Goal: Communication & Community: Answer question/provide support

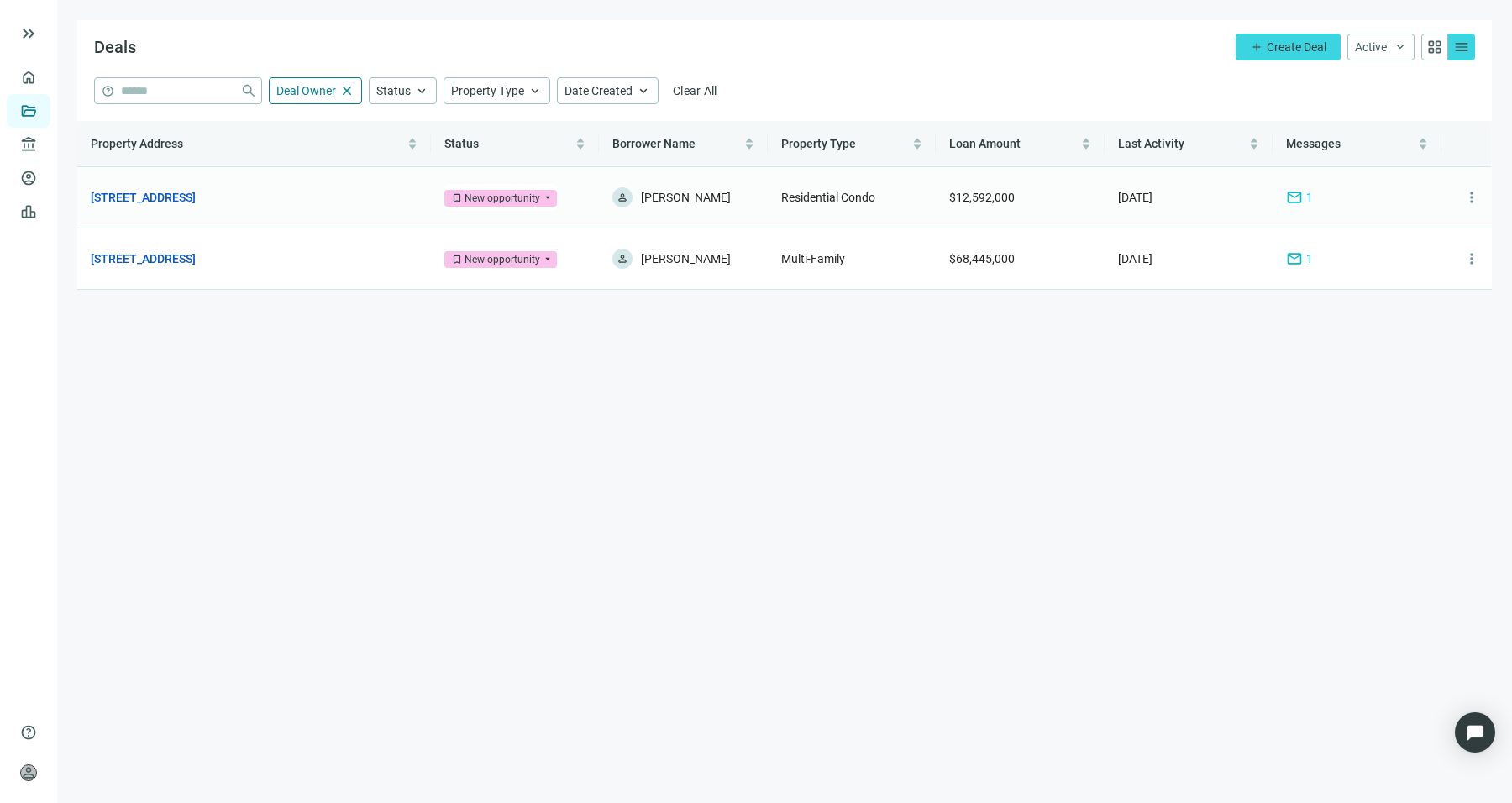
click at [1295, 195] on span "mail" at bounding box center [1294, 197] width 17 height 17
click at [1302, 256] on span "mail" at bounding box center [1294, 258] width 17 height 17
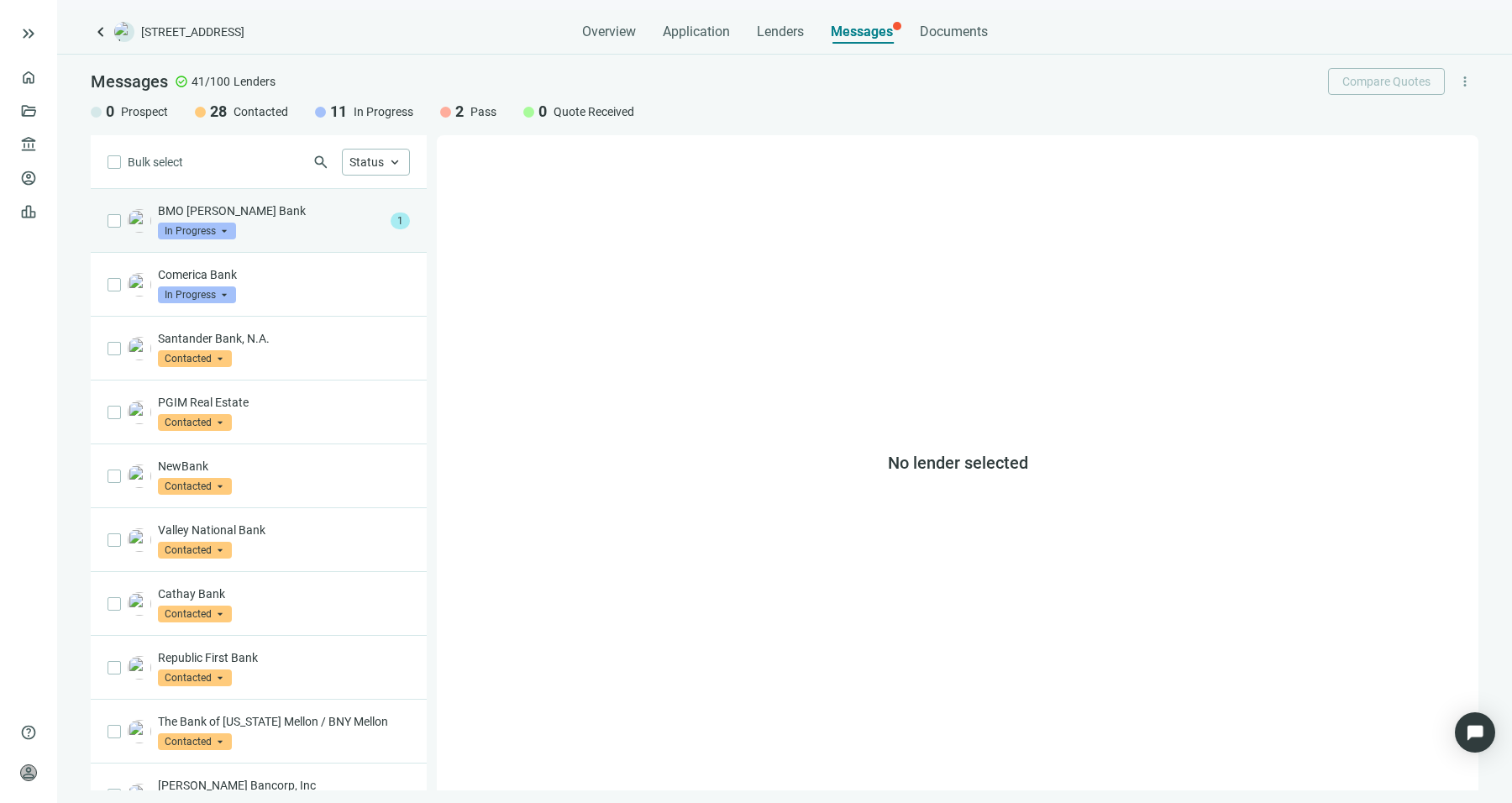
click at [233, 227] on span "In Progress" at bounding box center [196, 231] width 78 height 17
click at [316, 217] on p "BMO Harris Bank" at bounding box center [270, 210] width 226 height 17
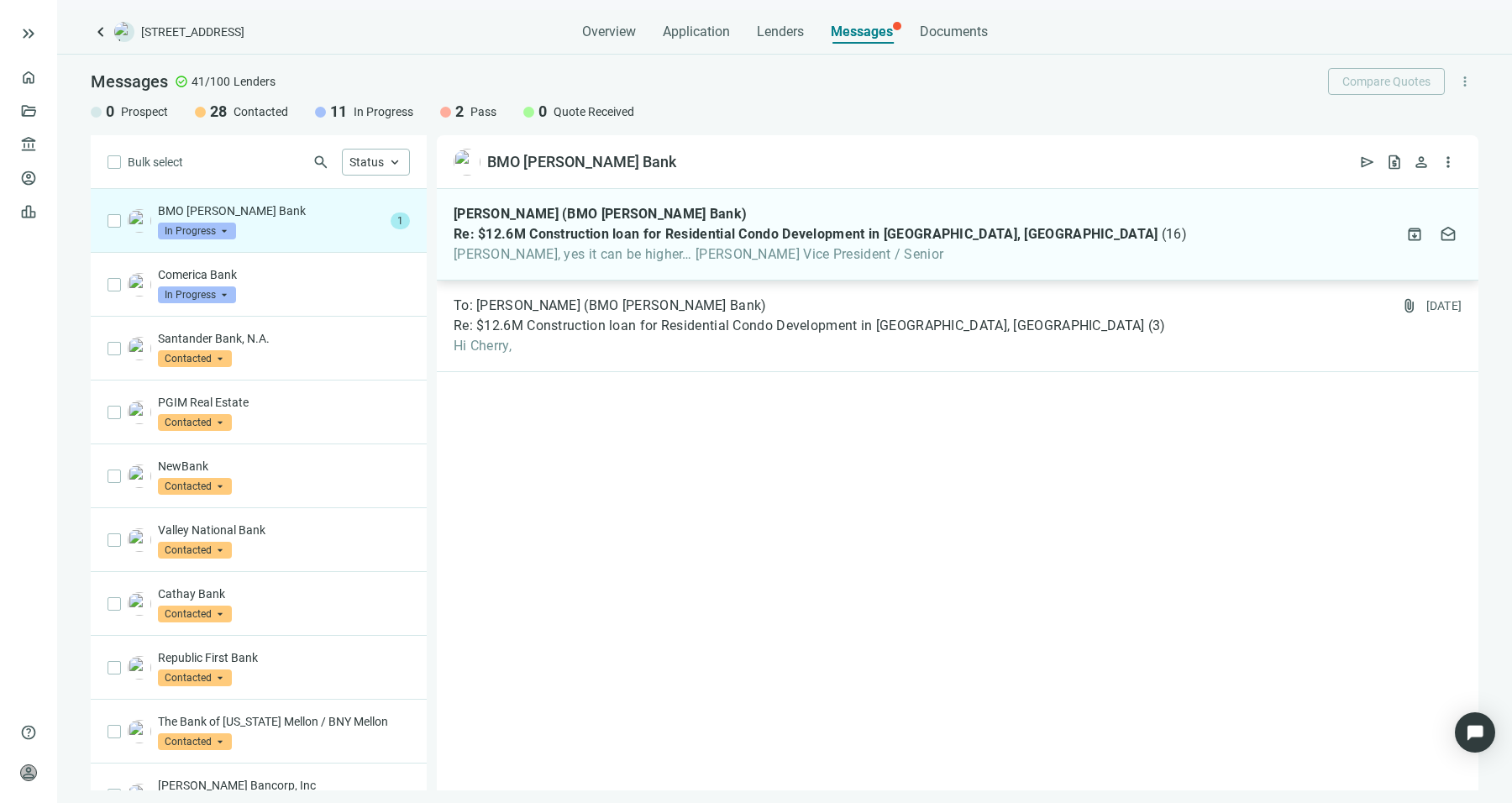
click at [745, 262] on span "Sean, yes it can be higher… Ignacio Ignacio Ramirez Vice President / Senior" at bounding box center [819, 254] width 733 height 17
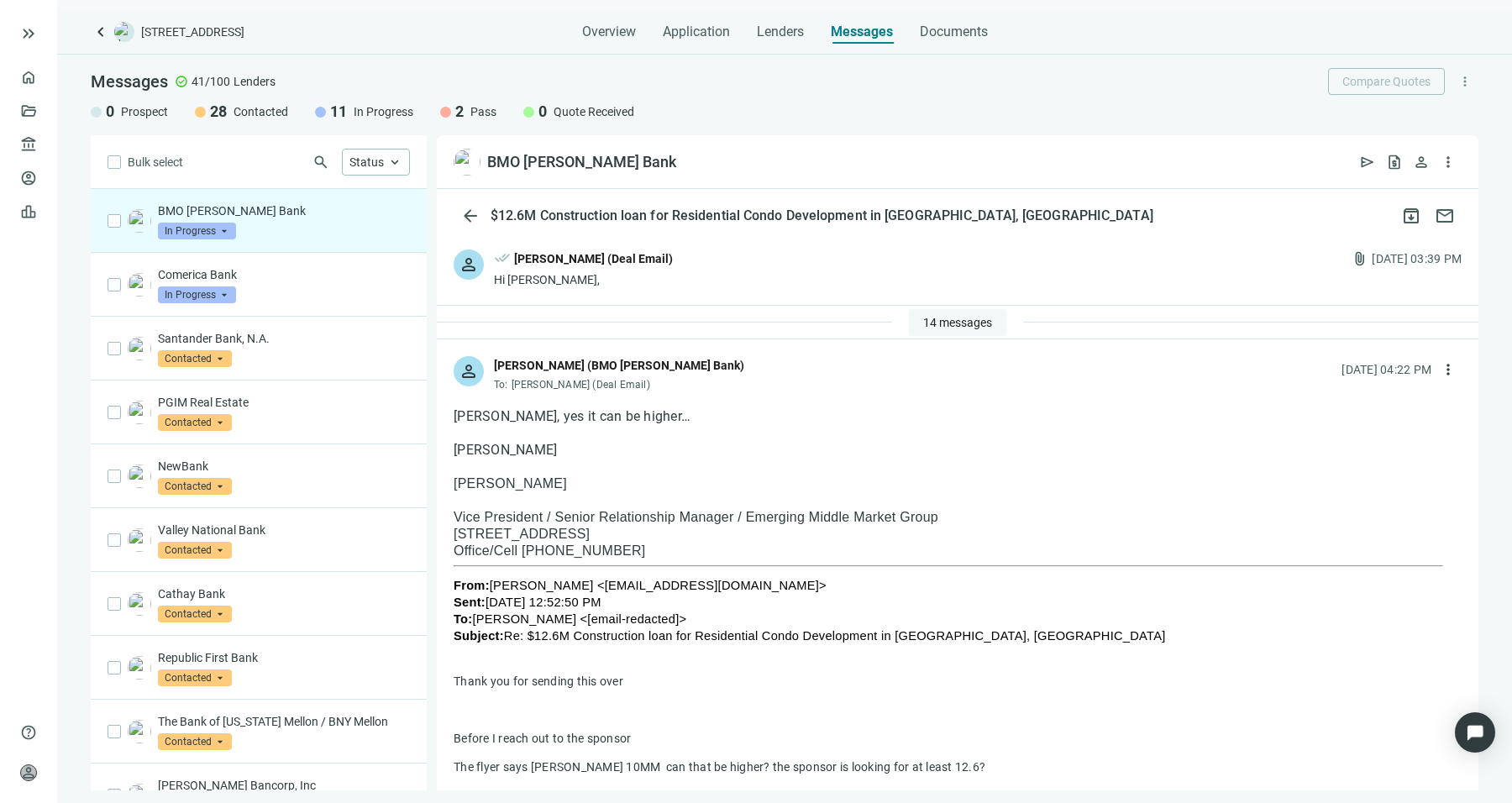
click at [956, 331] on button "14 messages" at bounding box center [958, 322] width 98 height 27
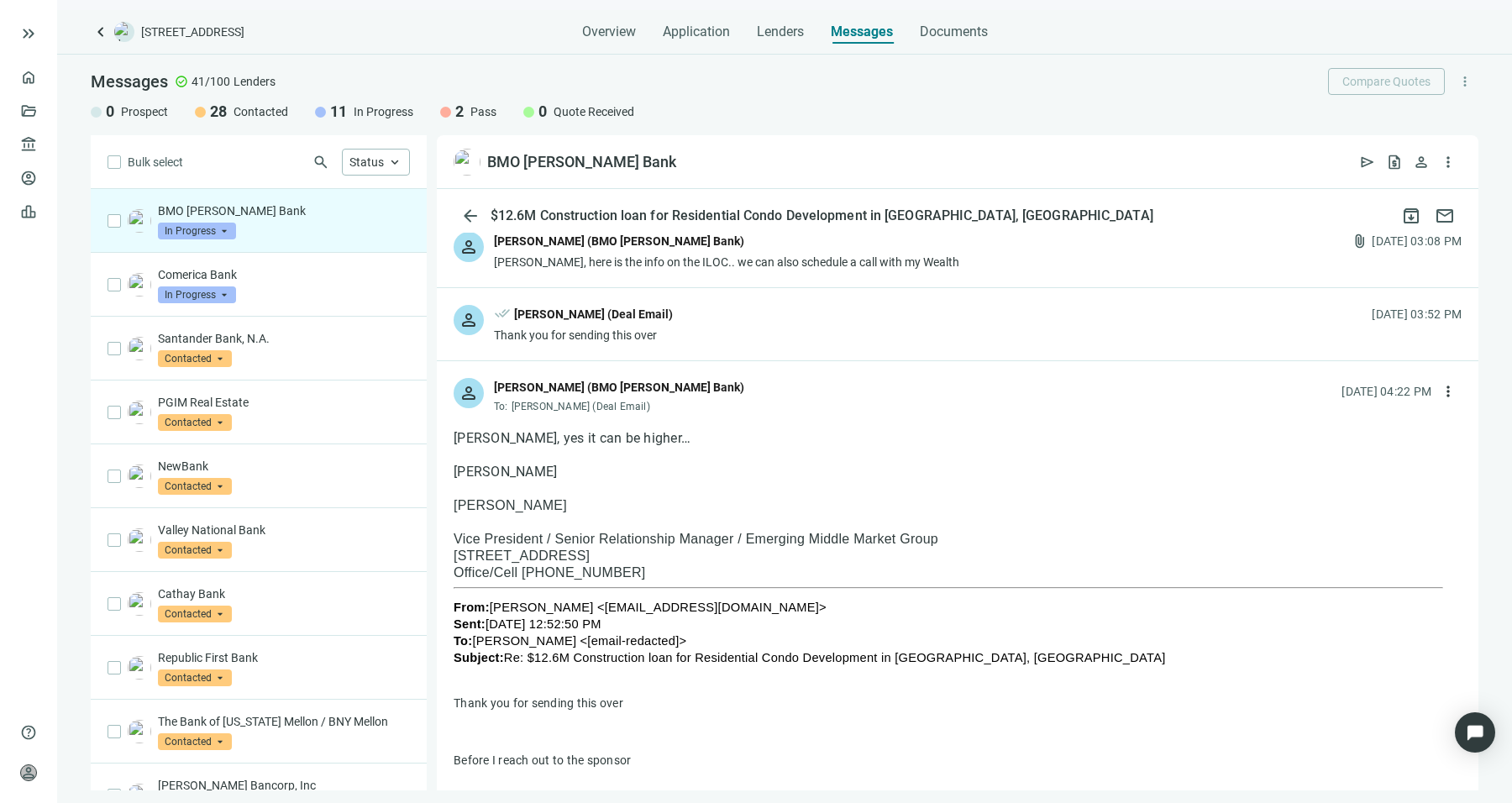
scroll to position [958, 0]
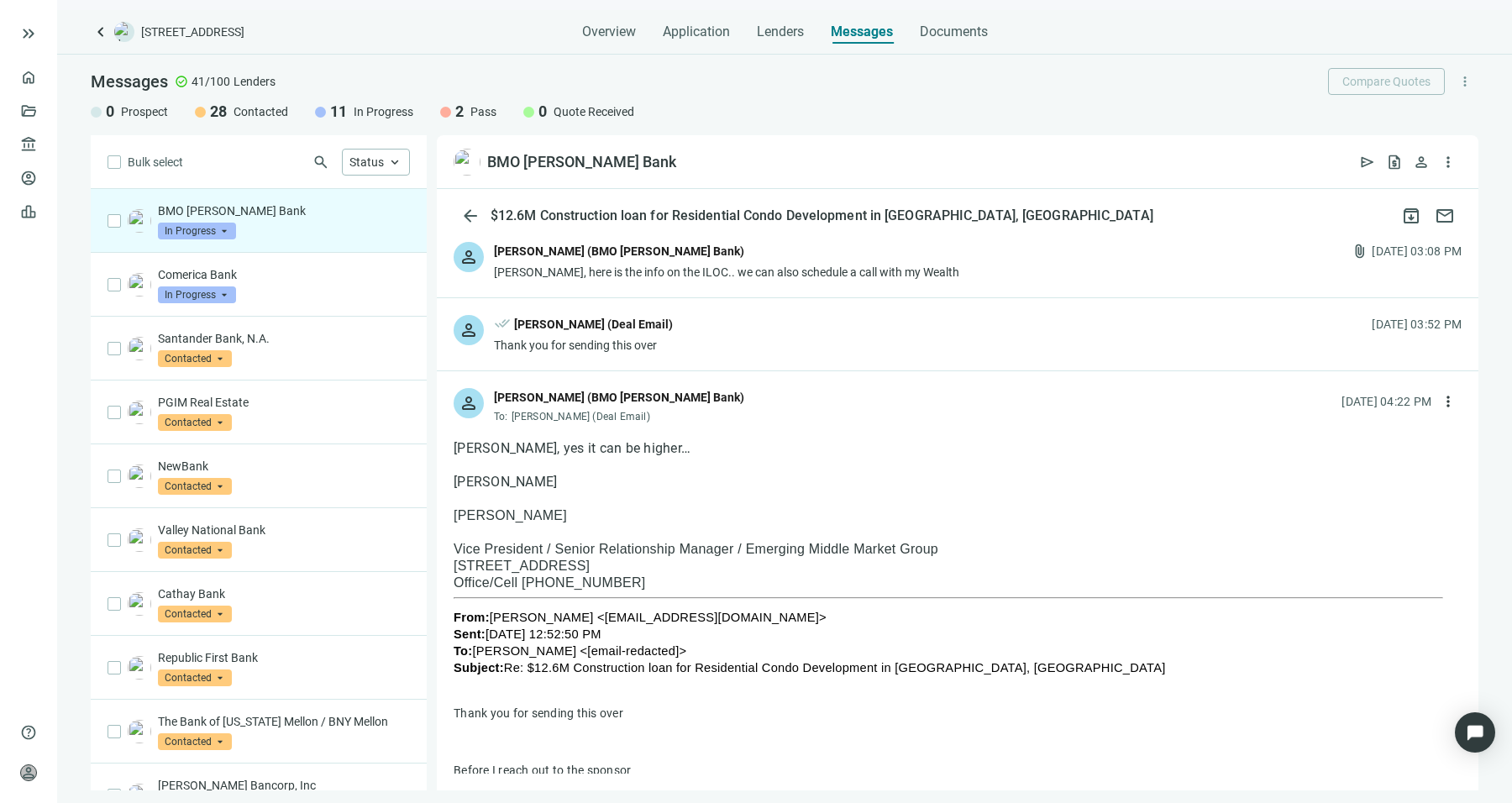
click at [774, 337] on div "person done_all Sean Shahkohi (Deal Email) Thank you for sending this over 08.2…" at bounding box center [957, 335] width 1041 height 72
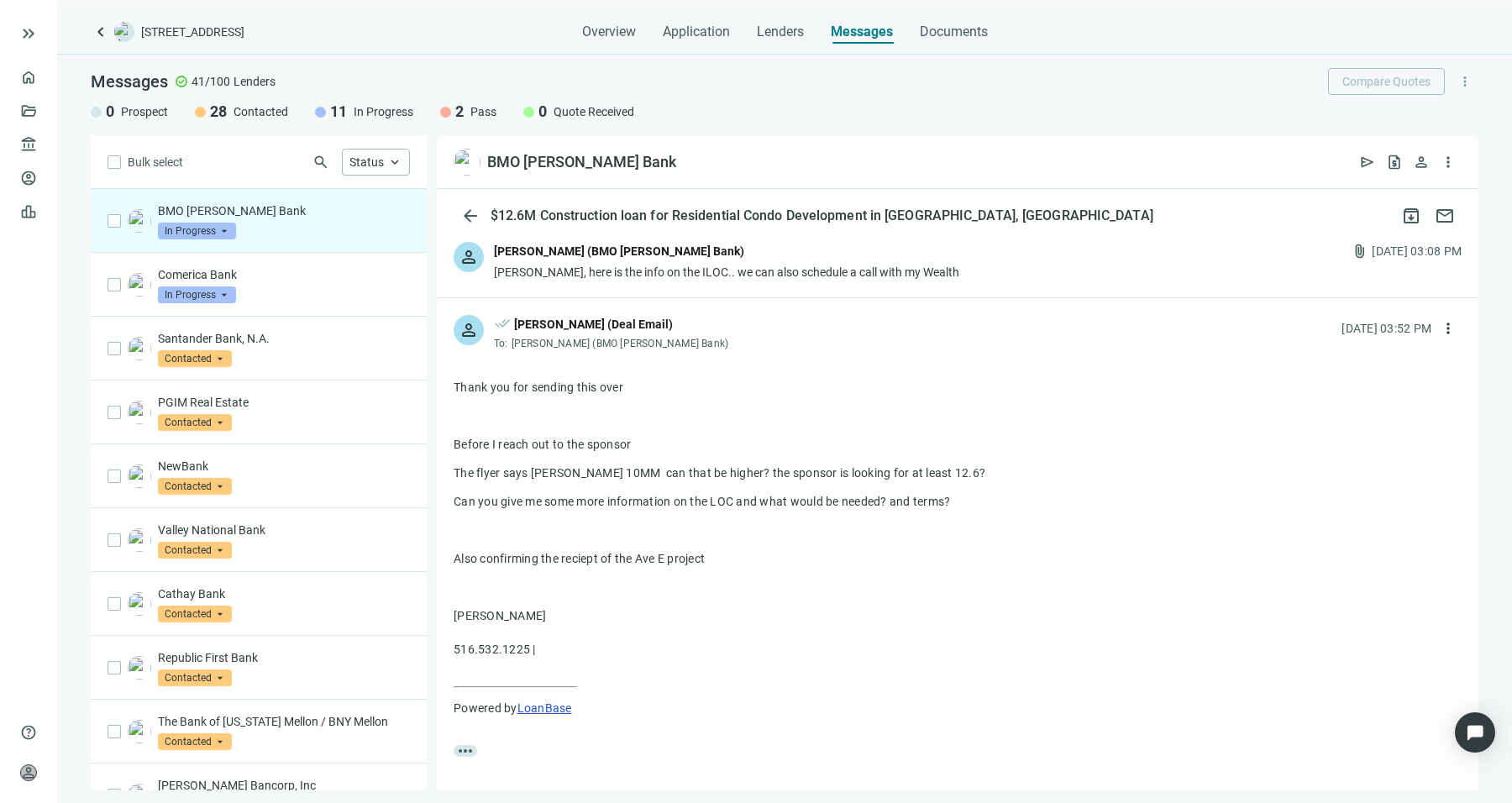
click at [779, 276] on div "person Ignacio Ramirez (BMO Harris Bank) Sean, here is the info on the ILOC.. w…" at bounding box center [957, 262] width 1041 height 72
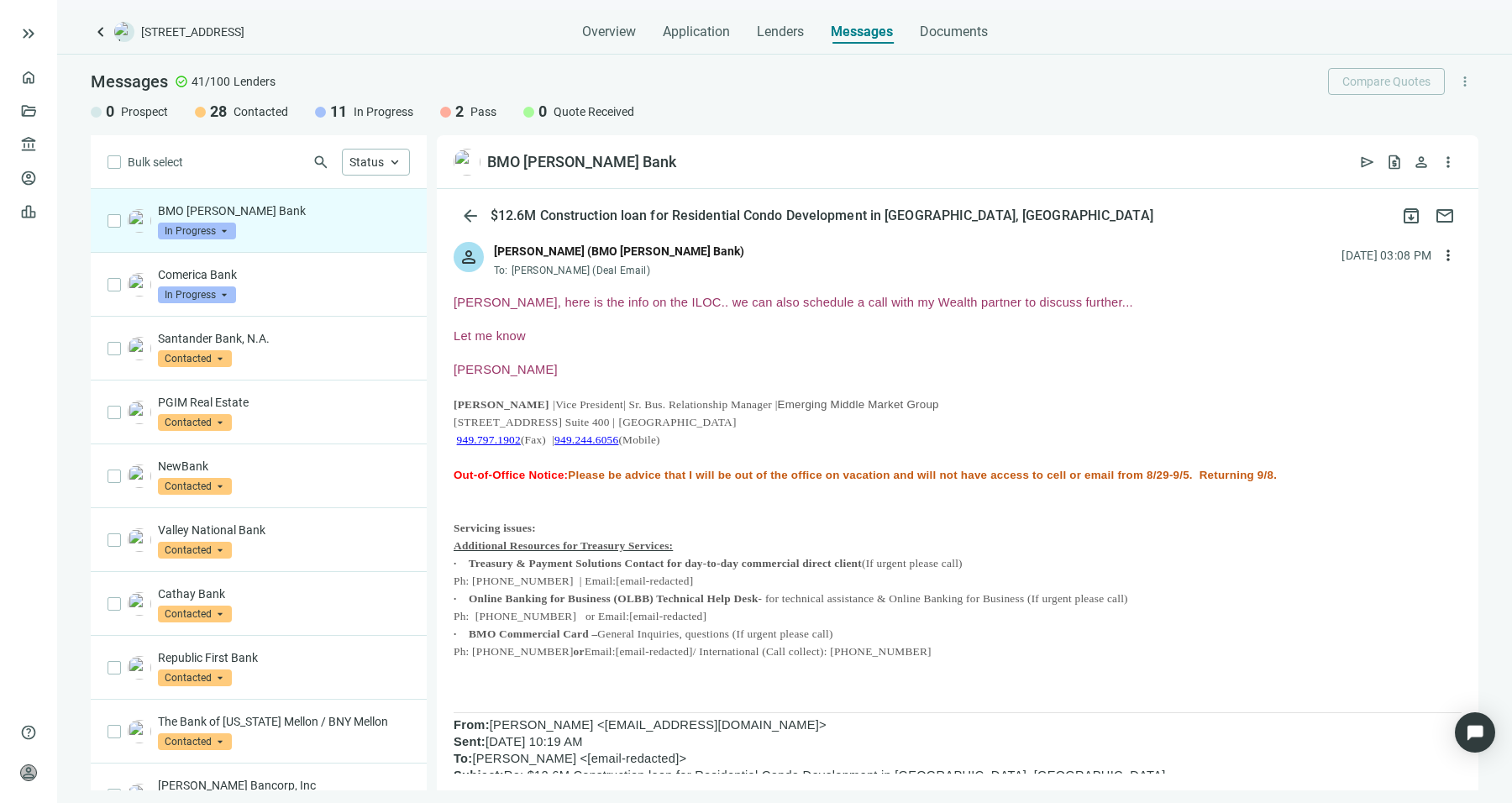
scroll to position [804, 0]
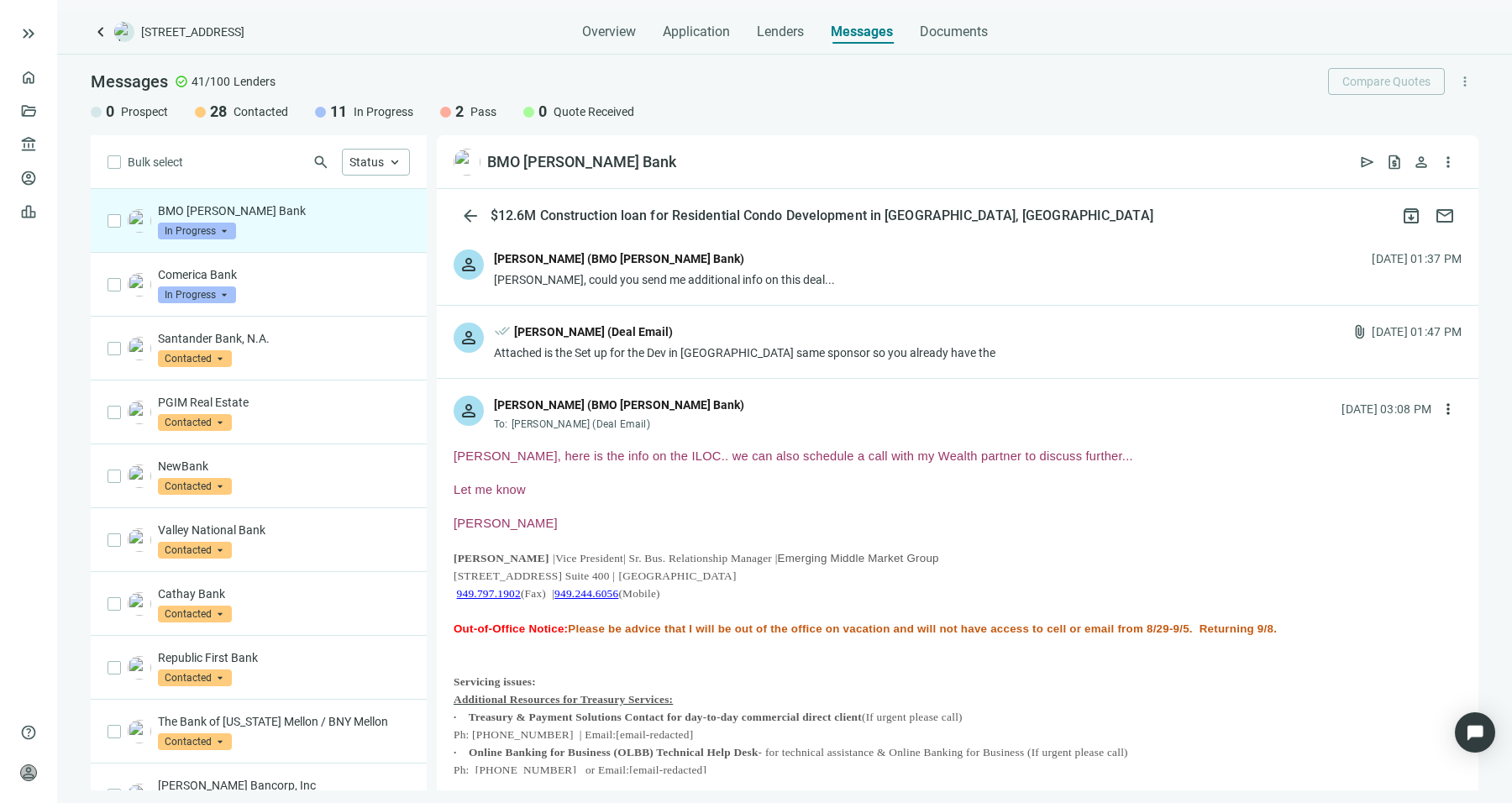
click at [810, 346] on div "Attached is the Set up for the Dev in NJ same sponsor so you already have the" at bounding box center [745, 352] width 502 height 17
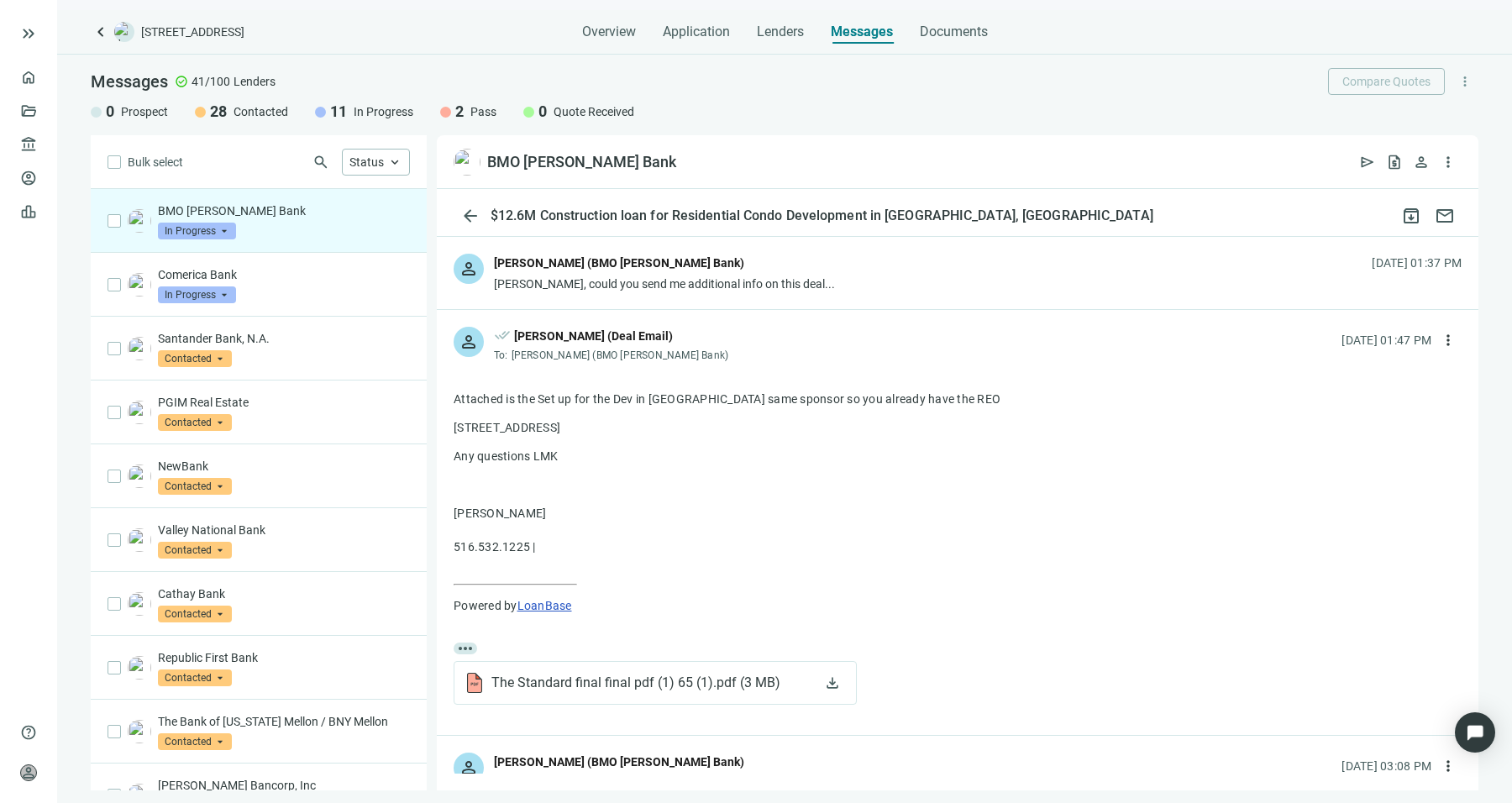
scroll to position [800, 0]
click at [652, 283] on div "Sean, could you send me additional info on this deal..." at bounding box center [664, 283] width 341 height 17
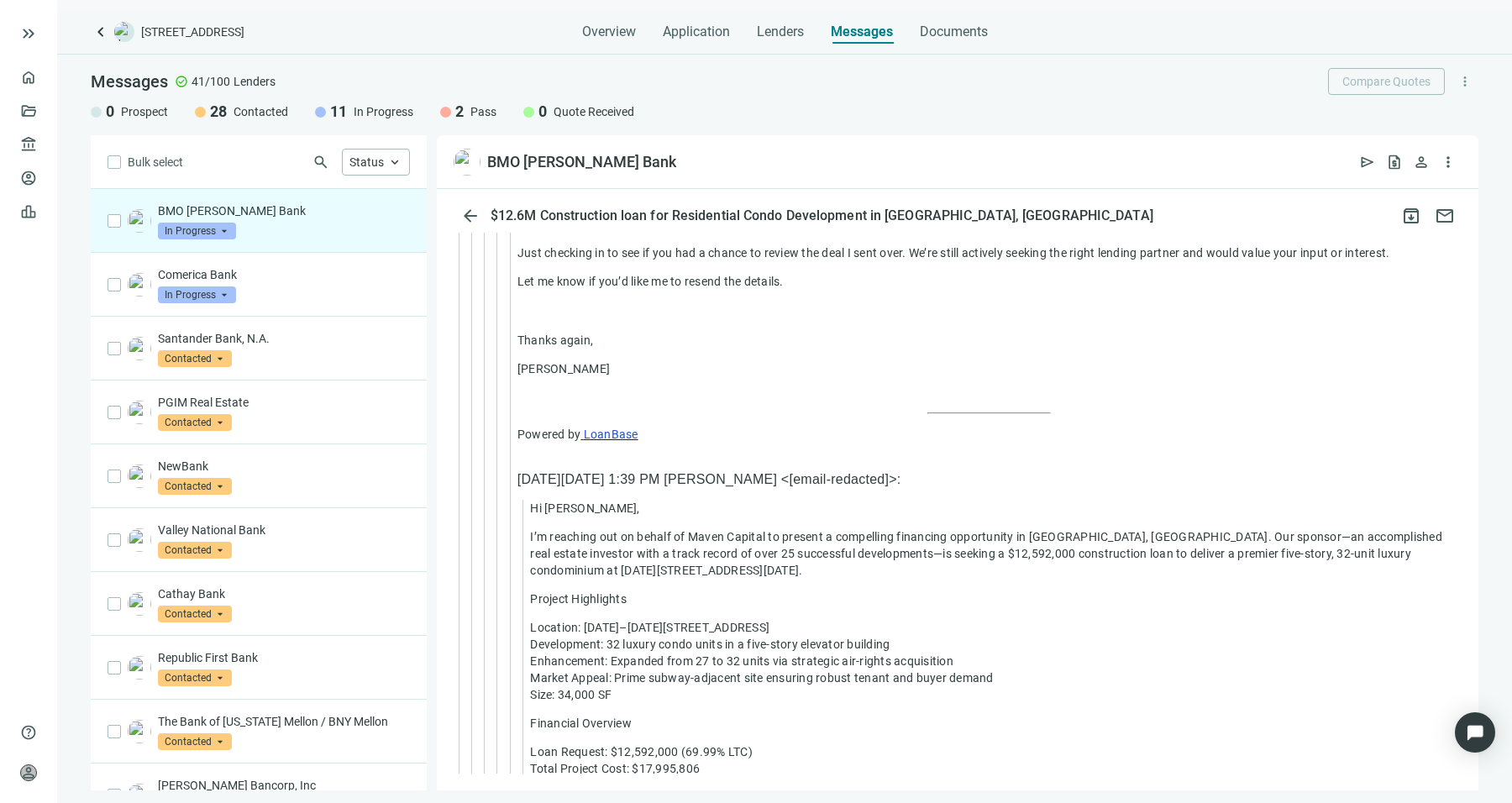
scroll to position [12410, 0]
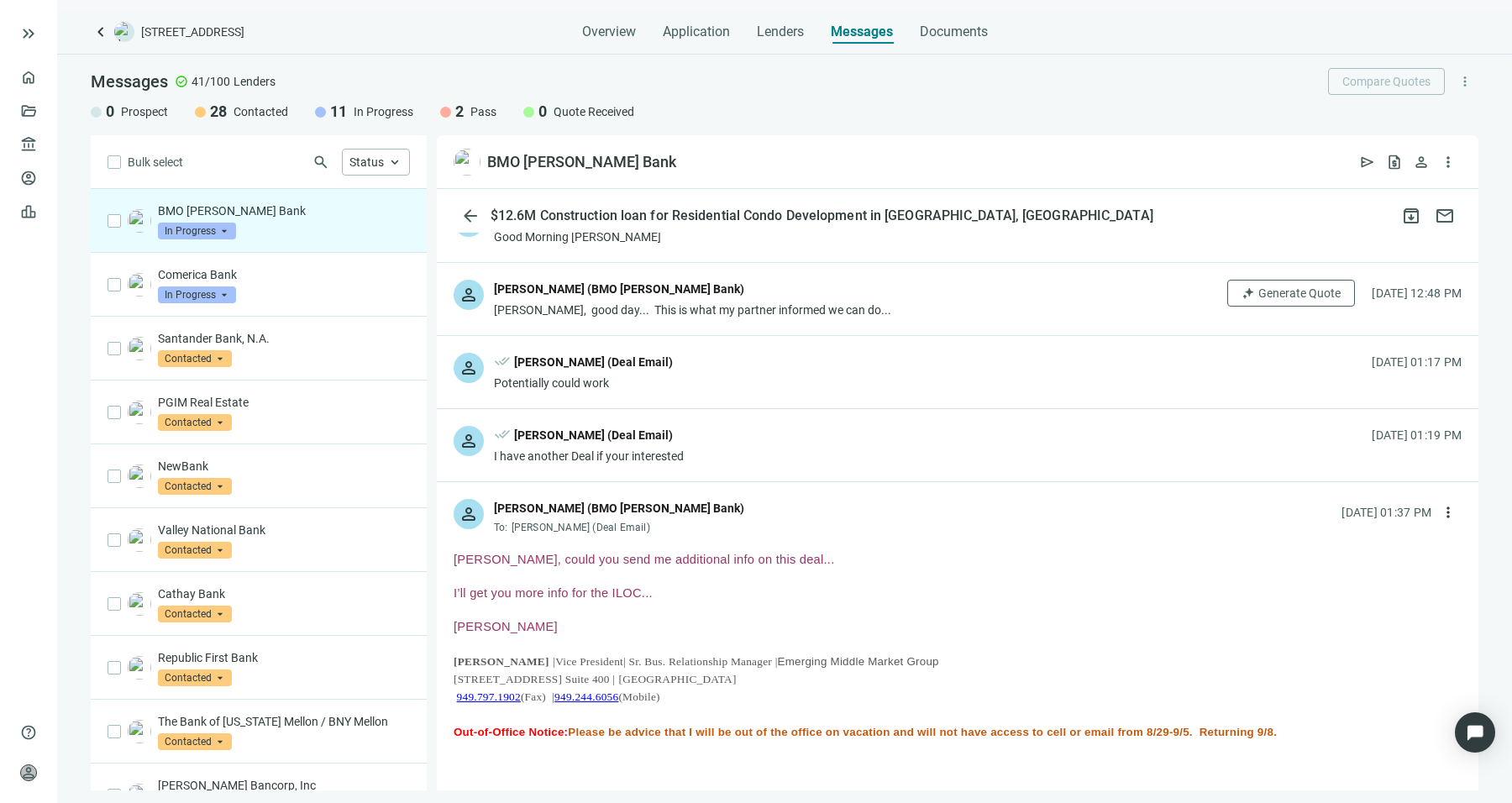
scroll to position [554, 0]
click at [617, 449] on div "I have another Deal if your interested" at bounding box center [589, 457] width 190 height 17
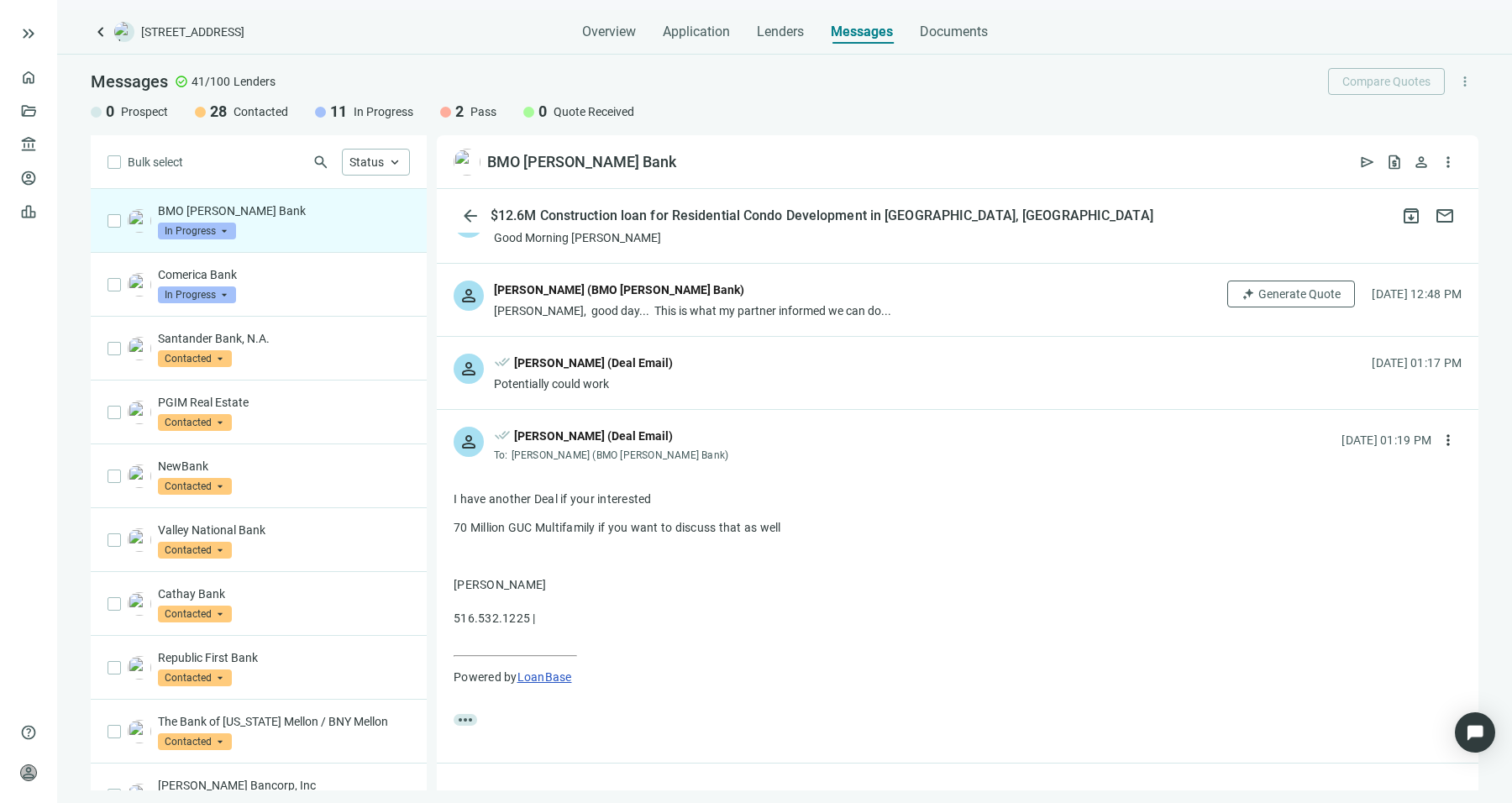
click at [638, 371] on div "done_all Sean Shahkohi (Deal Email)" at bounding box center [583, 365] width 179 height 22
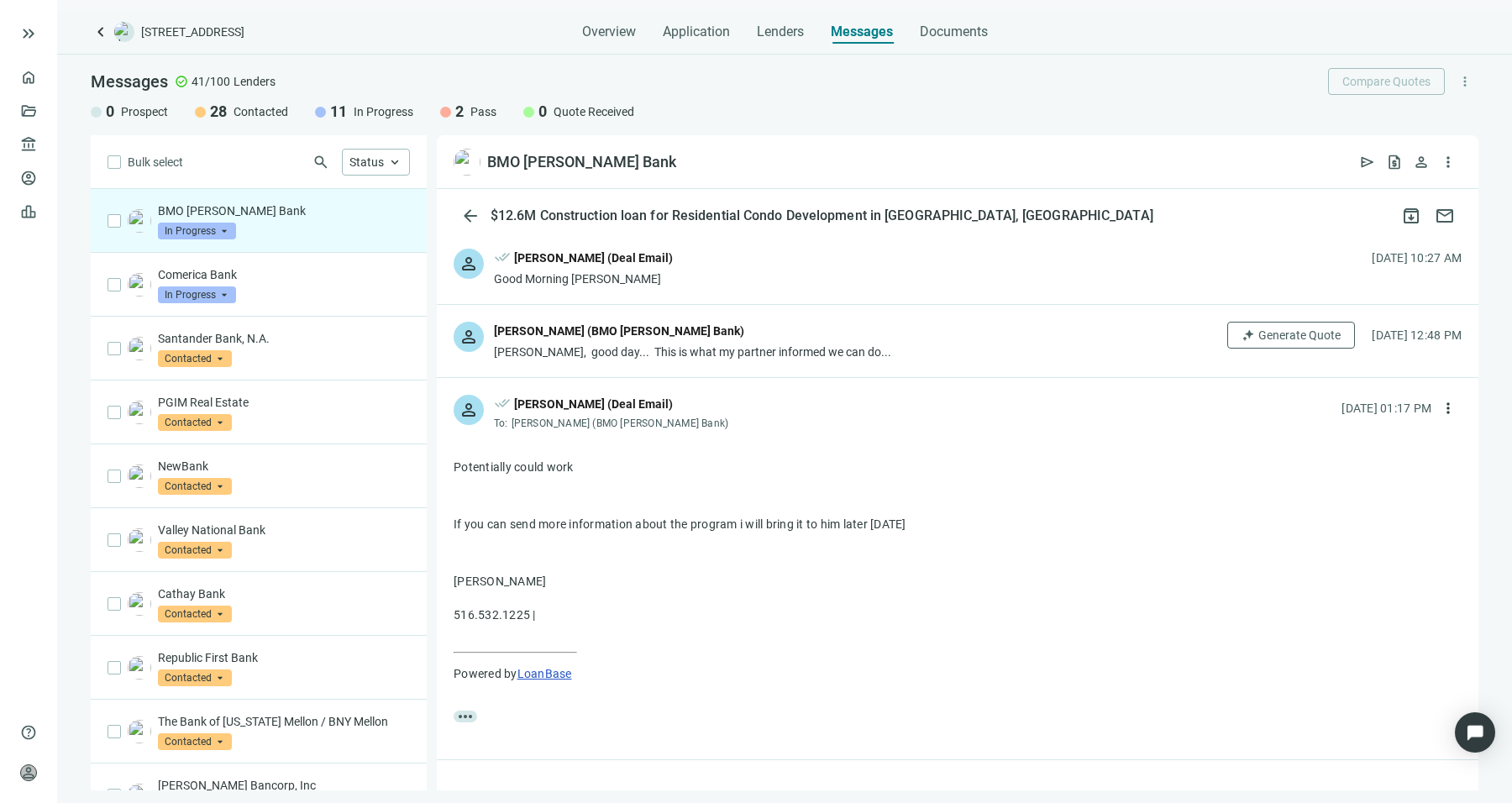
scroll to position [509, 0]
click at [638, 371] on div "person Ignacio Ramirez (BMO Harris Bank) Sean, good day... This is what my part…" at bounding box center [957, 344] width 1041 height 72
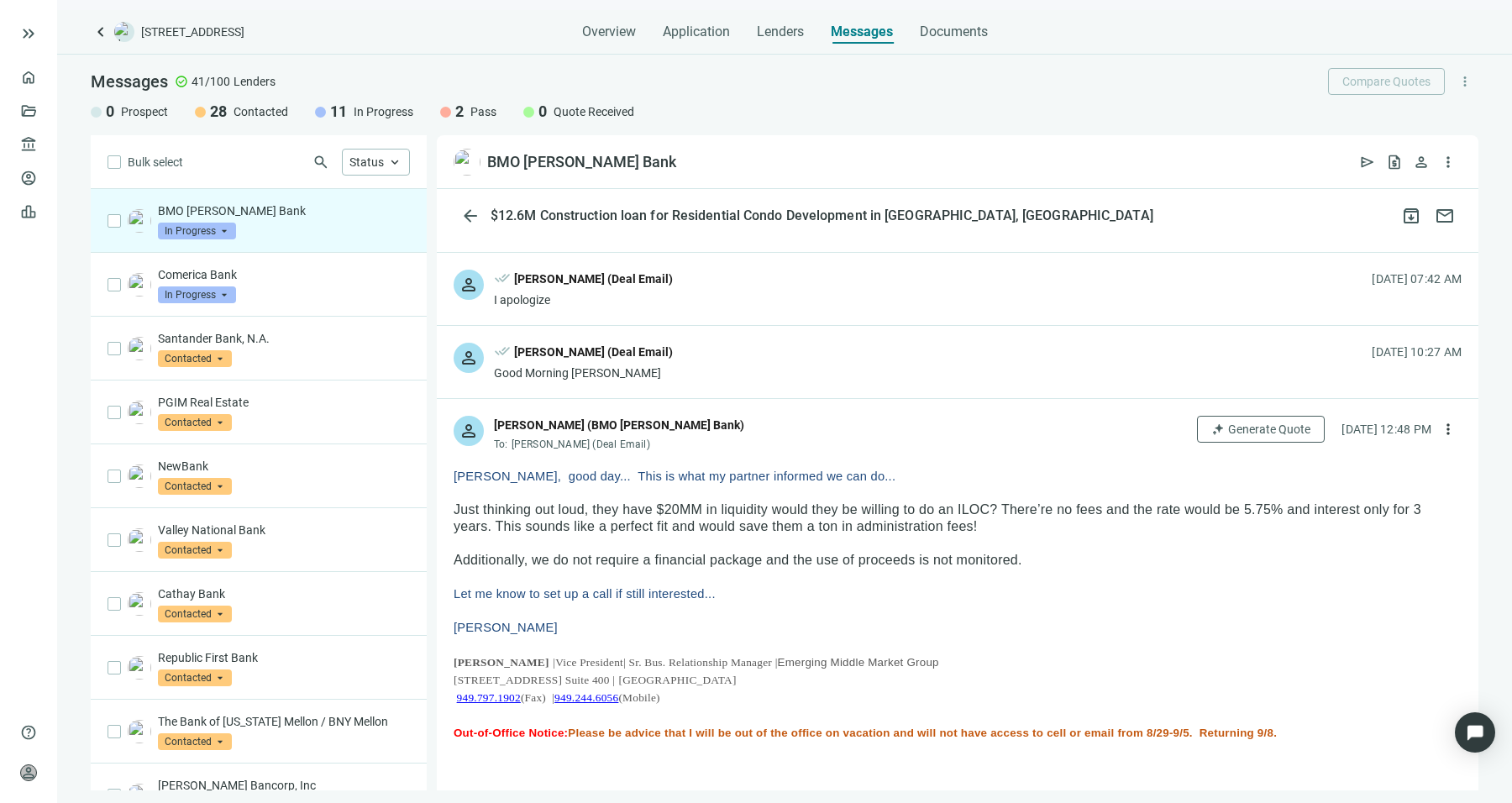
scroll to position [416, 0]
click at [611, 366] on div "Good Morning [PERSON_NAME]" at bounding box center [583, 374] width 179 height 17
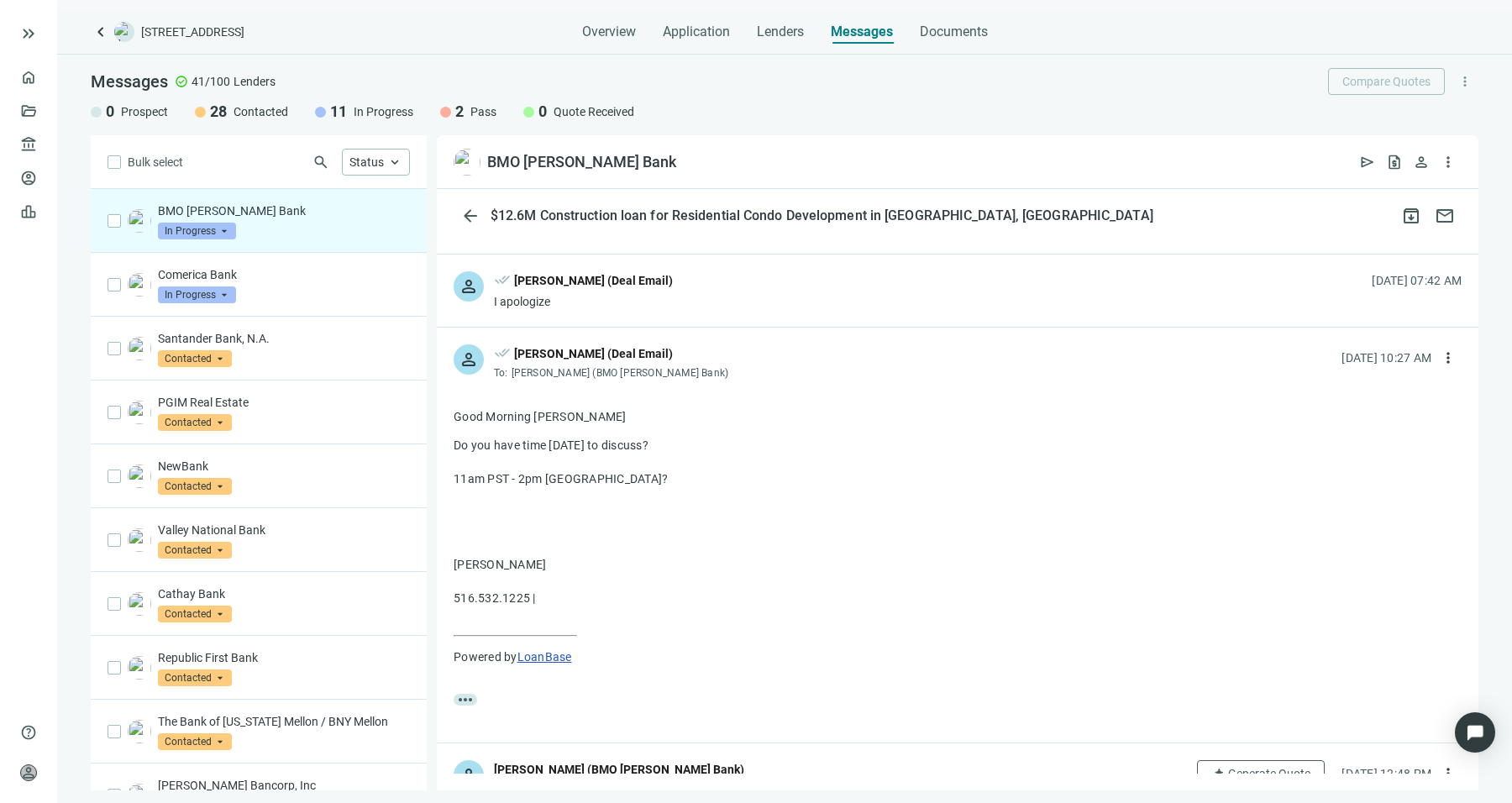
click at [653, 300] on div "I apologize" at bounding box center [583, 301] width 179 height 17
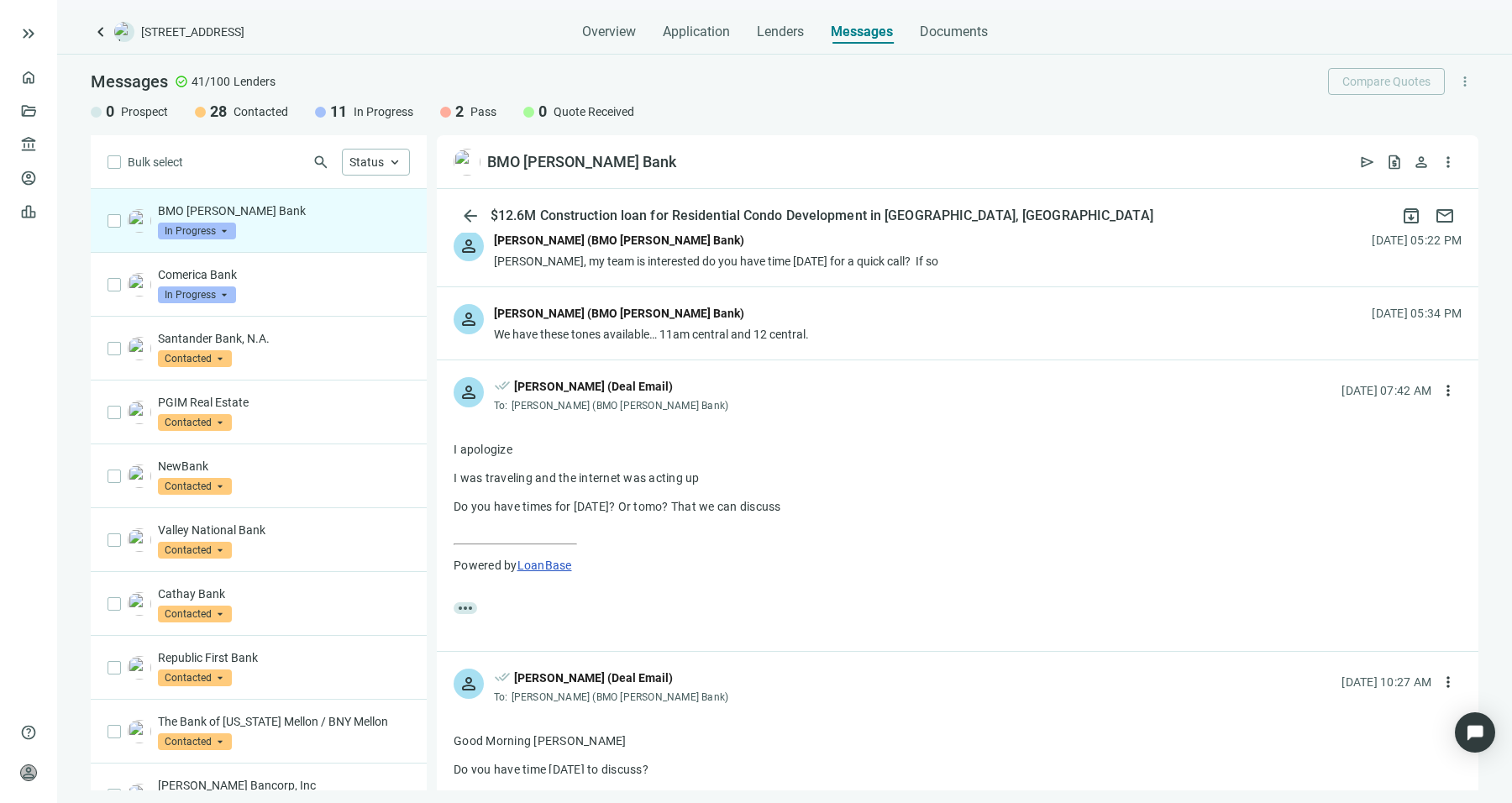
scroll to position [295, 0]
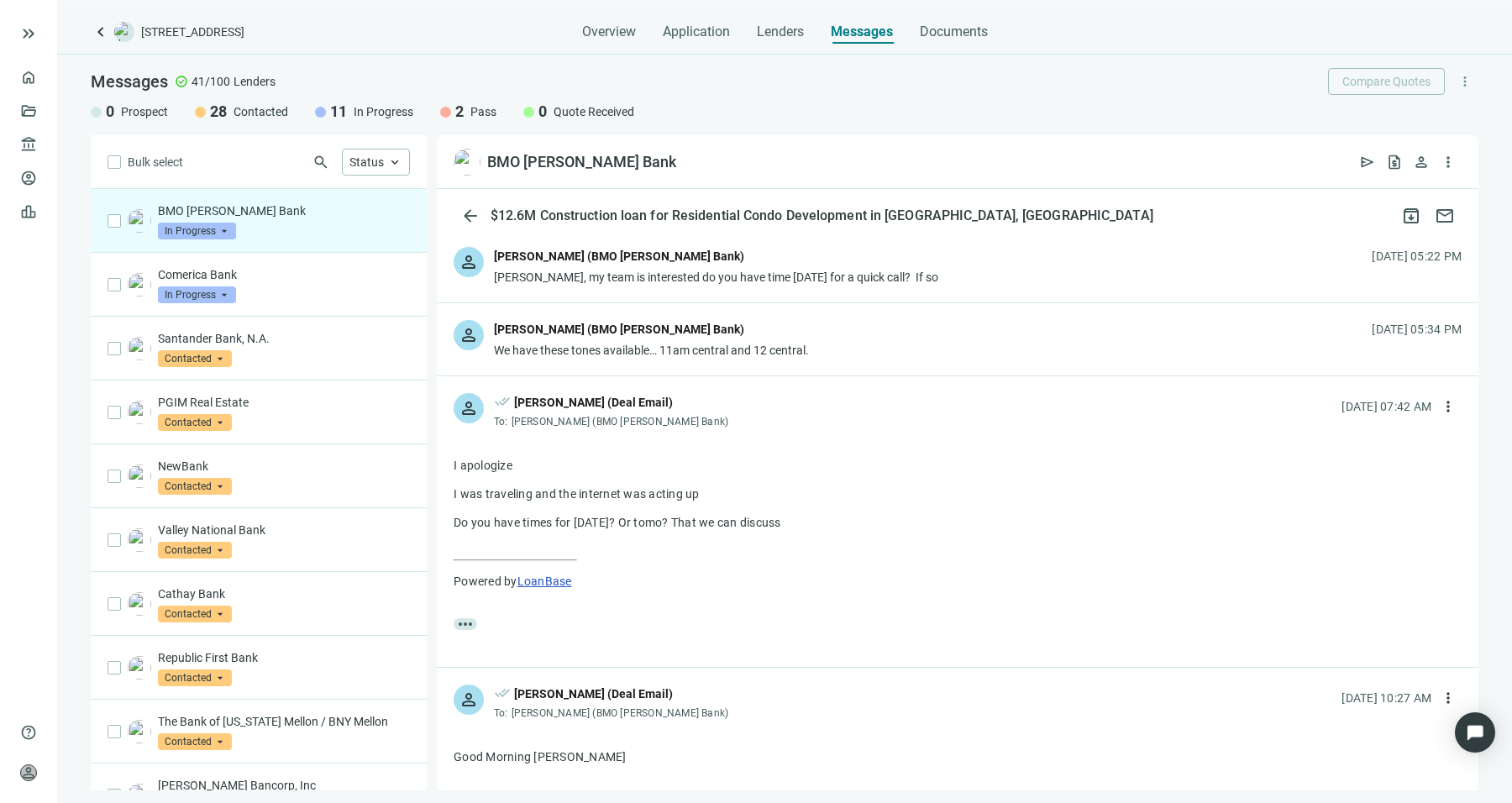
click at [656, 342] on div "We have these tones available… 11am central and 12 central." at bounding box center [651, 350] width 315 height 17
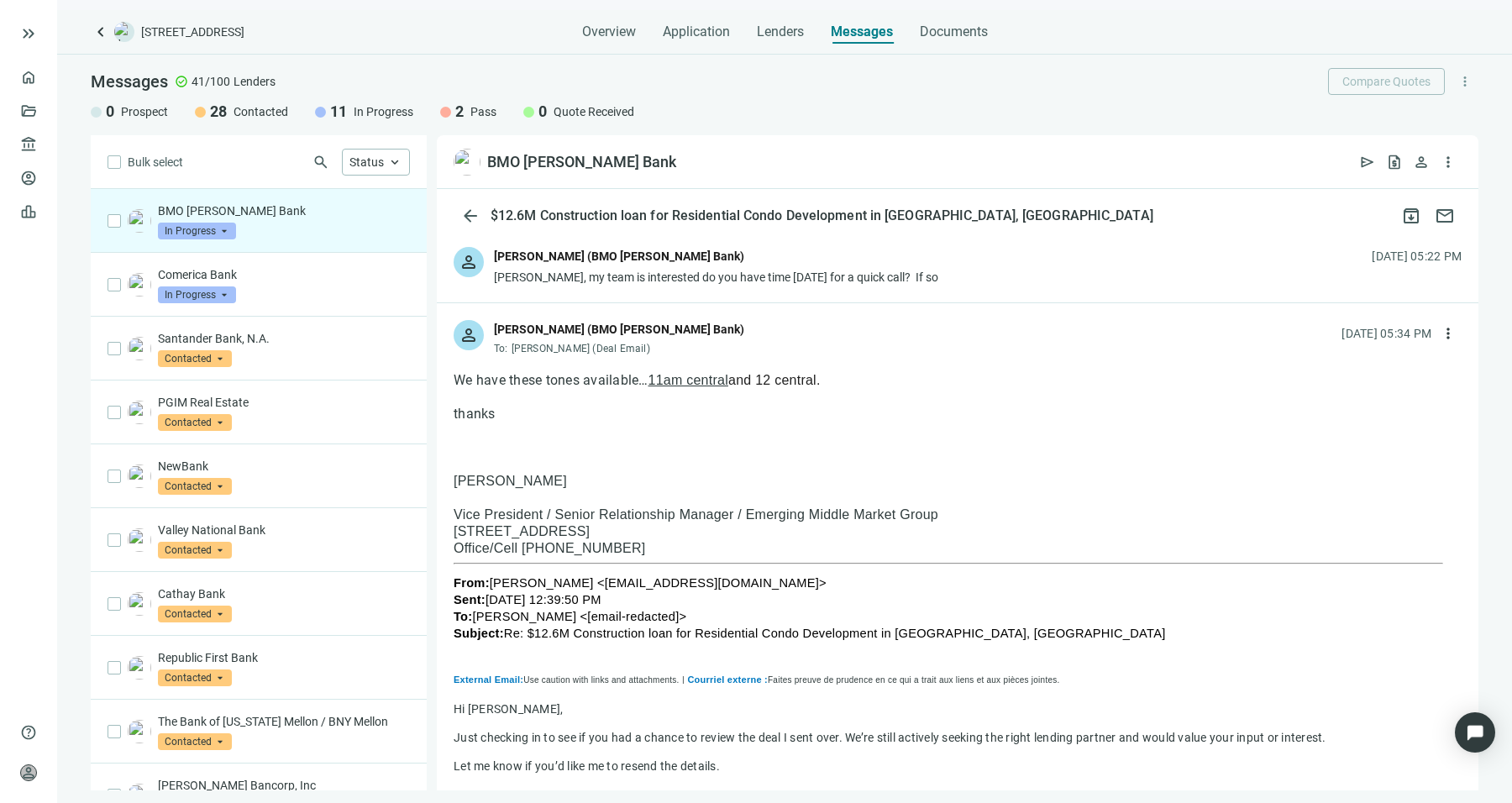
click at [668, 277] on div "Sean, my team is interested do you have time tomorrow for a quick call? If so" at bounding box center [716, 276] width 444 height 17
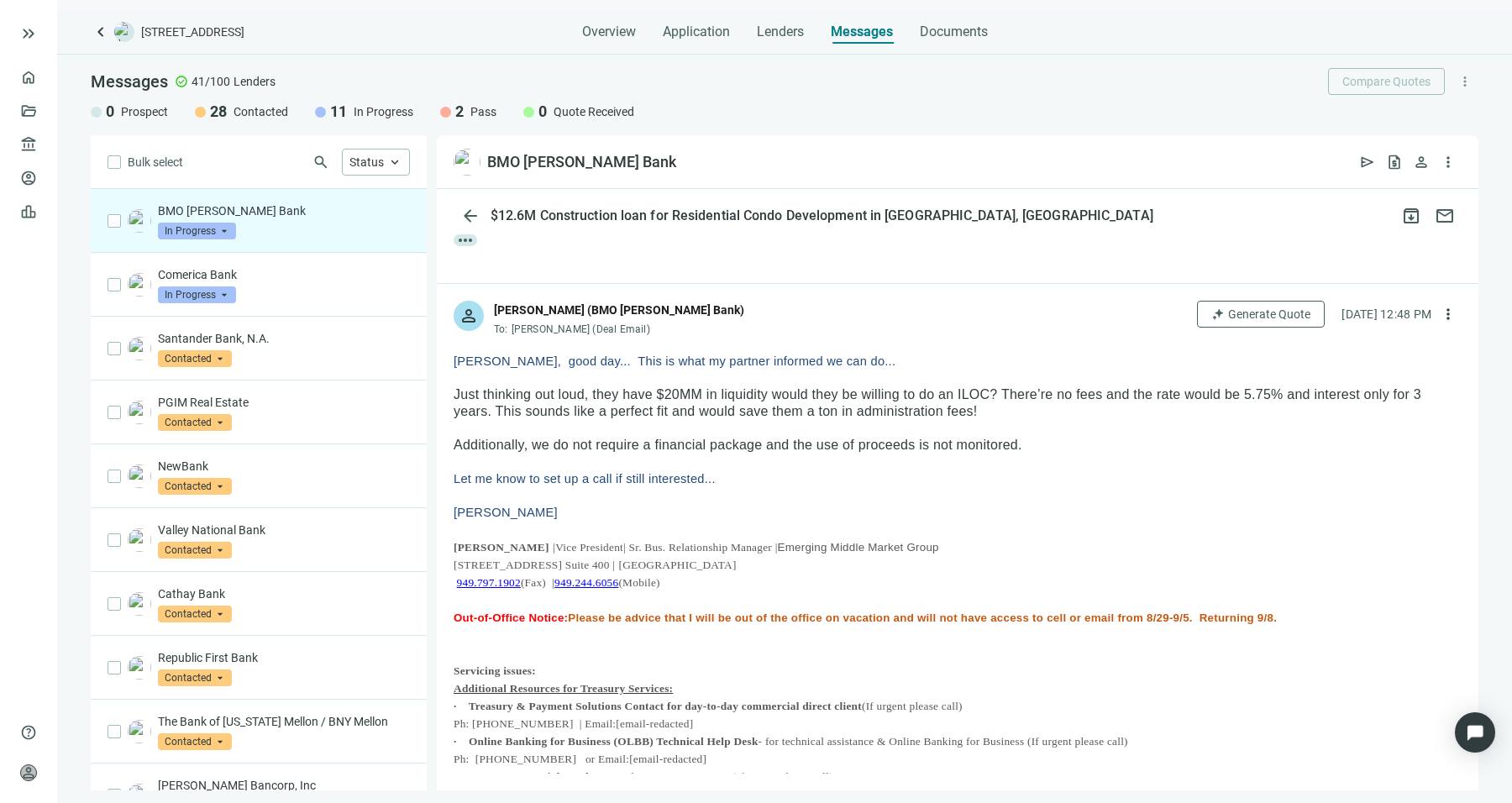
scroll to position [3789, 0]
click at [795, 420] on p at bounding box center [957, 428] width 1008 height 17
click at [775, 420] on p at bounding box center [957, 428] width 1008 height 17
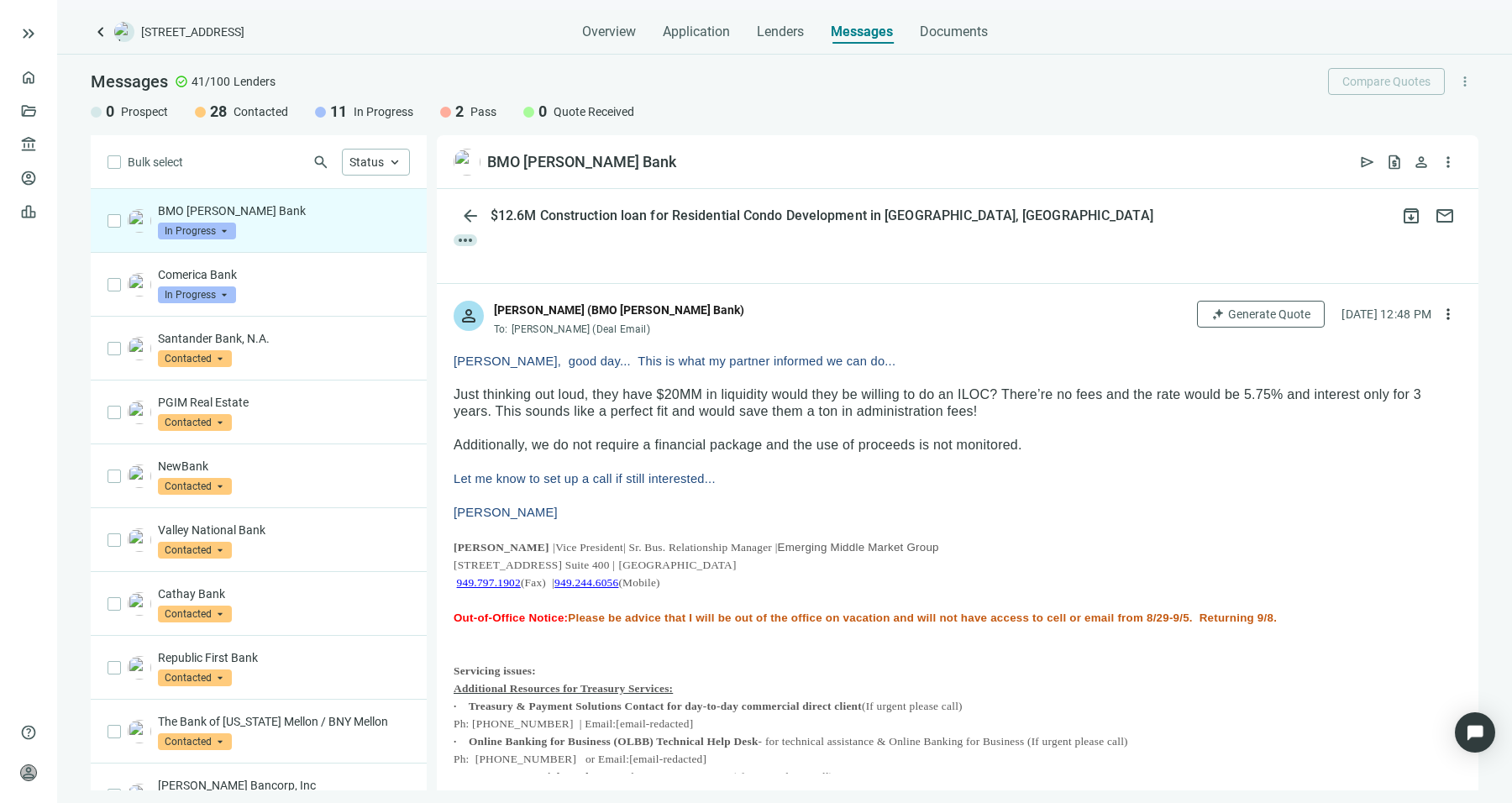
click at [775, 420] on p at bounding box center [957, 428] width 1008 height 17
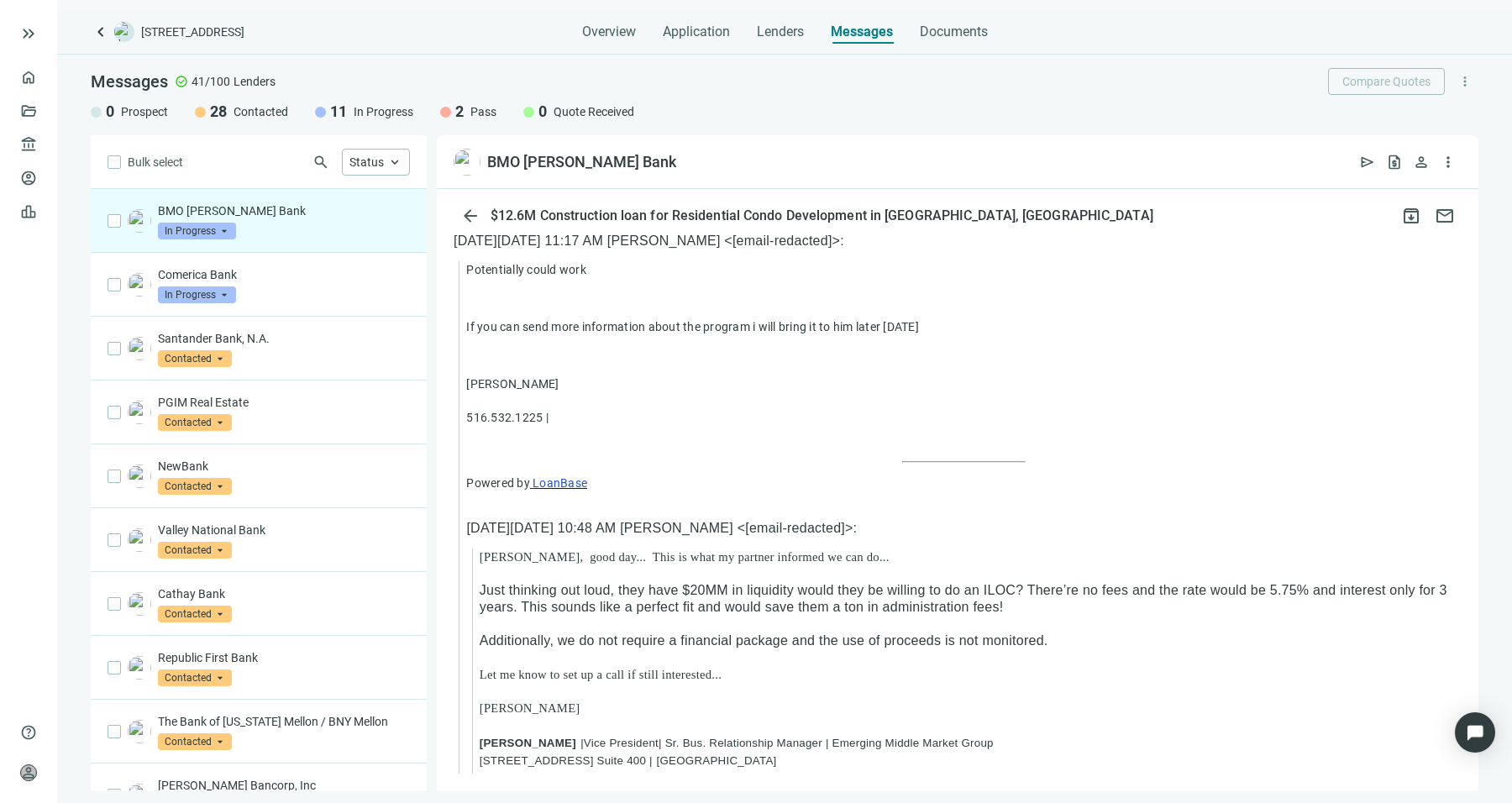
scroll to position [8199, 0]
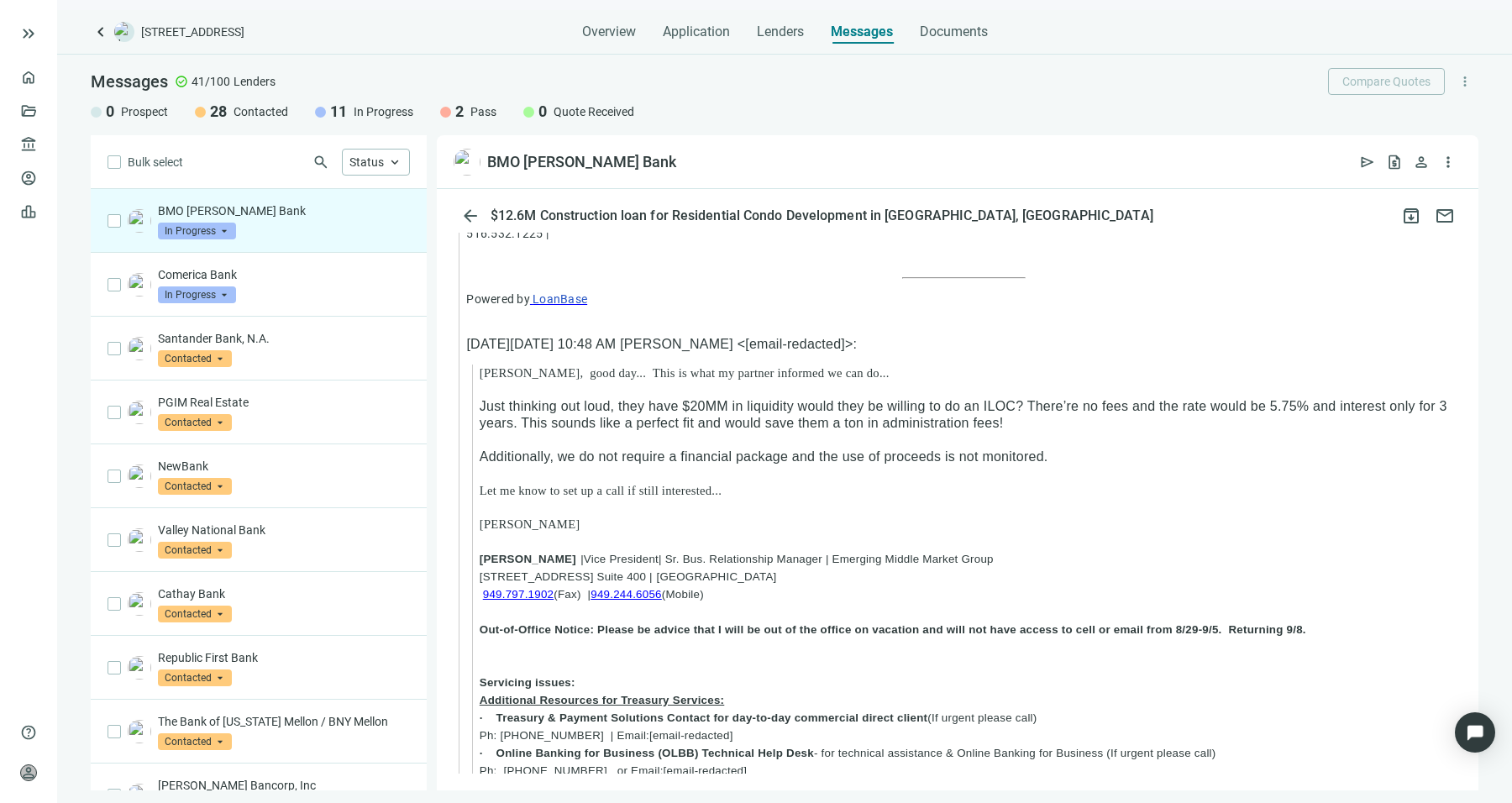
click at [796, 399] on span "Just thinking out loud, they have $20MM in liquidity would they be willing to d…" at bounding box center [963, 414] width 967 height 31
click at [801, 450] on span "Additionally, we do not require a financial package and the use of proceeds is …" at bounding box center [764, 457] width 569 height 14
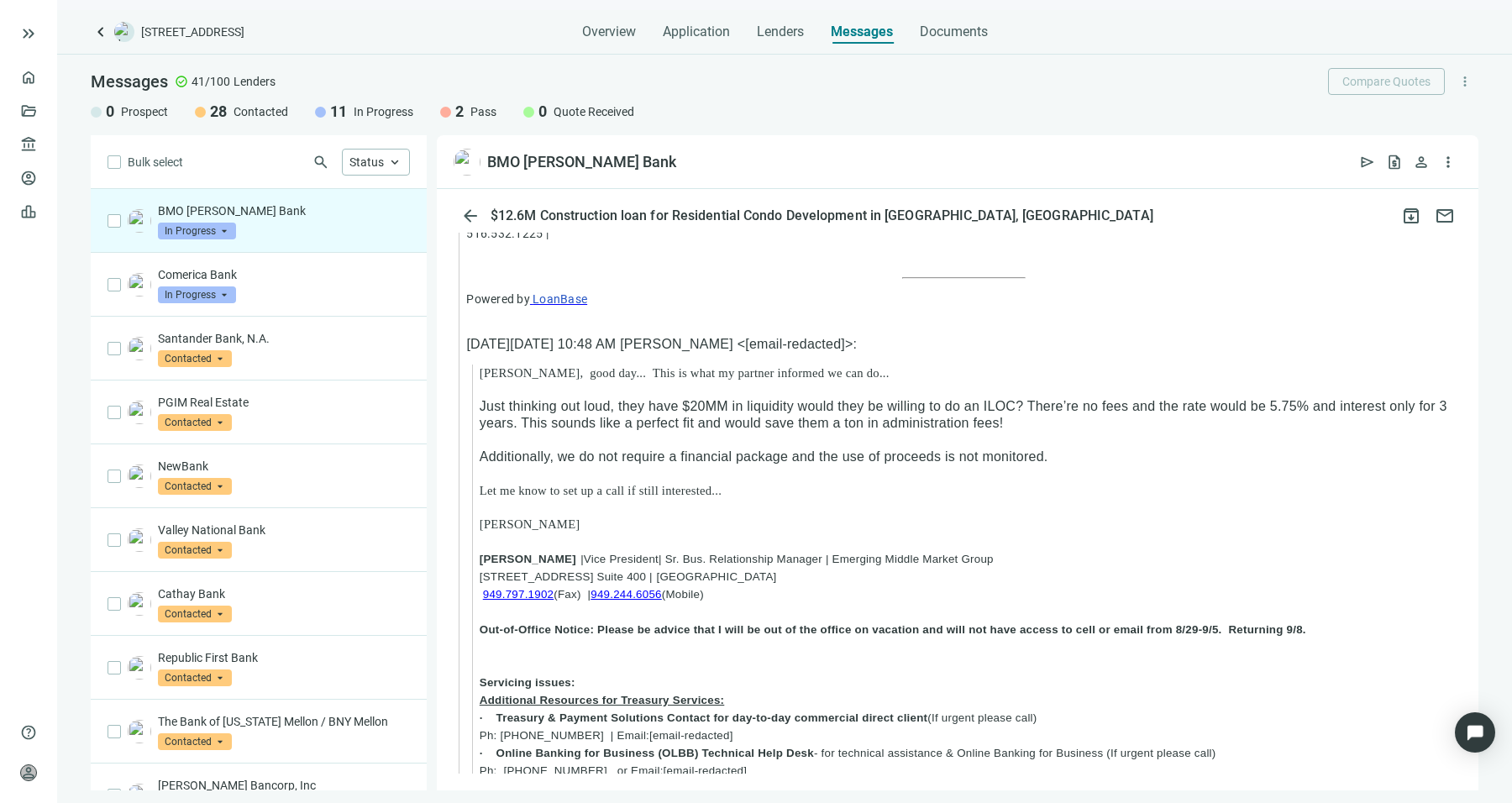
click at [801, 450] on span "Additionally, we do not require a financial package and the use of proceeds is …" at bounding box center [764, 457] width 569 height 14
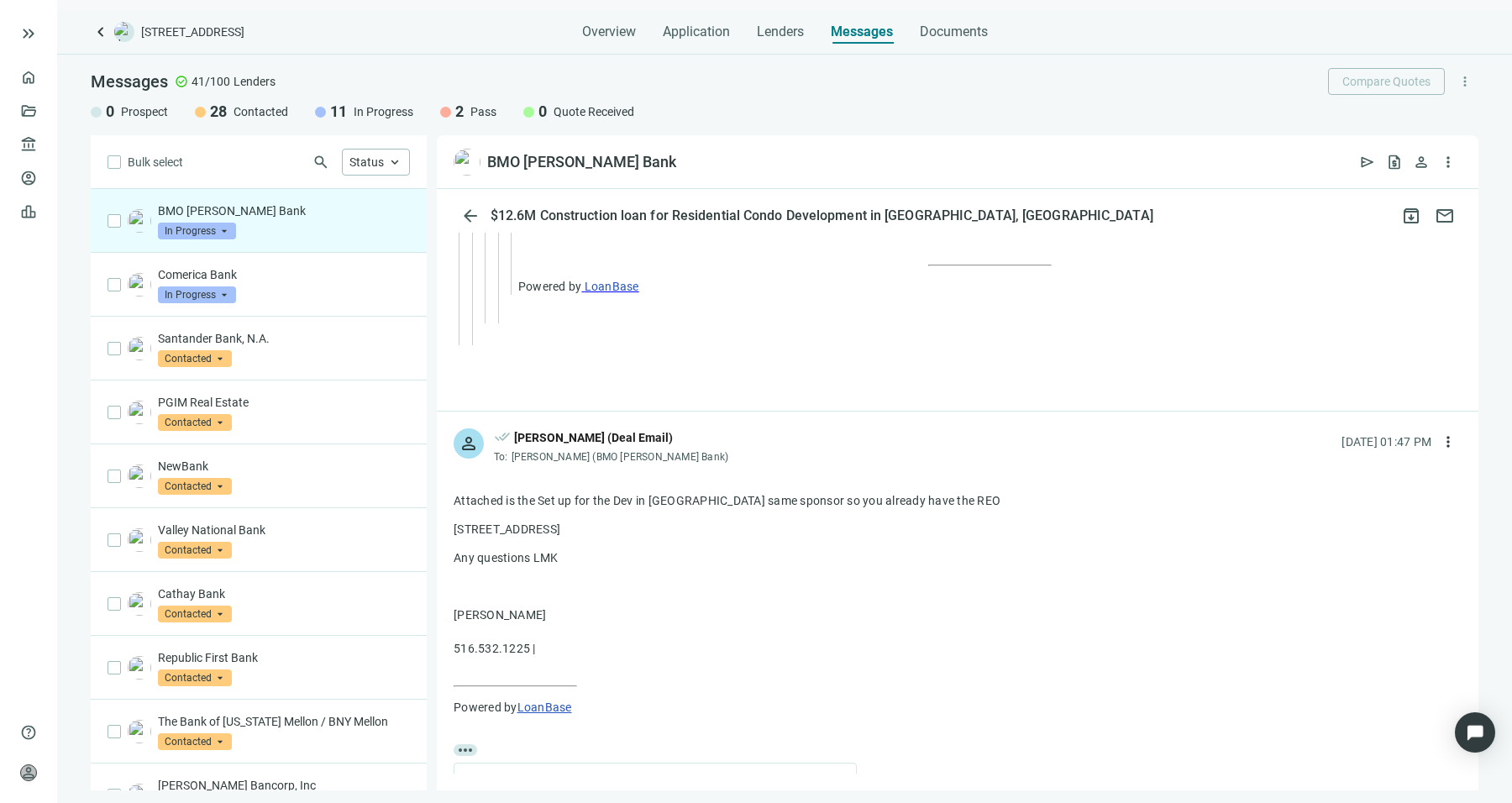
scroll to position [10737, 0]
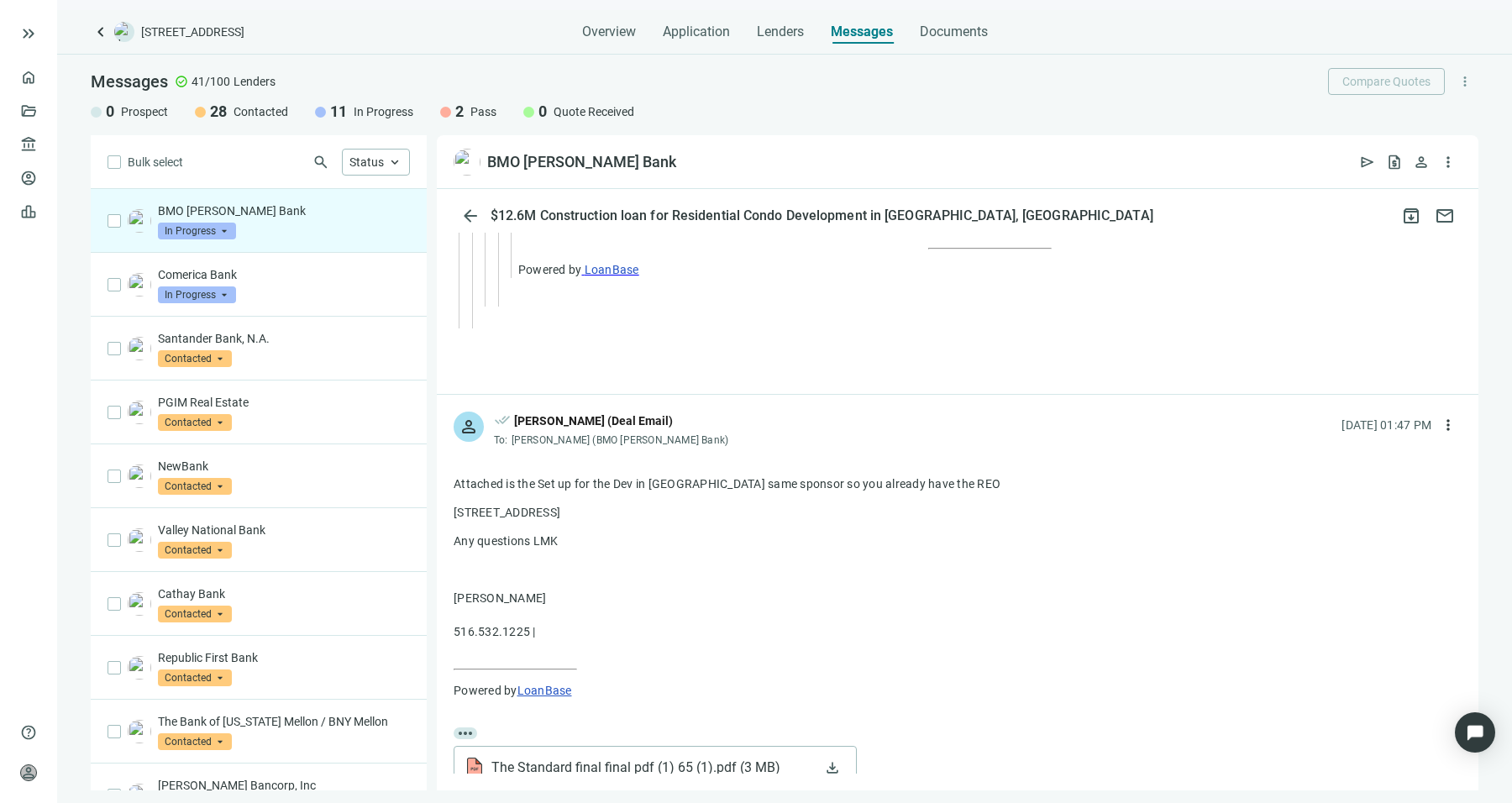
click at [612, 758] on div "The Standard final final pdf (1) 65 (1).pdf ( 3 MB )" at bounding box center [638, 768] width 348 height 20
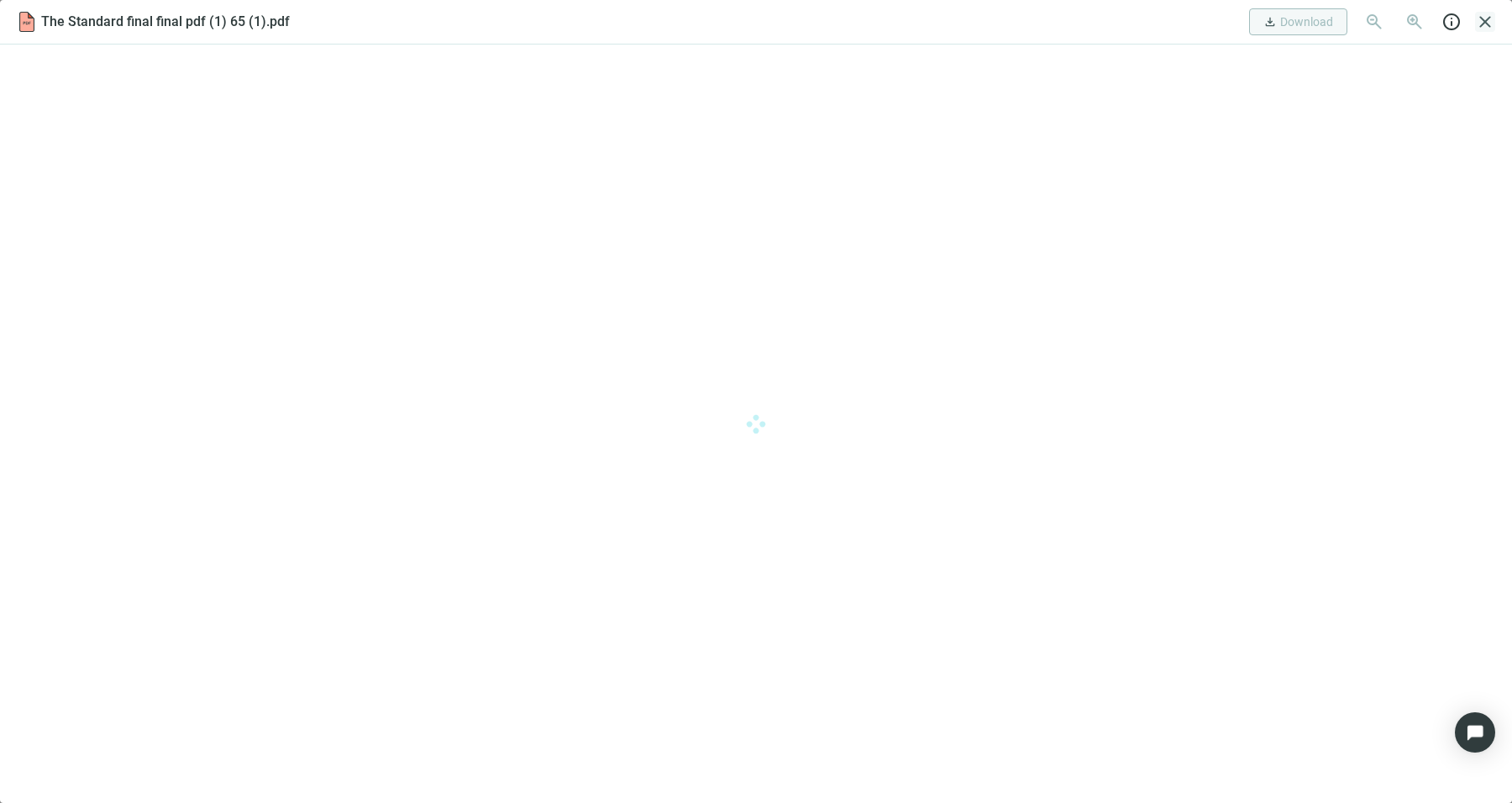
click at [1485, 27] on span "close" at bounding box center [1485, 21] width 20 height 20
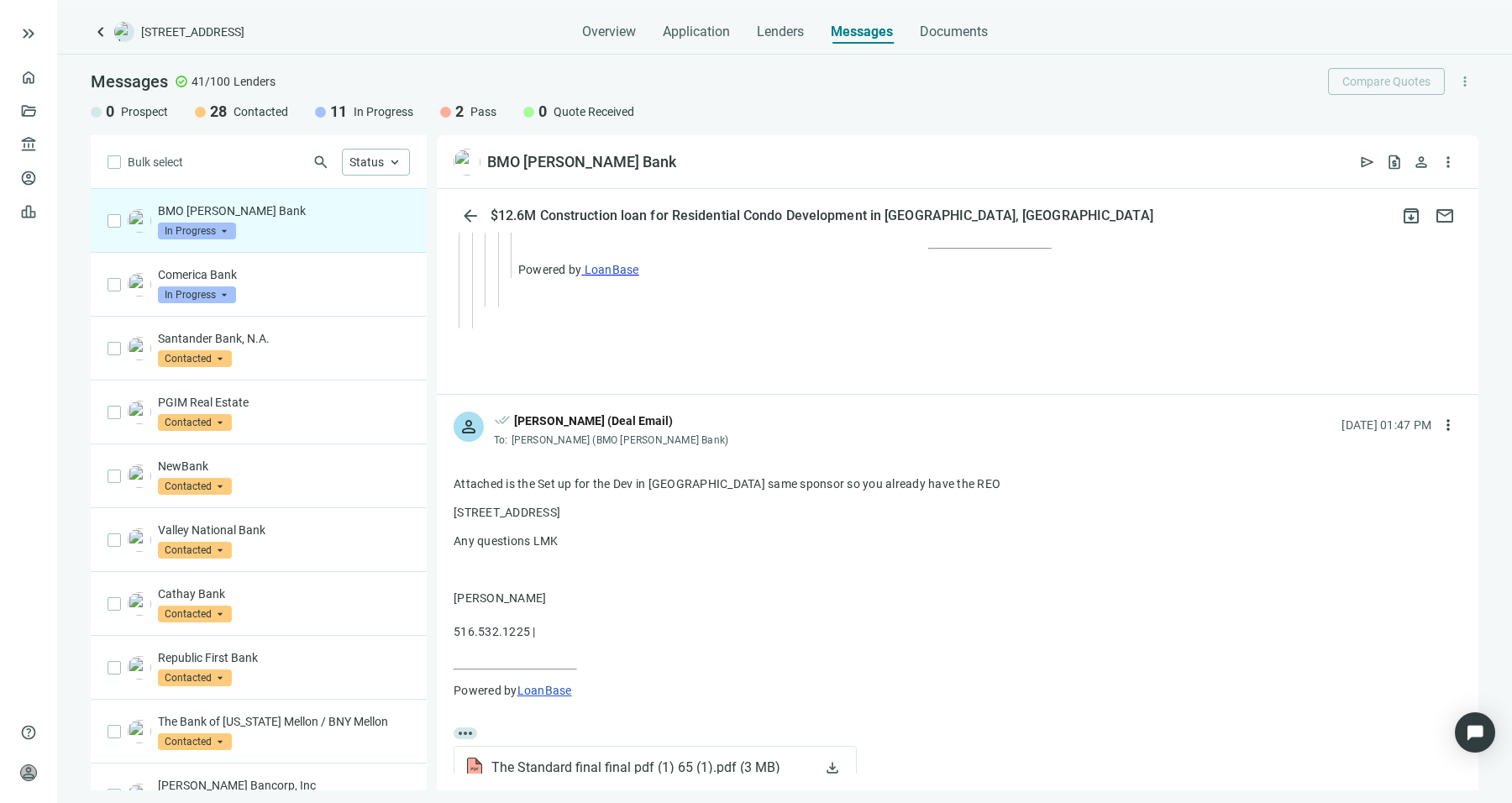
click at [1105, 590] on p "Sean Shahkohi 516.532.1225 |" at bounding box center [957, 615] width 1008 height 50
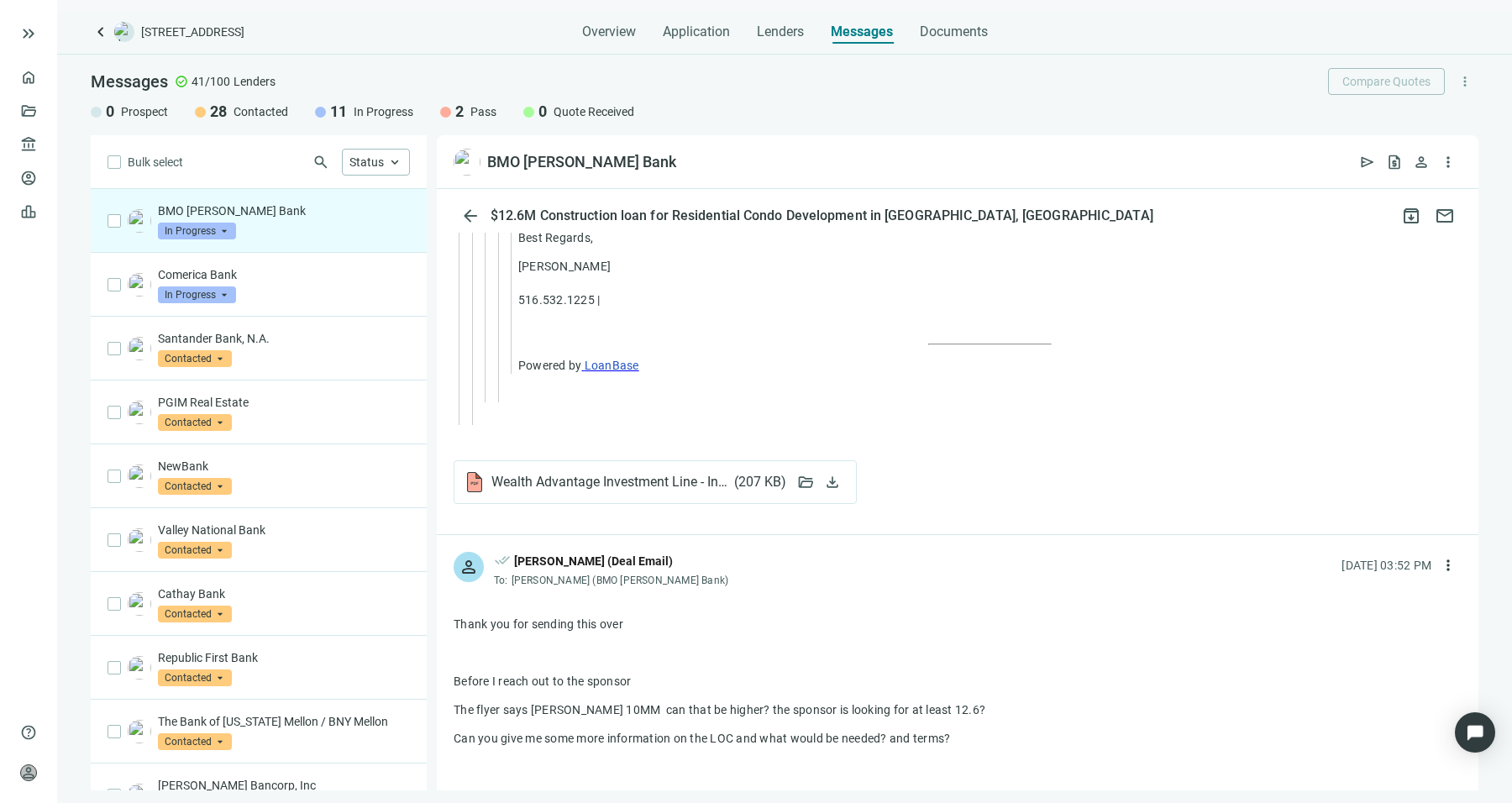
scroll to position [14770, 0]
click at [651, 473] on span "Wealth Advantage Investment Line - Investment Secured Line of Credit.pdf ( 207 …" at bounding box center [638, 481] width 294 height 17
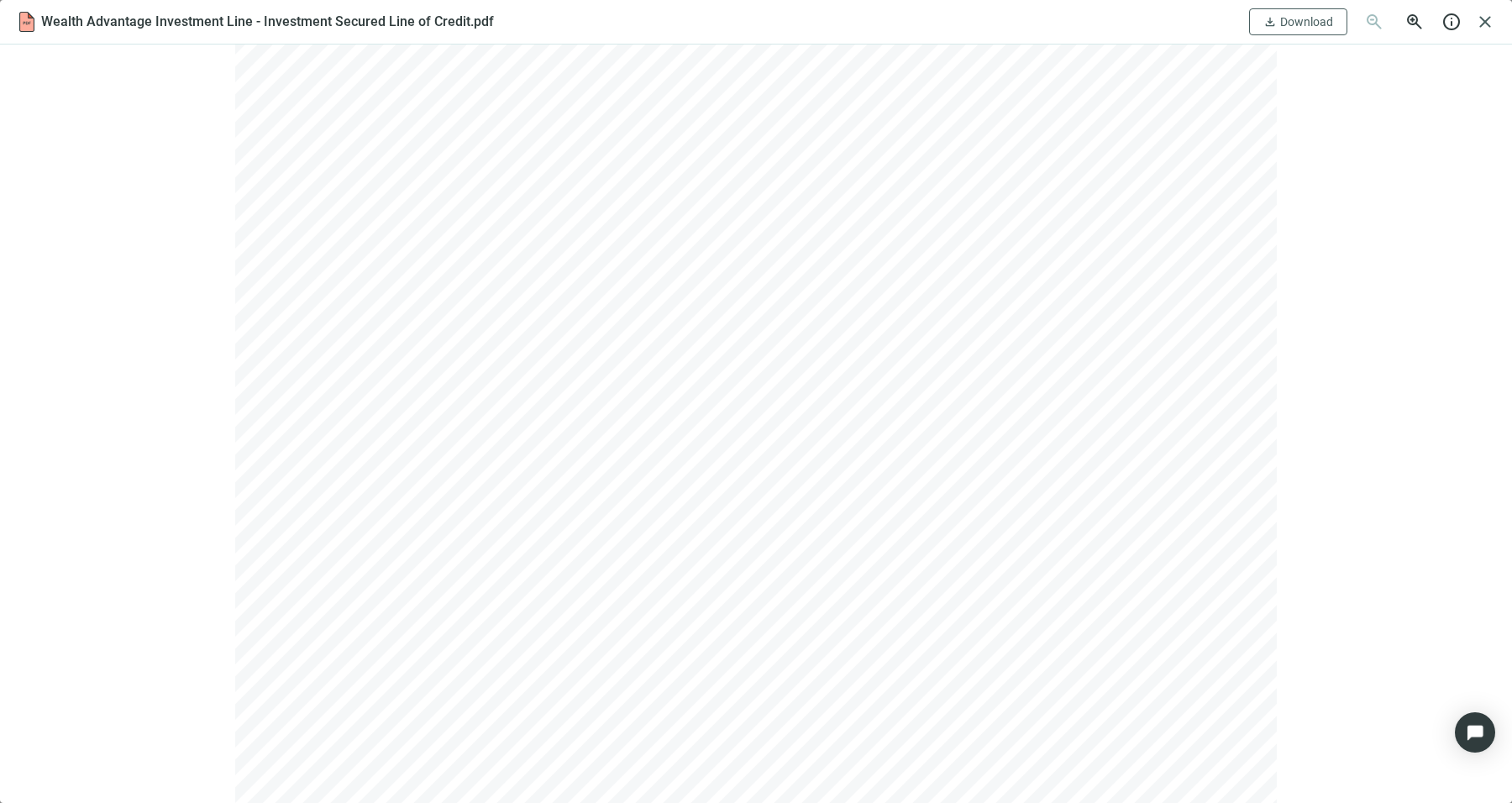
scroll to position [0, 0]
click at [1481, 24] on span "close" at bounding box center [1485, 21] width 20 height 20
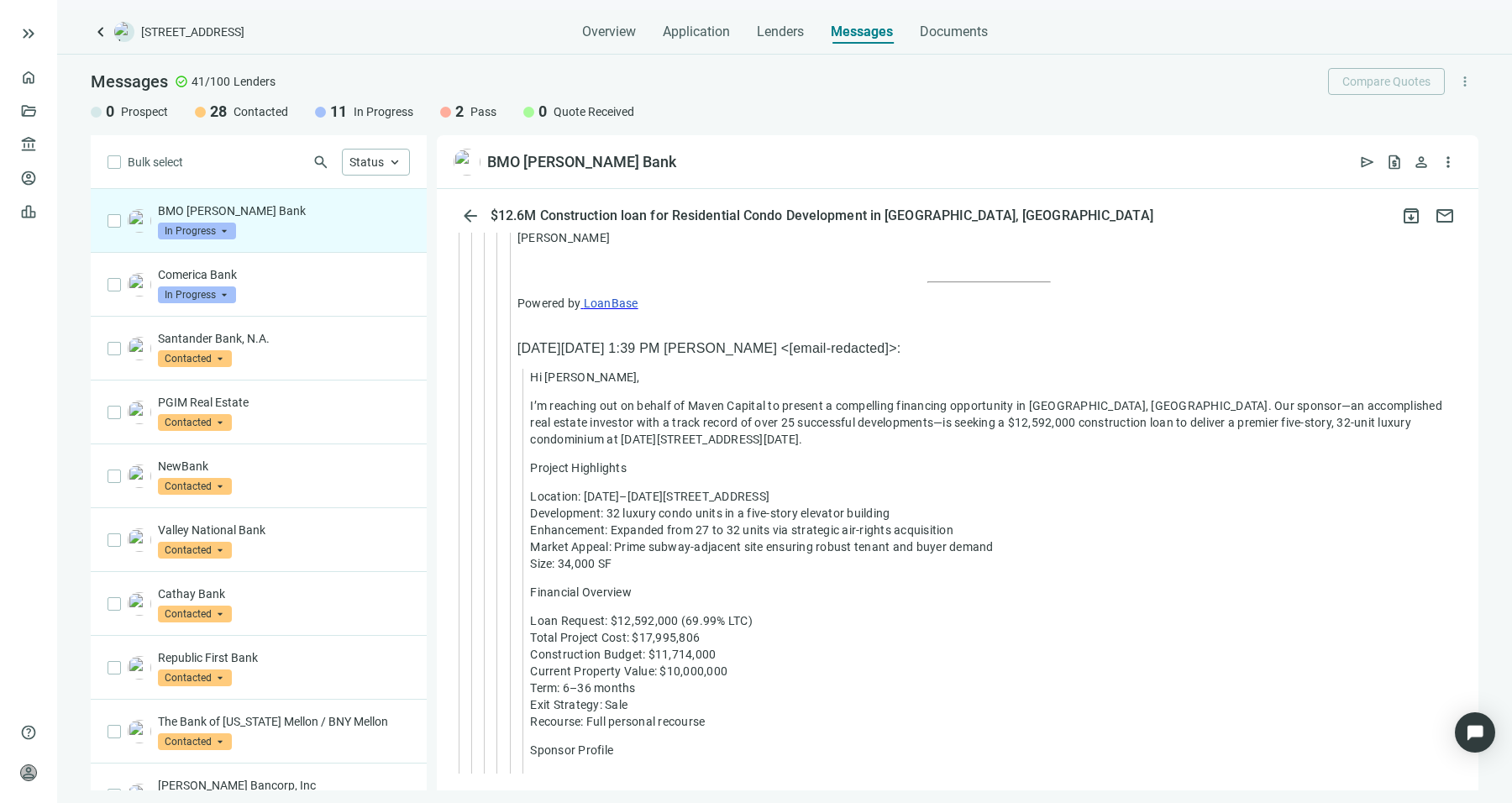
scroll to position [19394, 0]
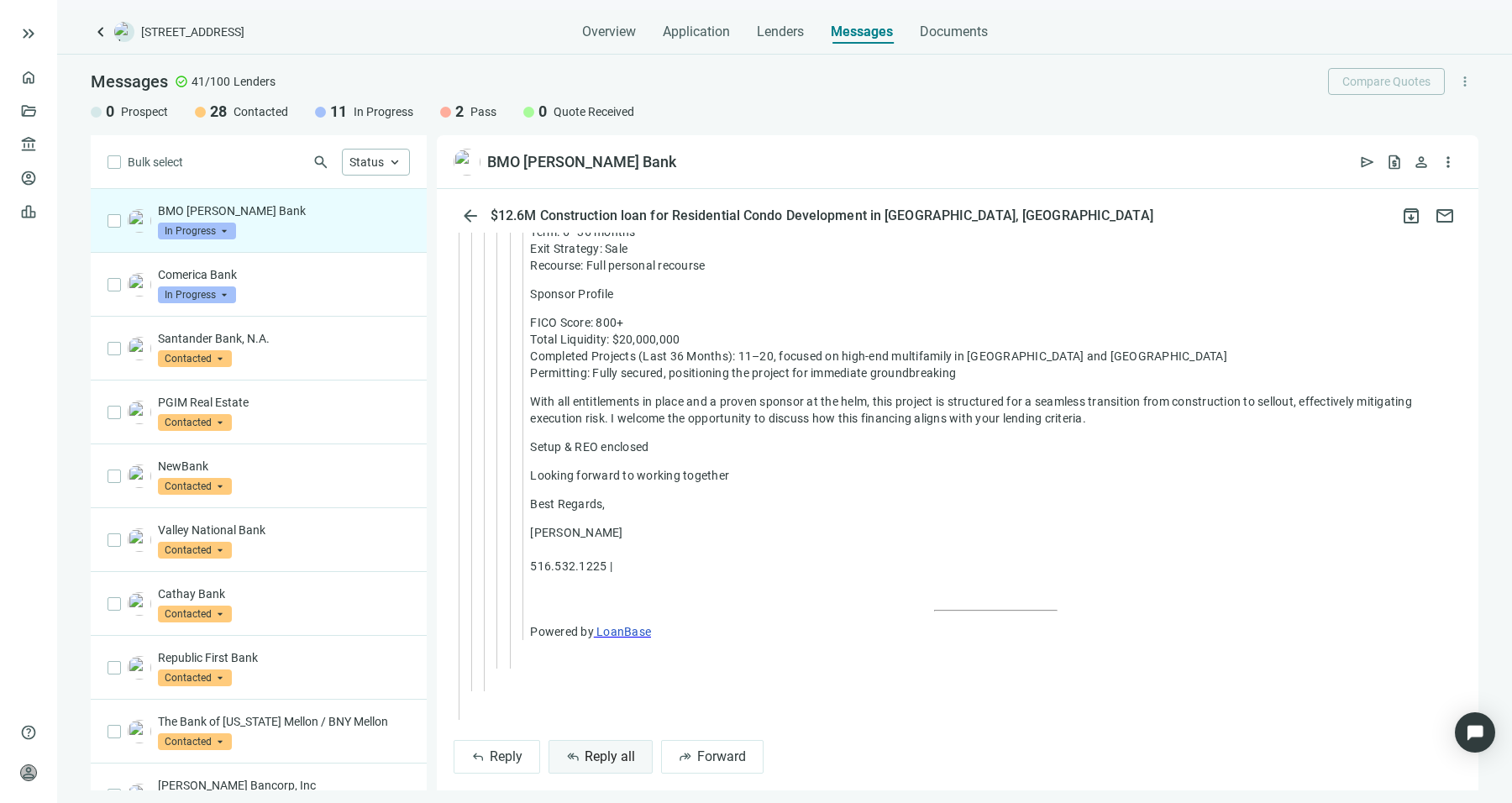
click at [562, 740] on button "reply_all Reply all" at bounding box center [600, 757] width 104 height 33
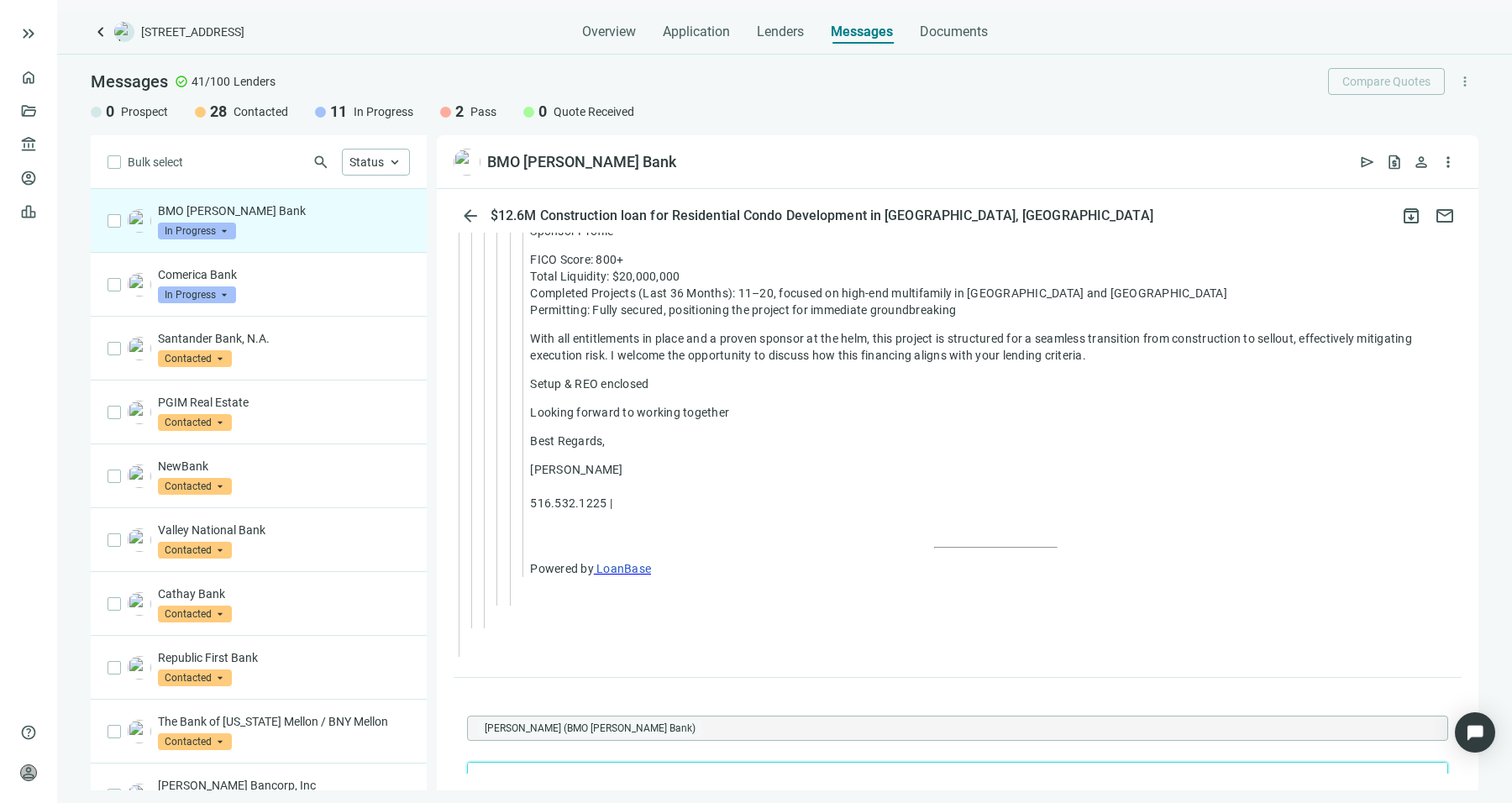
scroll to position [19514, 0]
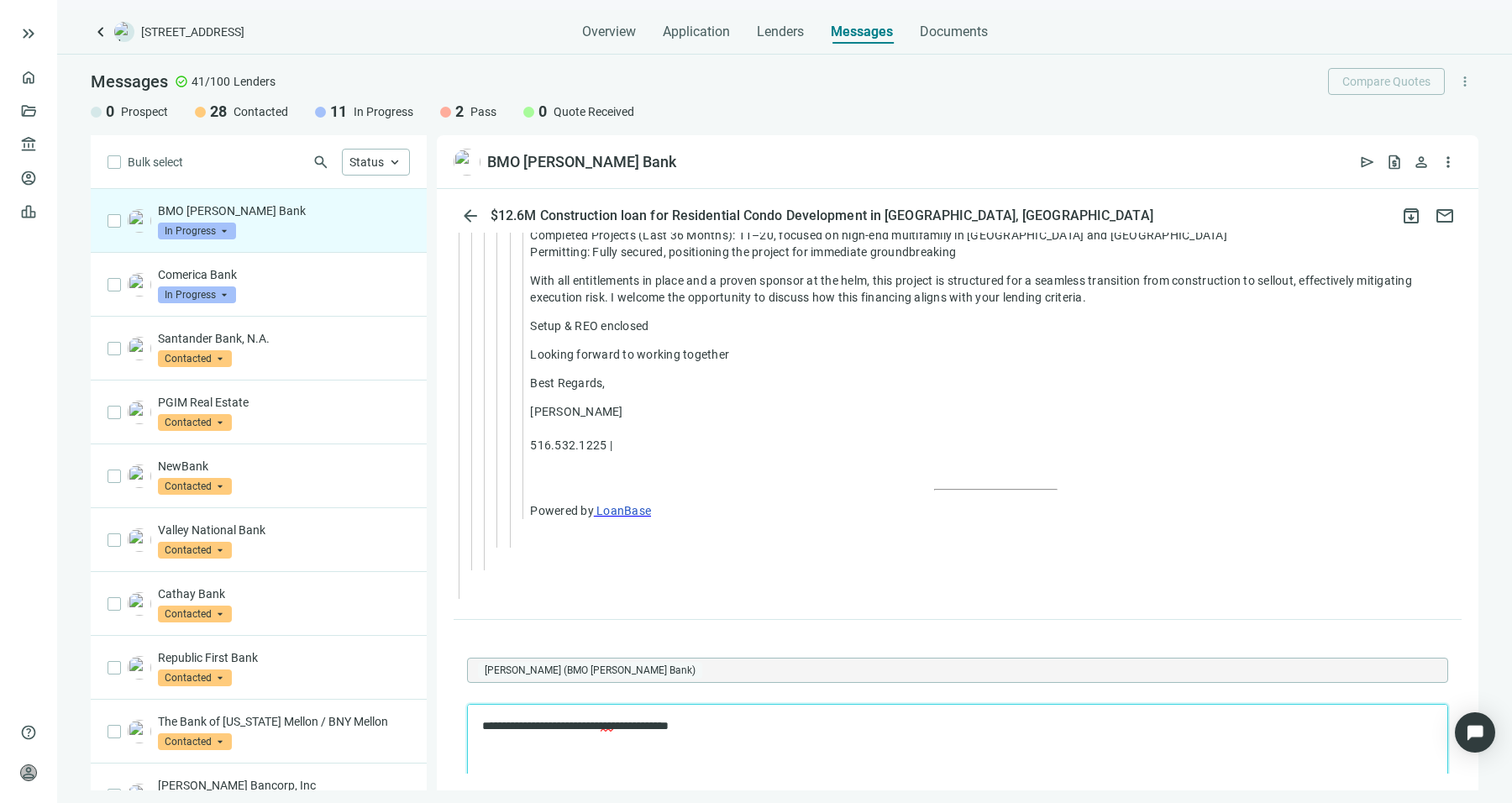
click at [613, 728] on span "***" at bounding box center [606, 725] width 12 height 11
click at [711, 519] on div "you" at bounding box center [717, 525] width 71 height 20
click at [569, 726] on p "**********" at bounding box center [950, 726] width 935 height 17
click at [572, 746] on p "**********" at bounding box center [942, 754] width 919 height 17
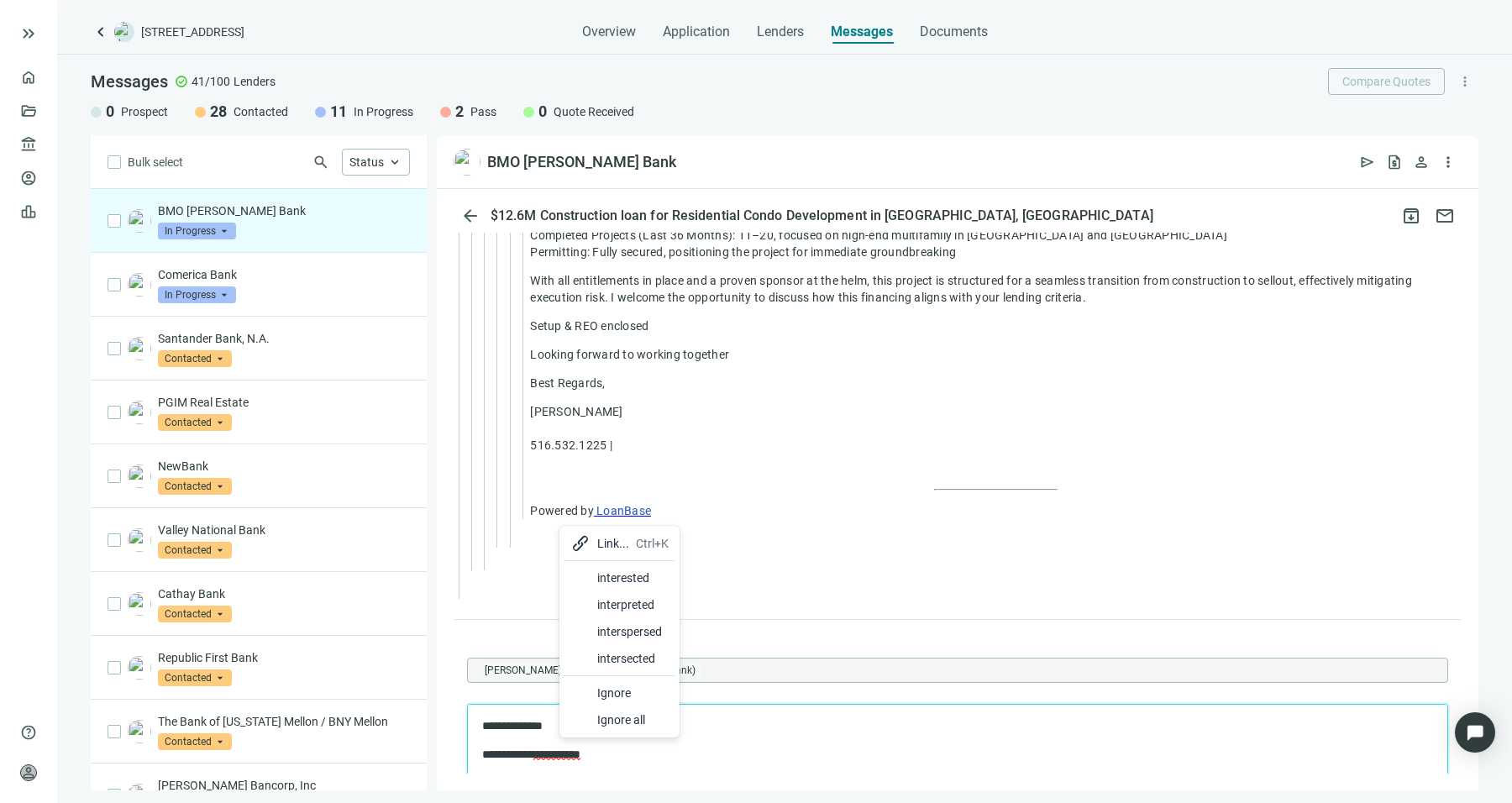
click at [641, 583] on div "interested" at bounding box center [632, 578] width 71 height 20
click at [660, 774] on p "**********" at bounding box center [942, 782] width 919 height 17
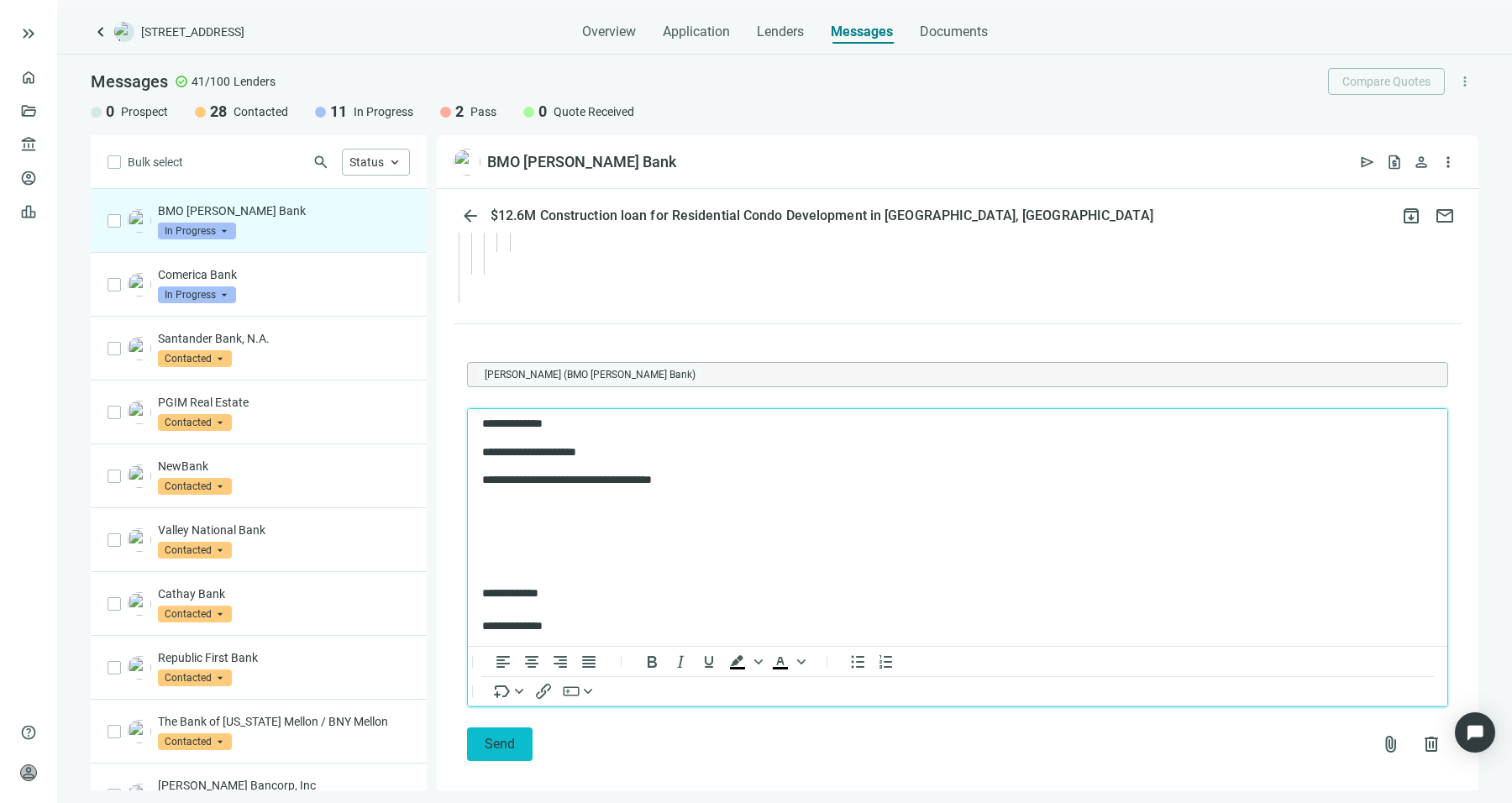
click at [495, 735] on button "Send" at bounding box center [500, 744] width 65 height 33
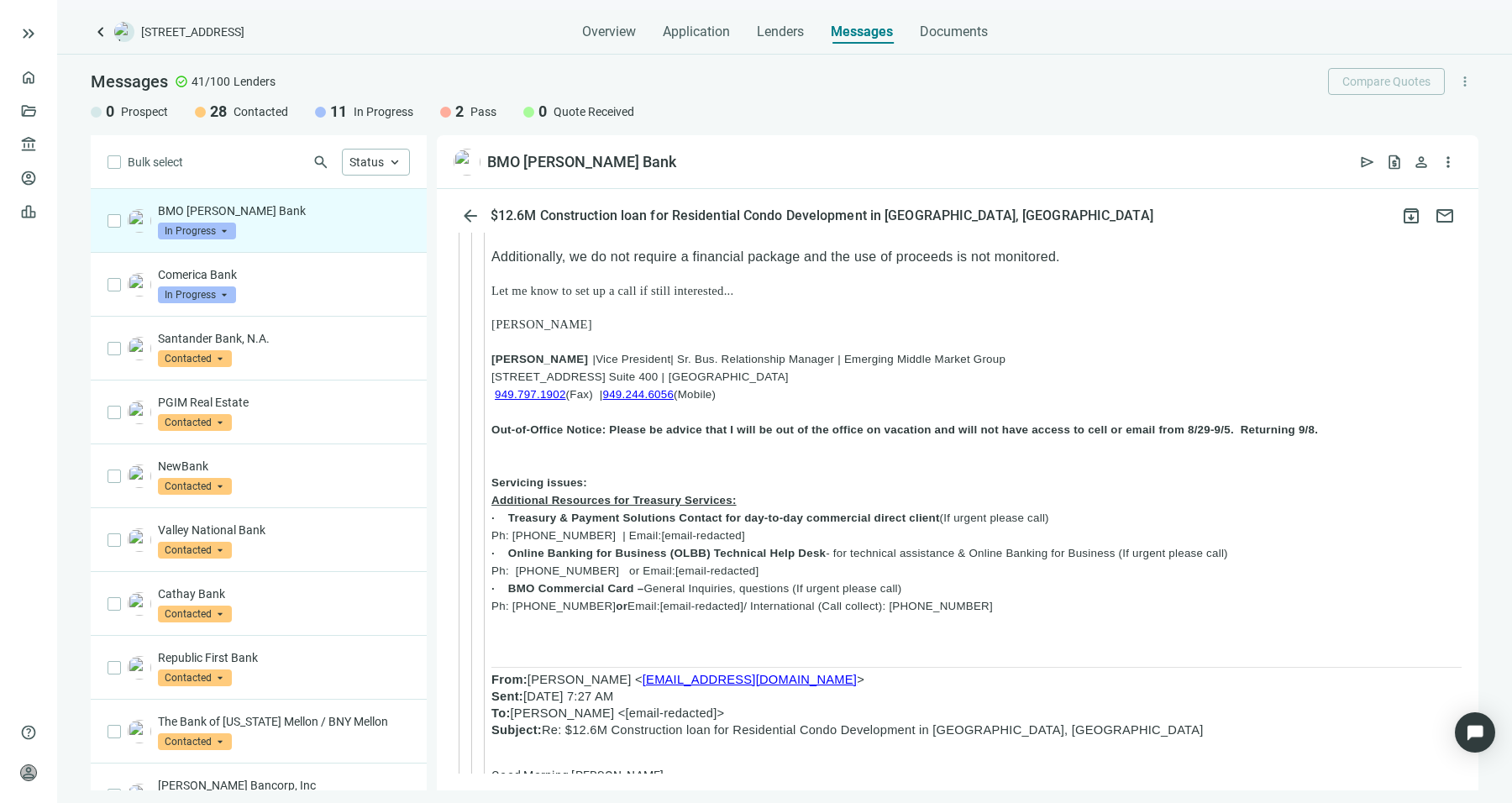
scroll to position [17475, 0]
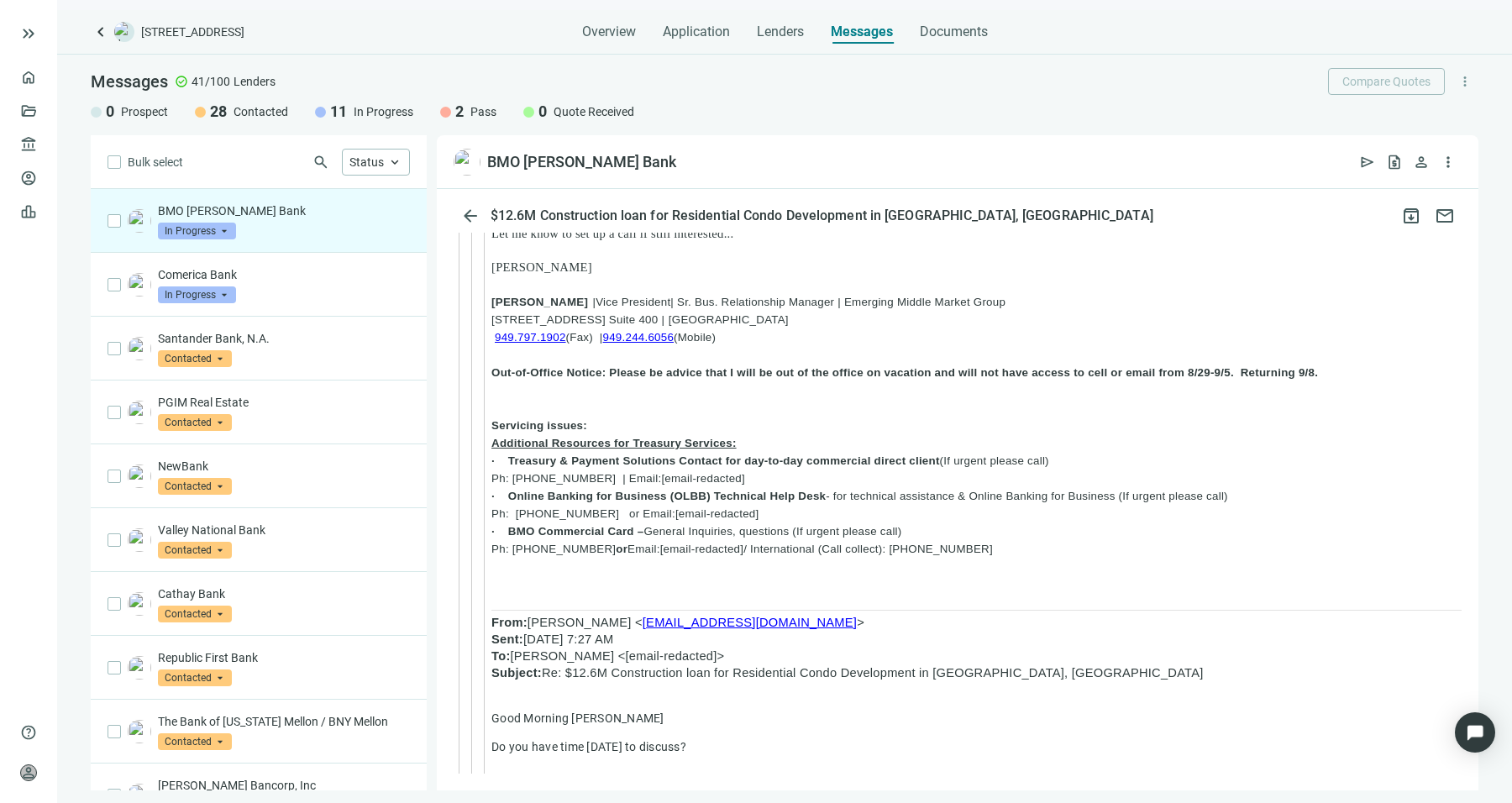
click at [272, 242] on div "BMO Harris Bank In Progress arrow_drop_down contacted in_progress quote_receive…" at bounding box center [259, 221] width 336 height 64
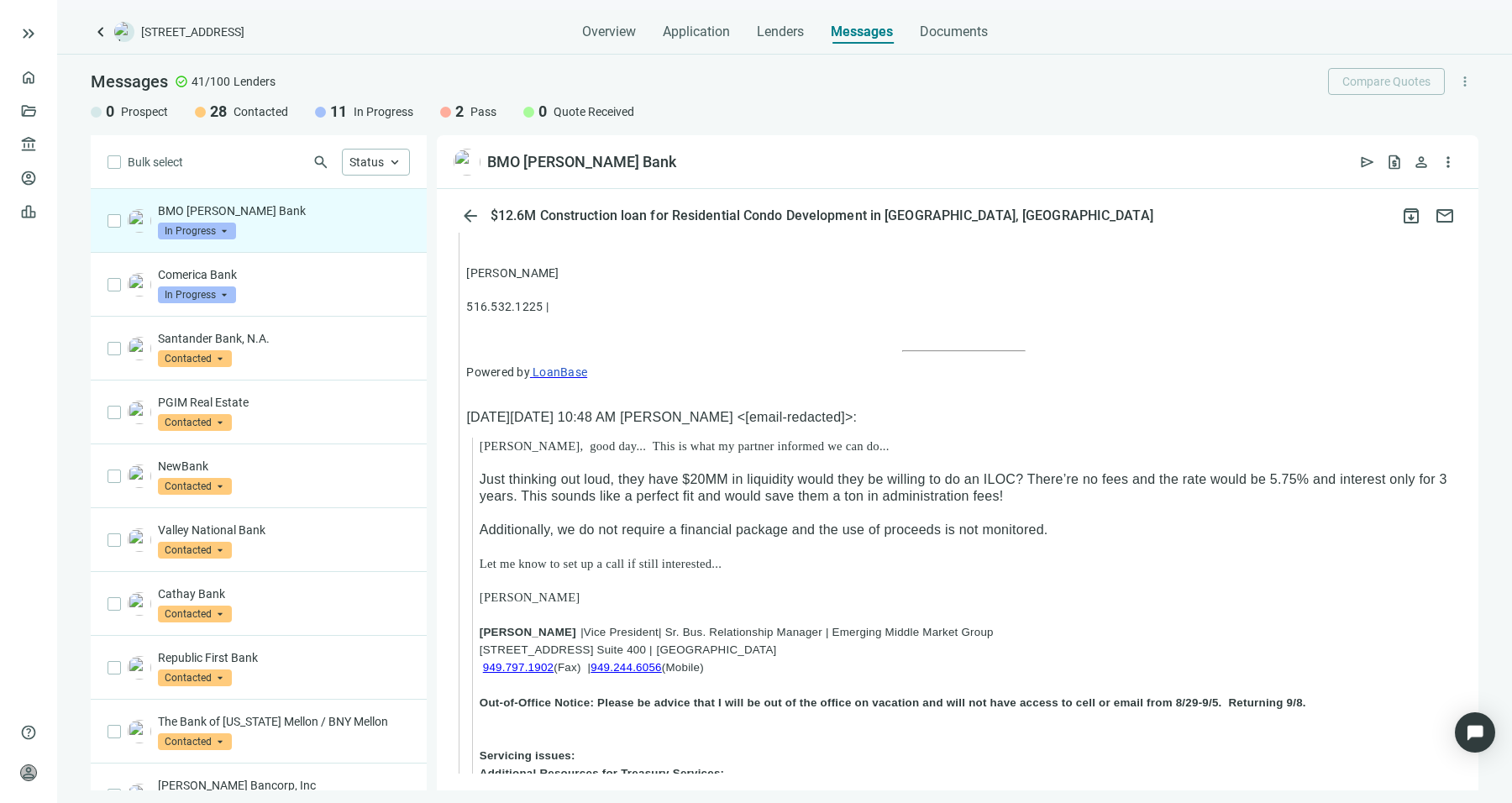
scroll to position [8080, 0]
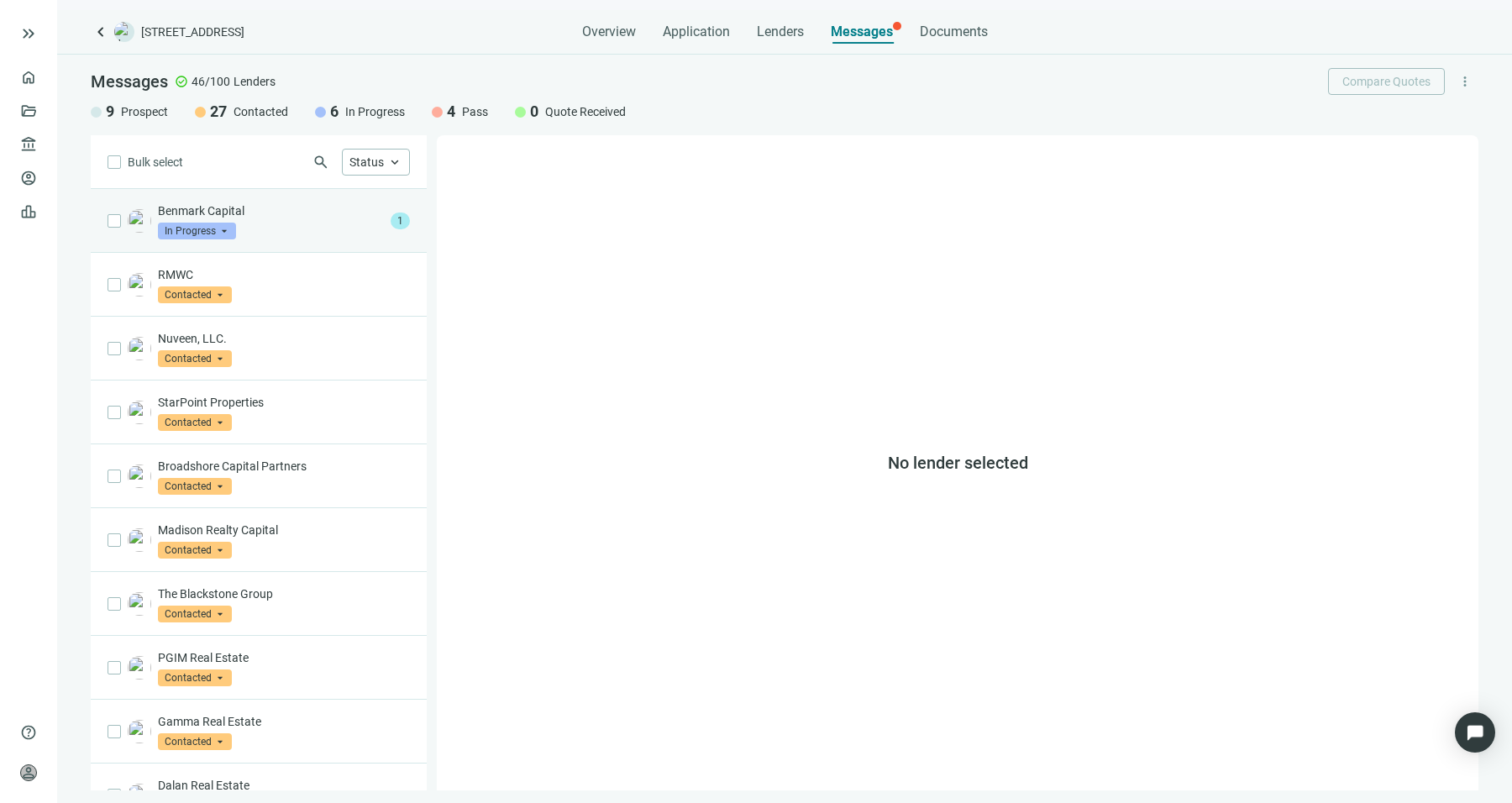
click at [285, 221] on div "Benmark Capital In Progress arrow_drop_down" at bounding box center [270, 221] width 226 height 37
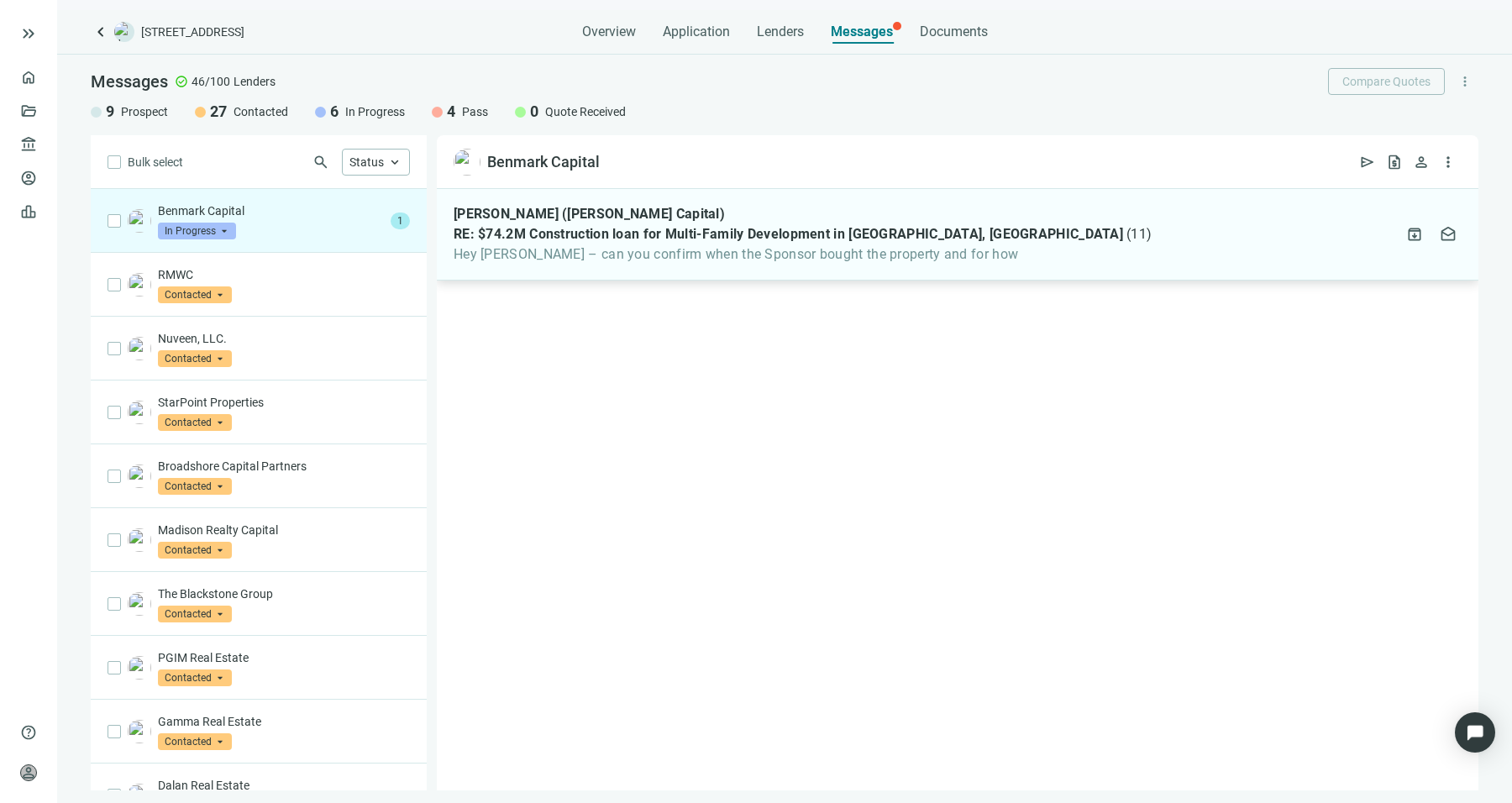
click at [726, 260] on span "Hey [PERSON_NAME] – can you confirm when the Sponsor bought the property and fo…" at bounding box center [802, 254] width 698 height 17
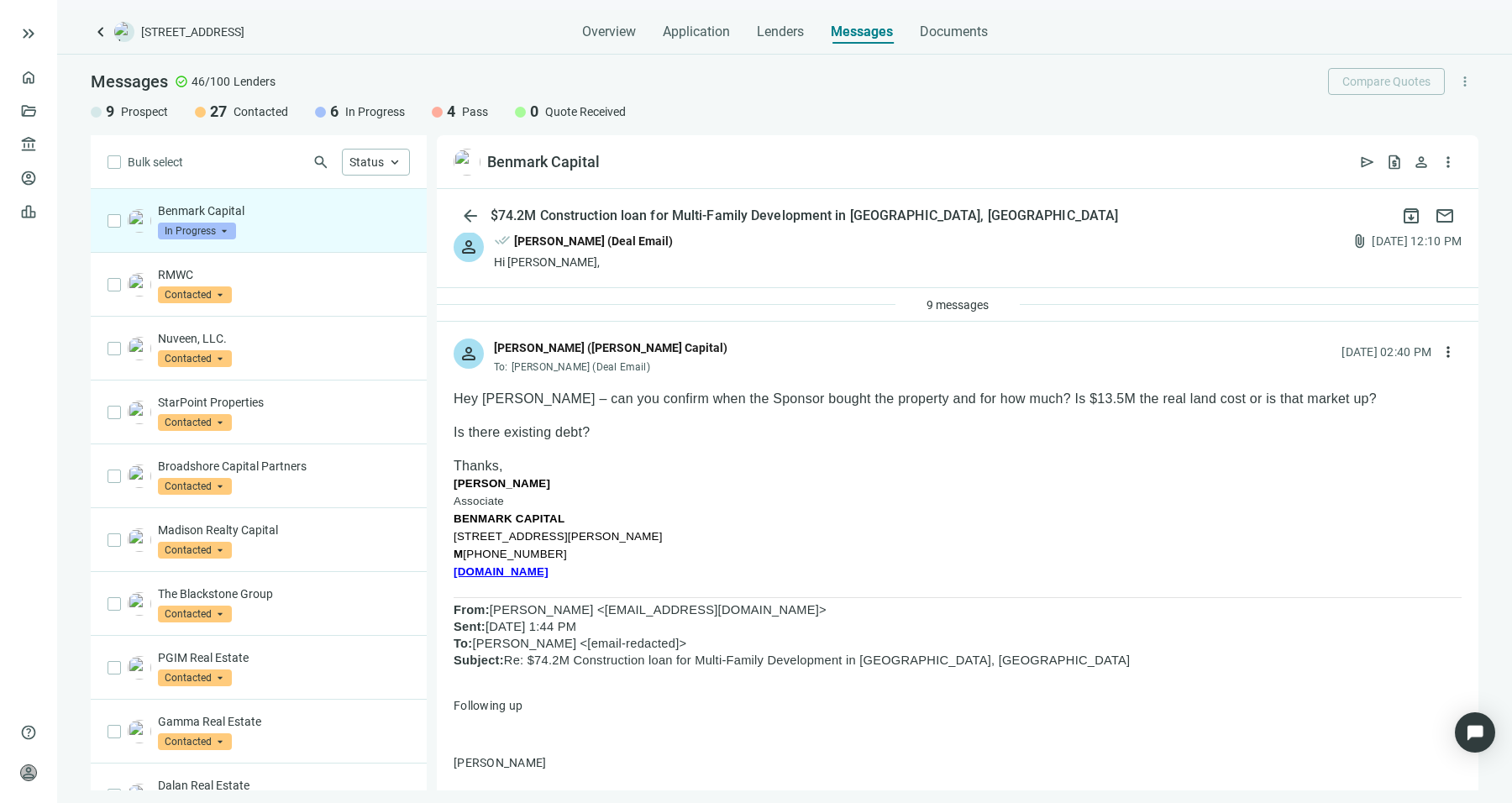
scroll to position [17, 0]
click at [954, 402] on span "Hey [PERSON_NAME] – can you confirm when the Sponsor bought the property and fo…" at bounding box center [914, 400] width 923 height 14
click at [954, 402] on span "Hey Sean – can you confirm when the Sponsor bought the property and for how muc…" at bounding box center [914, 400] width 923 height 14
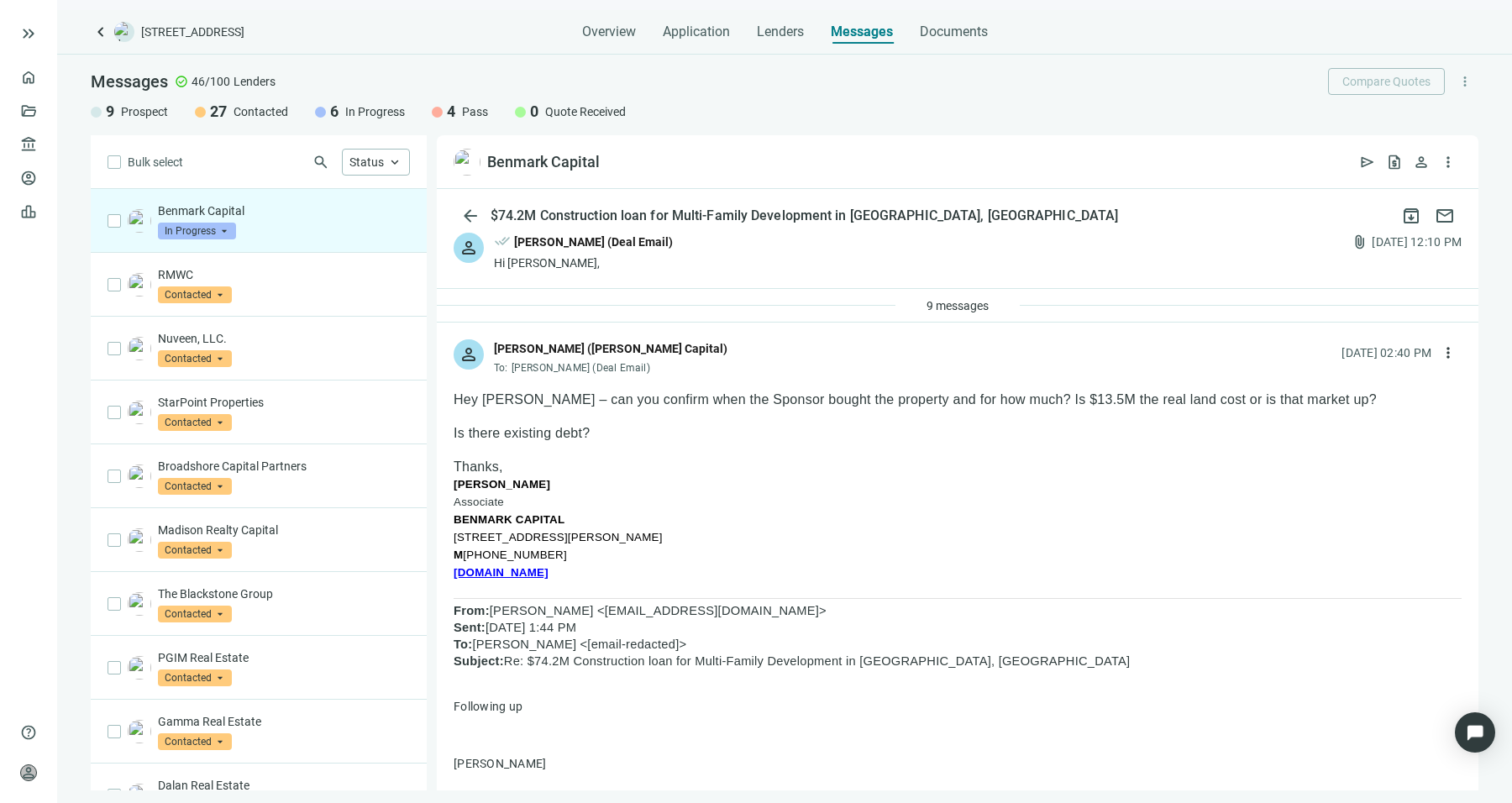
click at [954, 402] on span "Hey Sean – can you confirm when the Sponsor bought the property and for how muc…" at bounding box center [914, 400] width 923 height 14
click at [1435, 354] on button "more_vert" at bounding box center [1448, 353] width 27 height 27
click at [1377, 420] on div "reply_all Reply all" at bounding box center [1355, 421] width 178 height 30
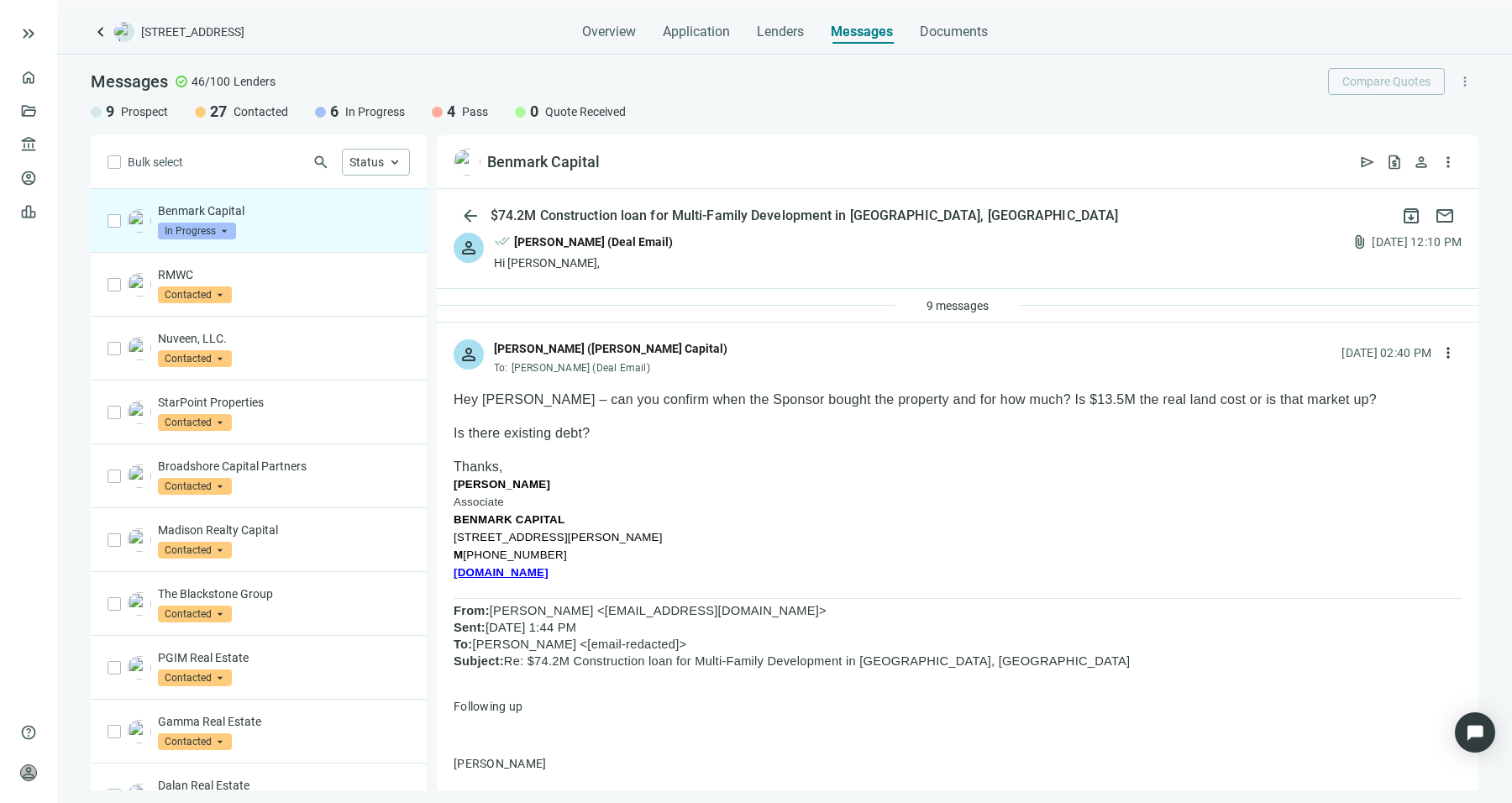
type textarea "**********"
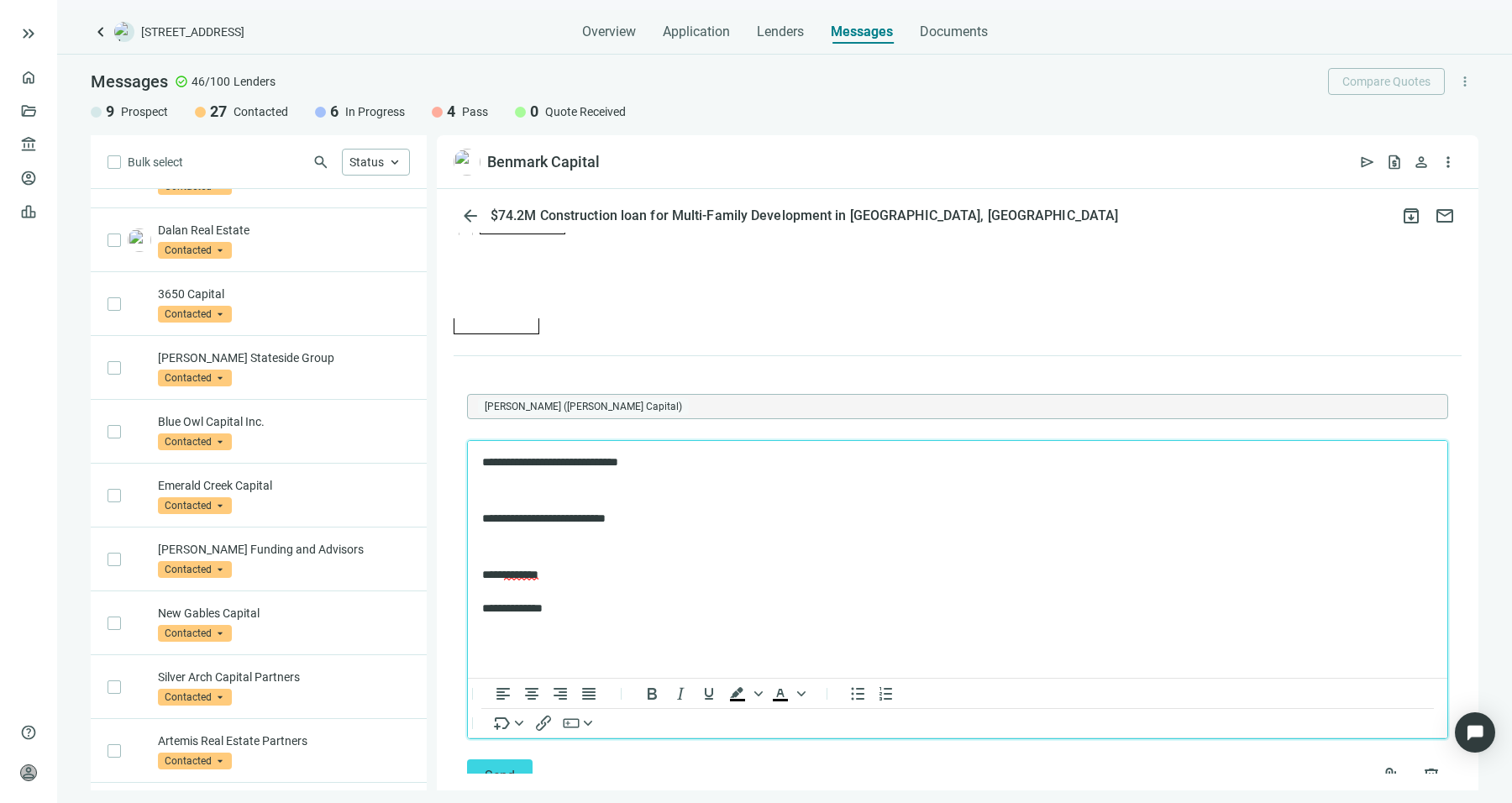
scroll to position [723, 0]
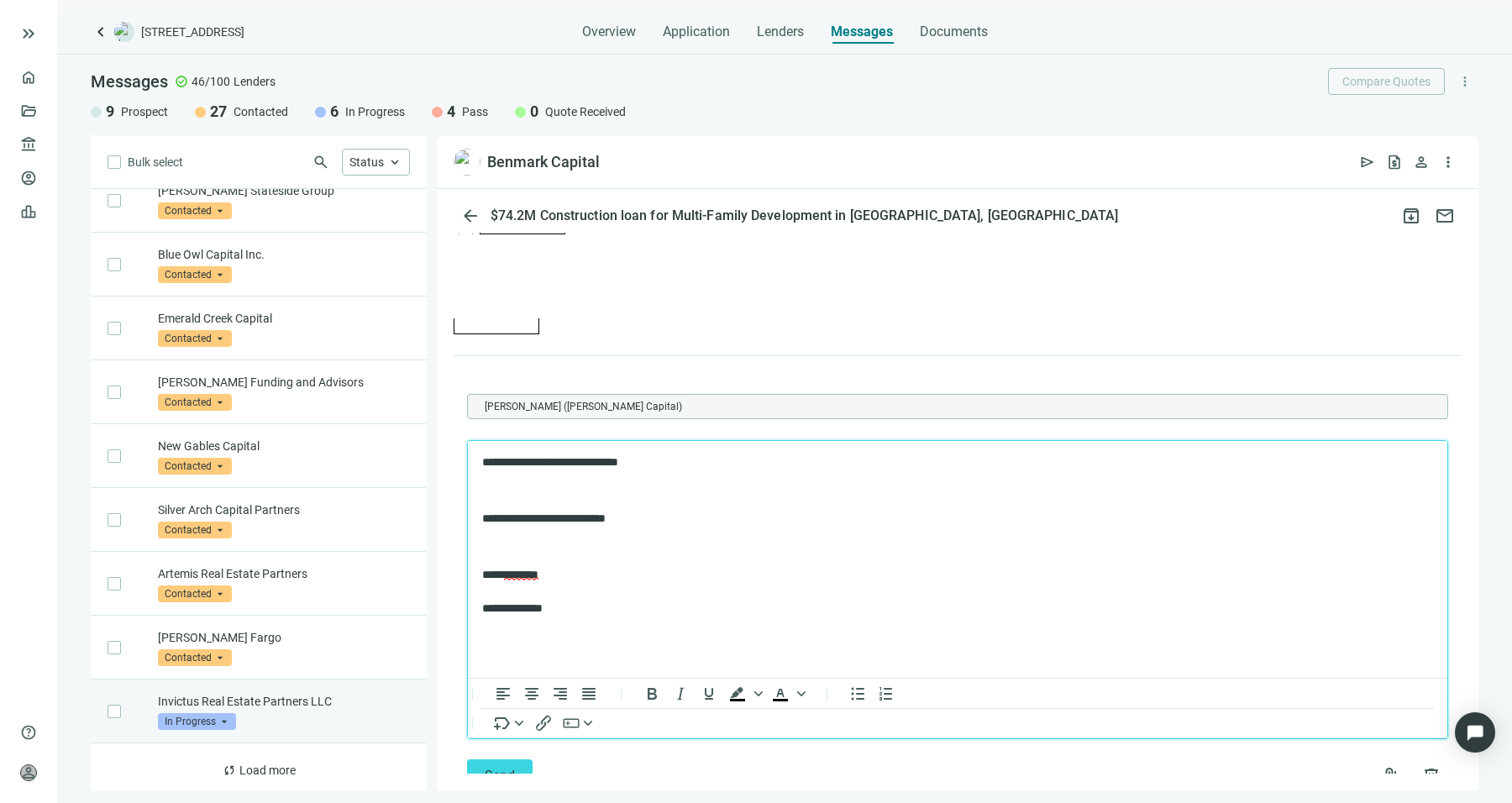
click at [275, 703] on div "Invictus Real Estate Partners LLC In Progress arrow_drop_down" at bounding box center [283, 711] width 252 height 37
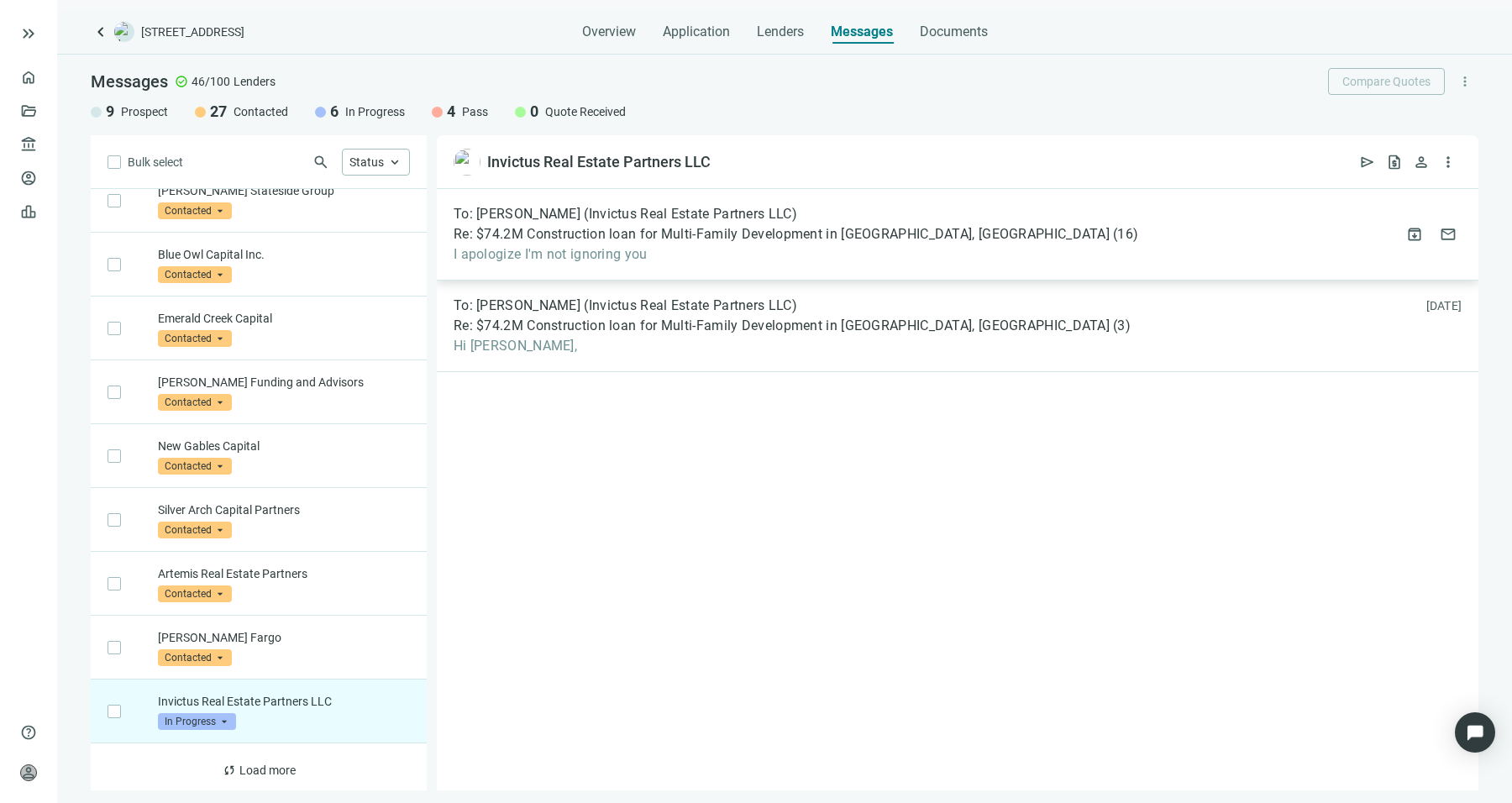
click at [700, 236] on span "Re: $74.2M Construction loan for Multi-Family Development in Bayonne, NJ" at bounding box center [781, 234] width 656 height 17
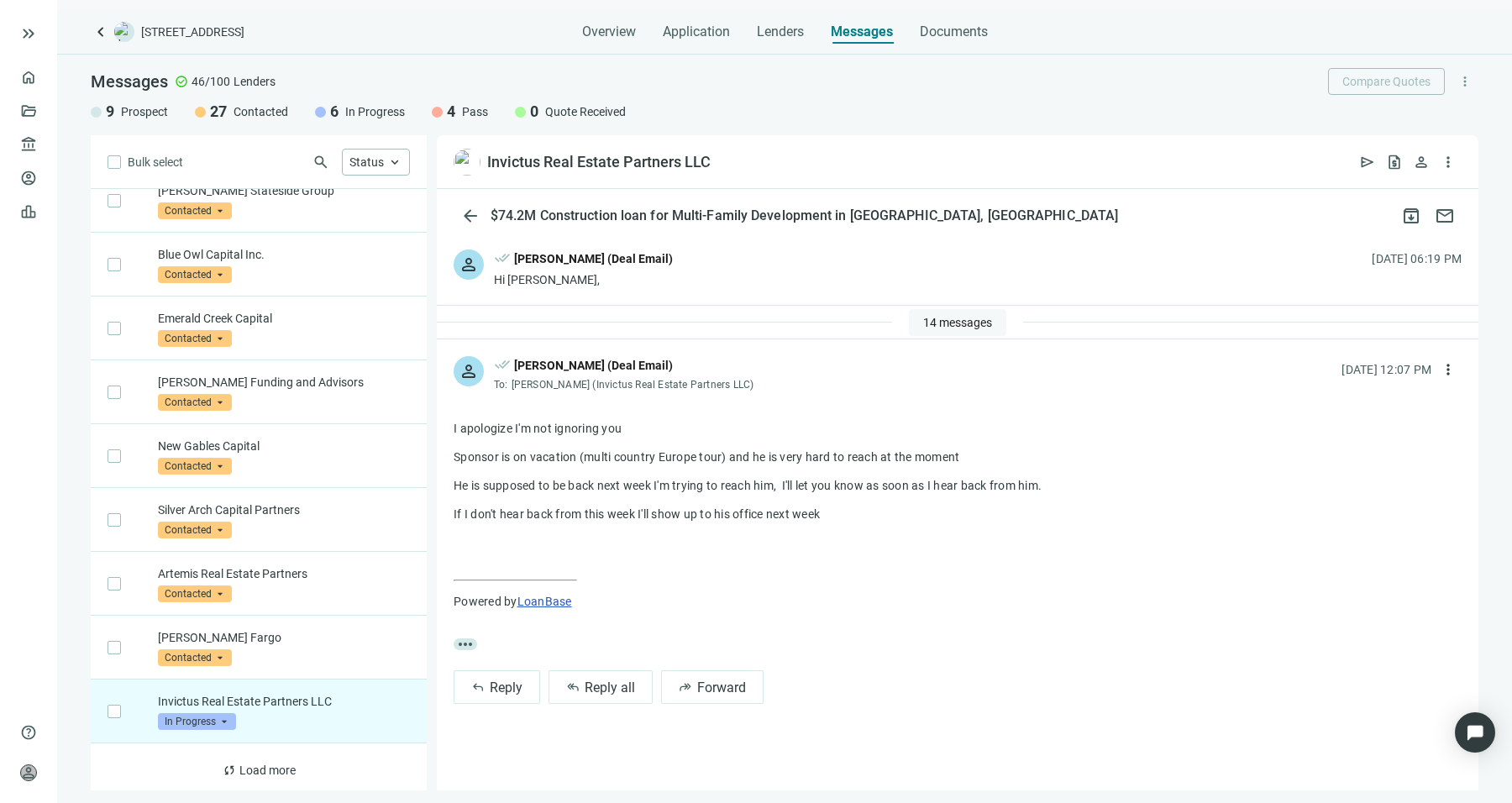
click at [966, 323] on span "14 messages" at bounding box center [958, 322] width 69 height 13
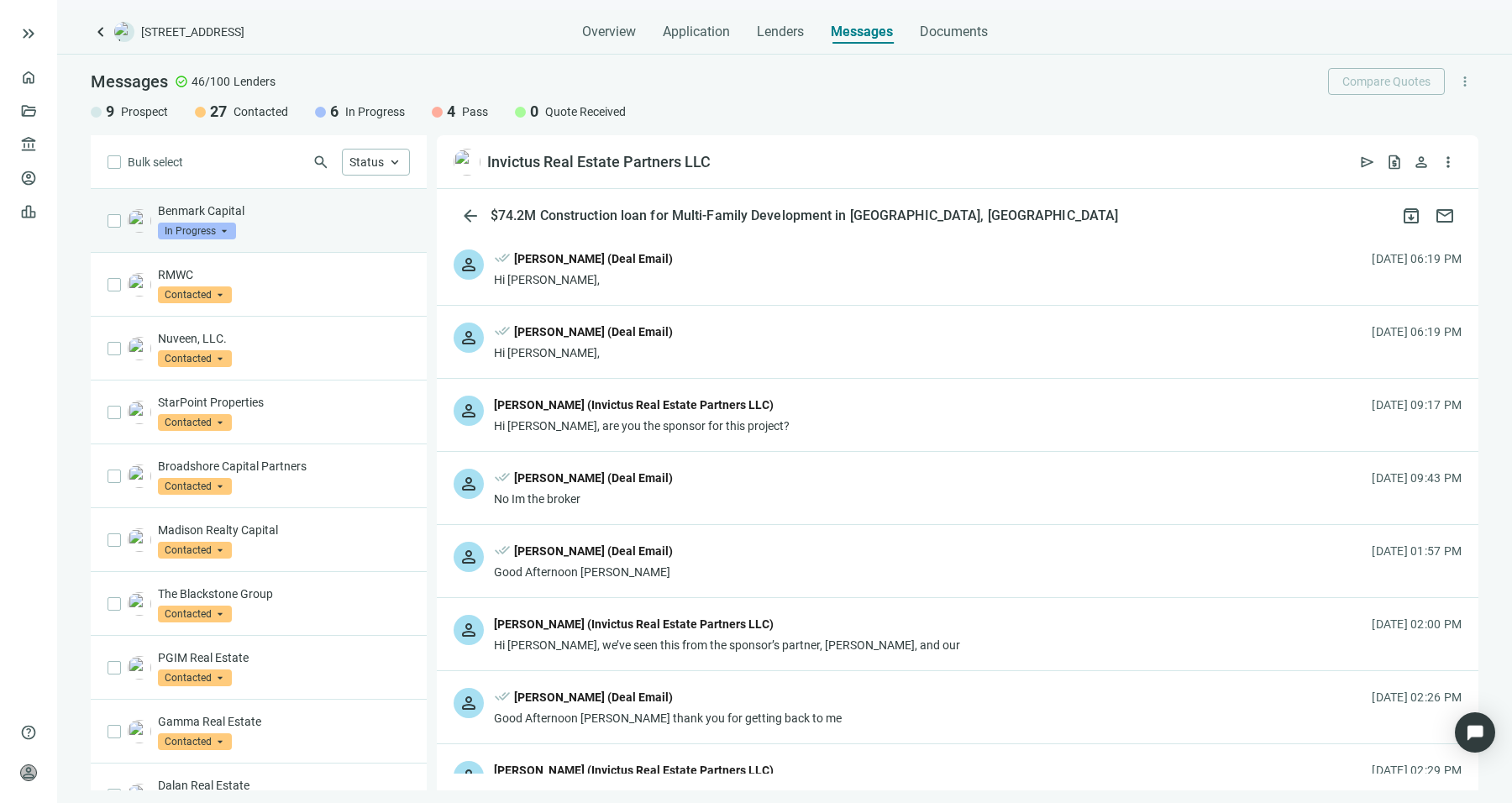
click at [291, 239] on div "Benmark Capital In Progress arrow_drop_down" at bounding box center [259, 221] width 336 height 64
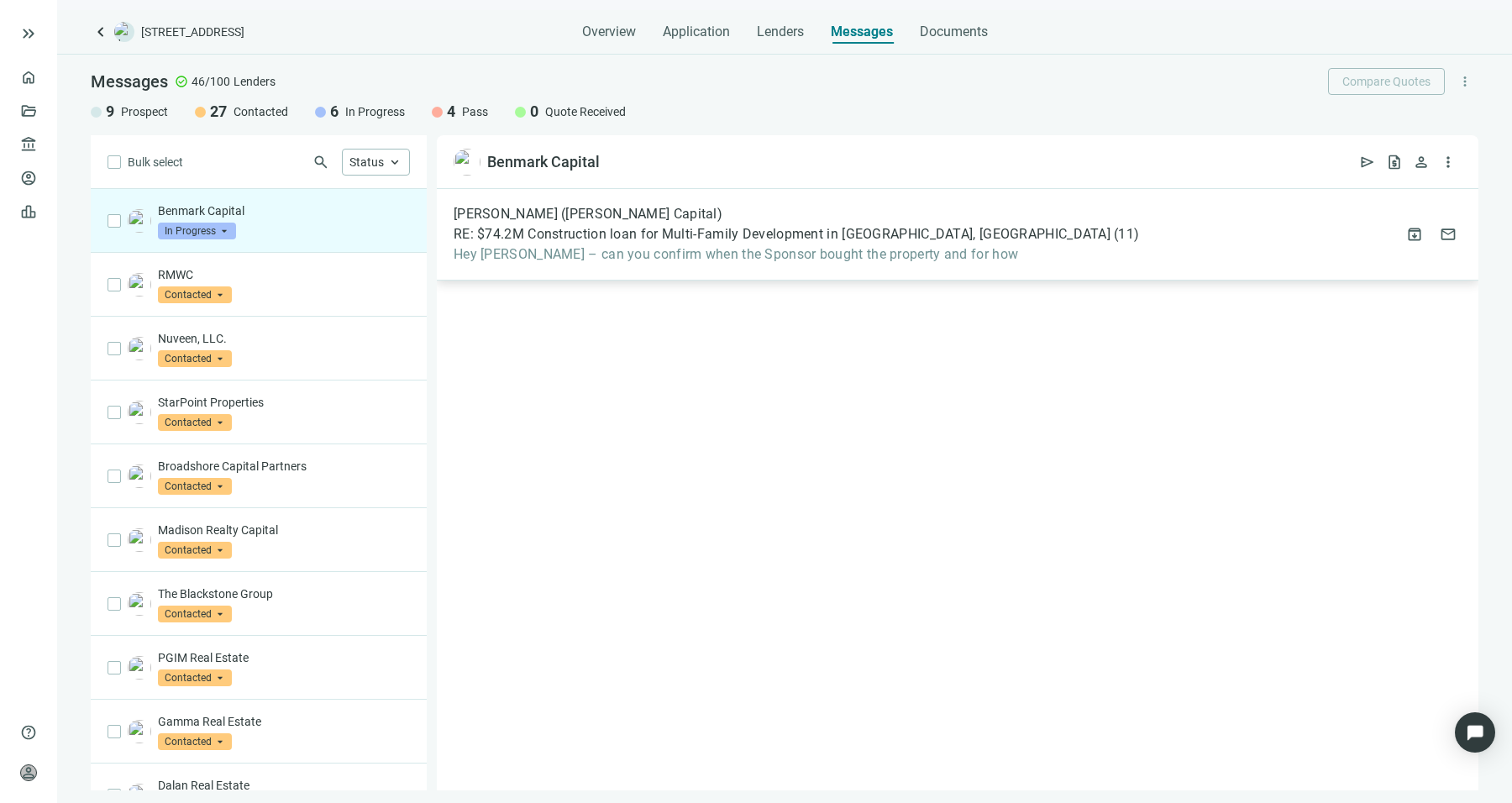
click at [768, 257] on span "Hey Sean – can you confirm when the Sponsor bought the property and for how" at bounding box center [796, 254] width 686 height 17
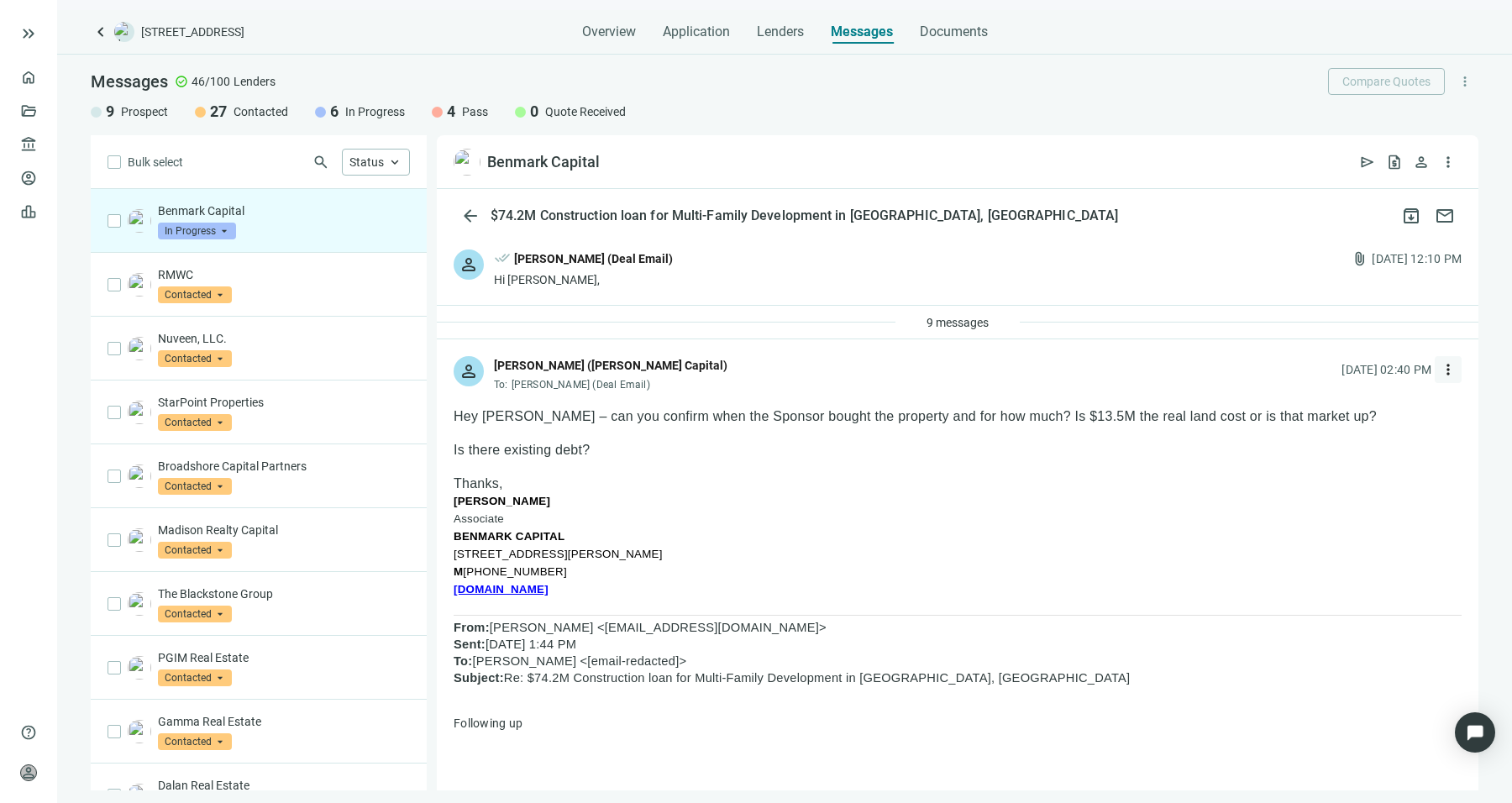
click at [1440, 363] on span "more_vert" at bounding box center [1448, 369] width 17 height 17
click at [1352, 411] on div "reply Reply" at bounding box center [1355, 408] width 178 height 30
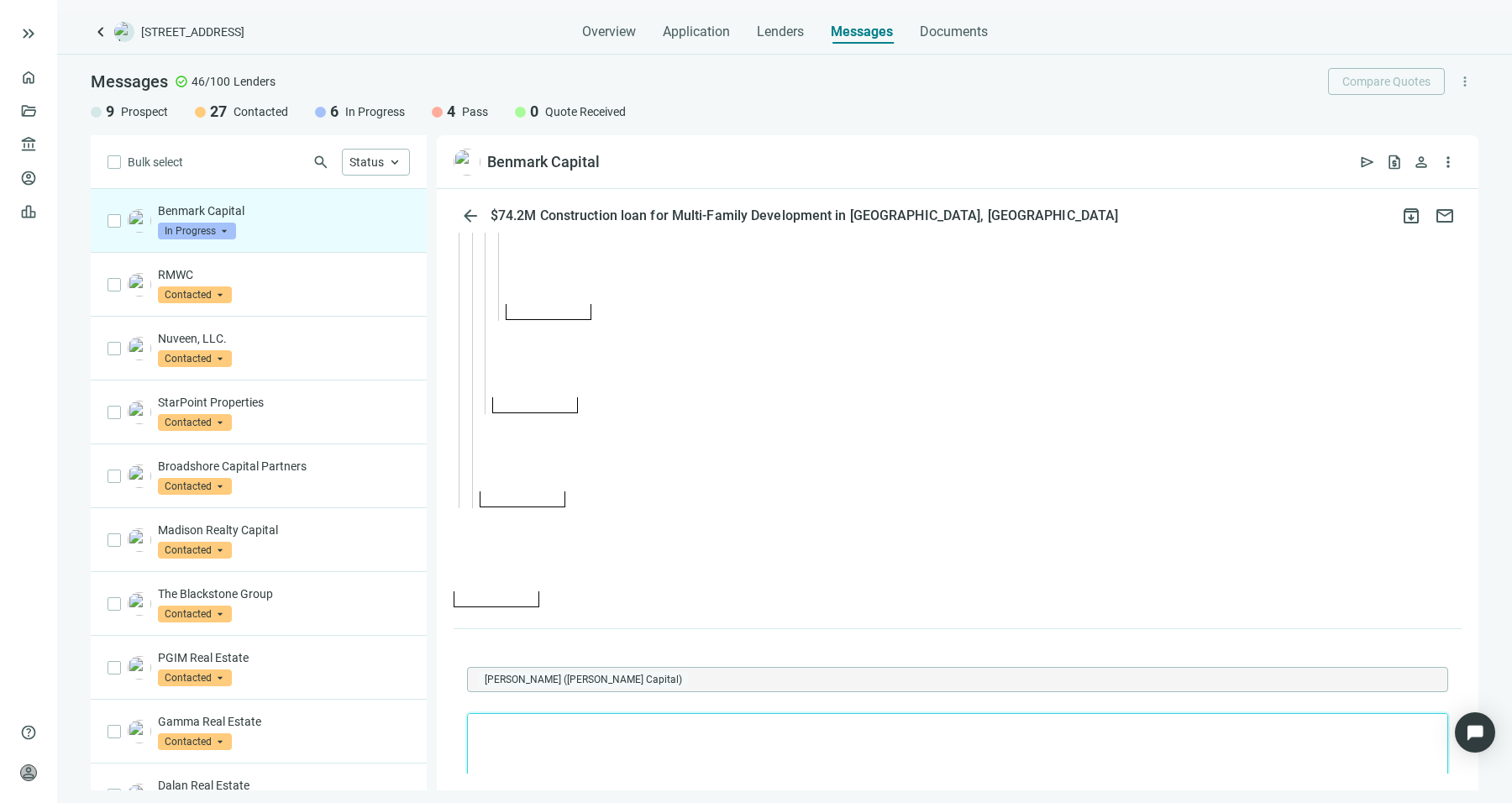
scroll to position [3764, 0]
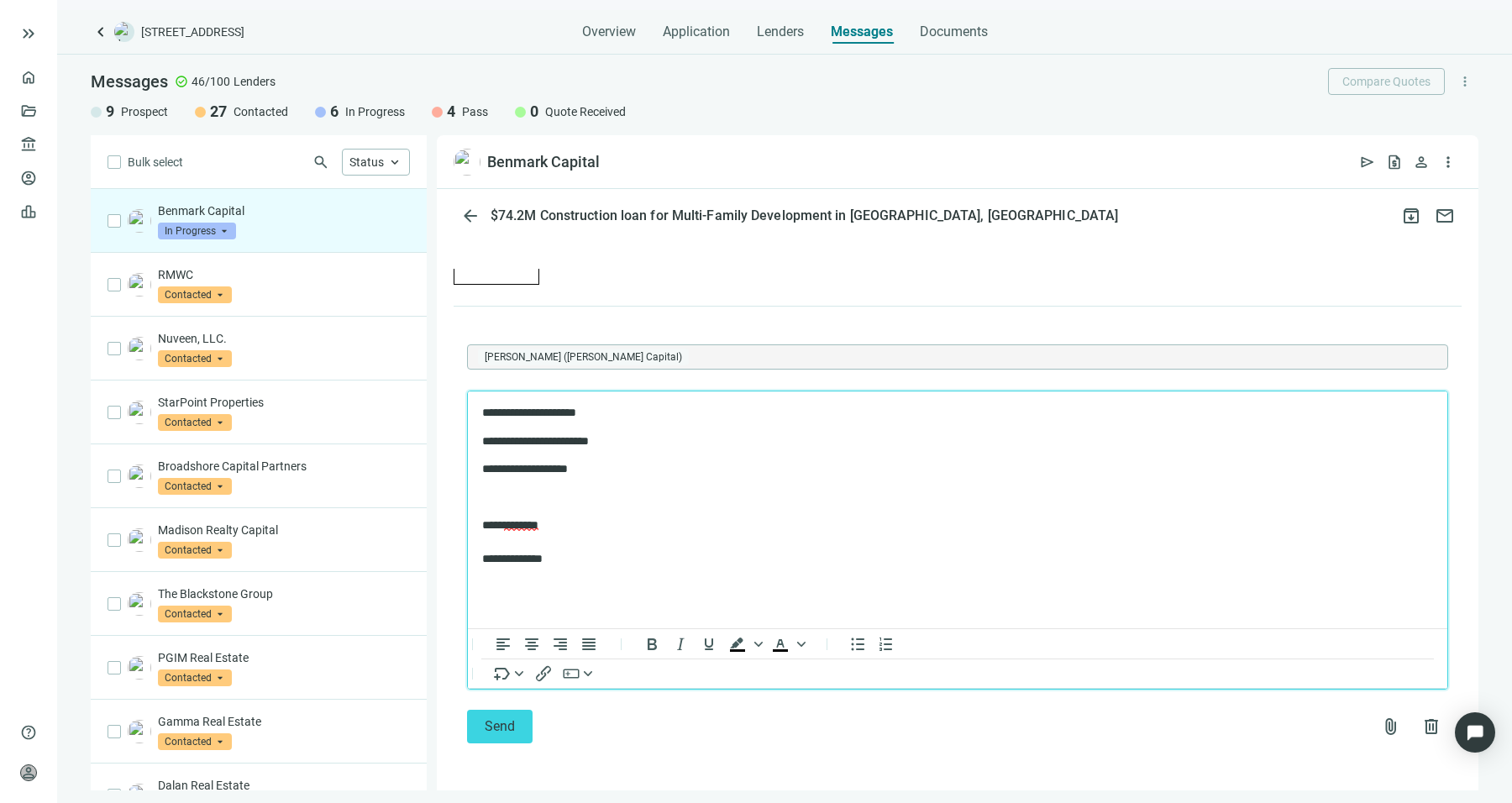
click at [835, 441] on p "**********" at bounding box center [950, 440] width 935 height 17
click at [803, 420] on body "**********" at bounding box center [958, 485] width 952 height 162
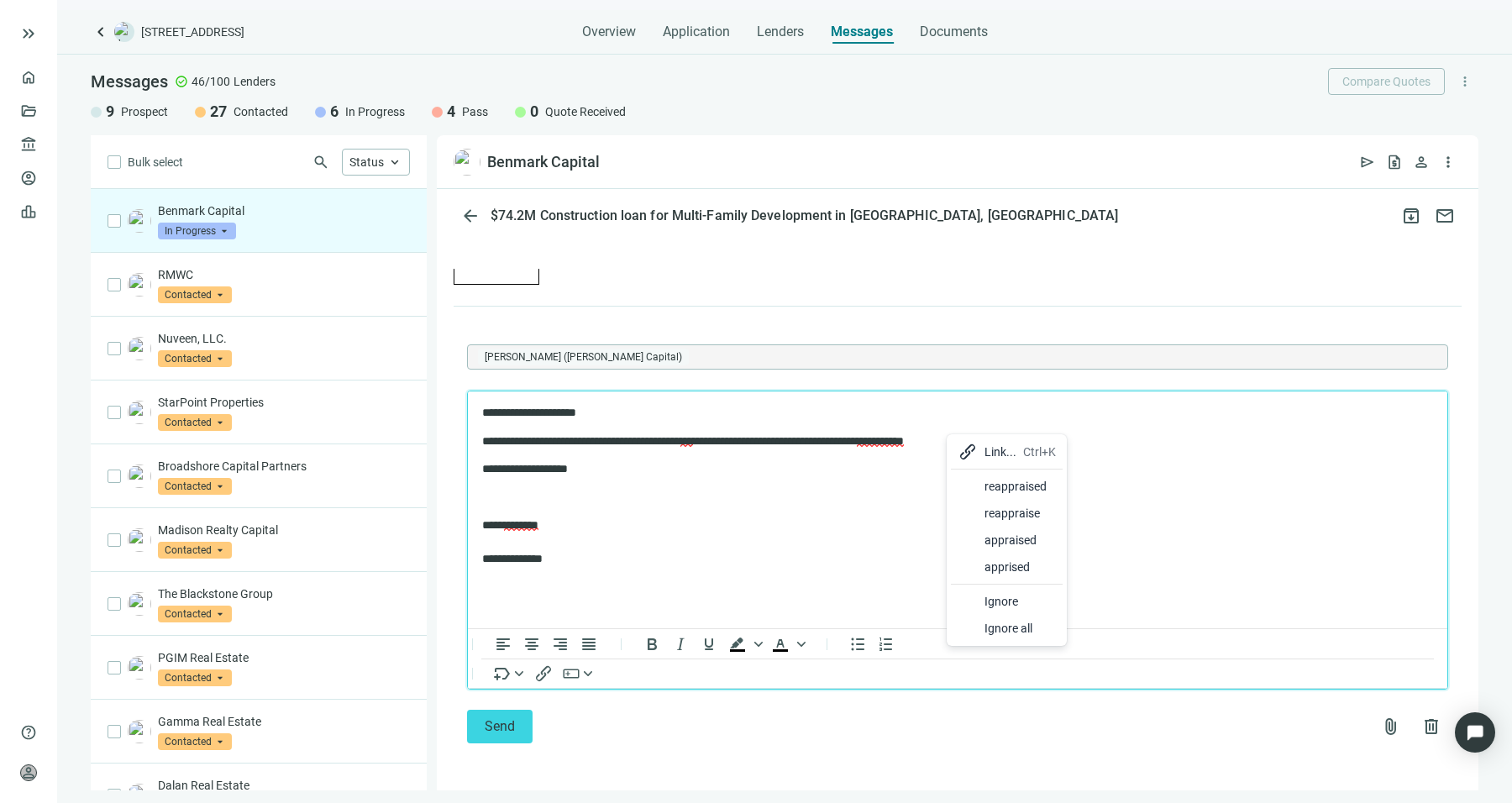
click at [969, 487] on div at bounding box center [967, 486] width 20 height 20
click at [871, 478] on body "**********" at bounding box center [958, 485] width 952 height 162
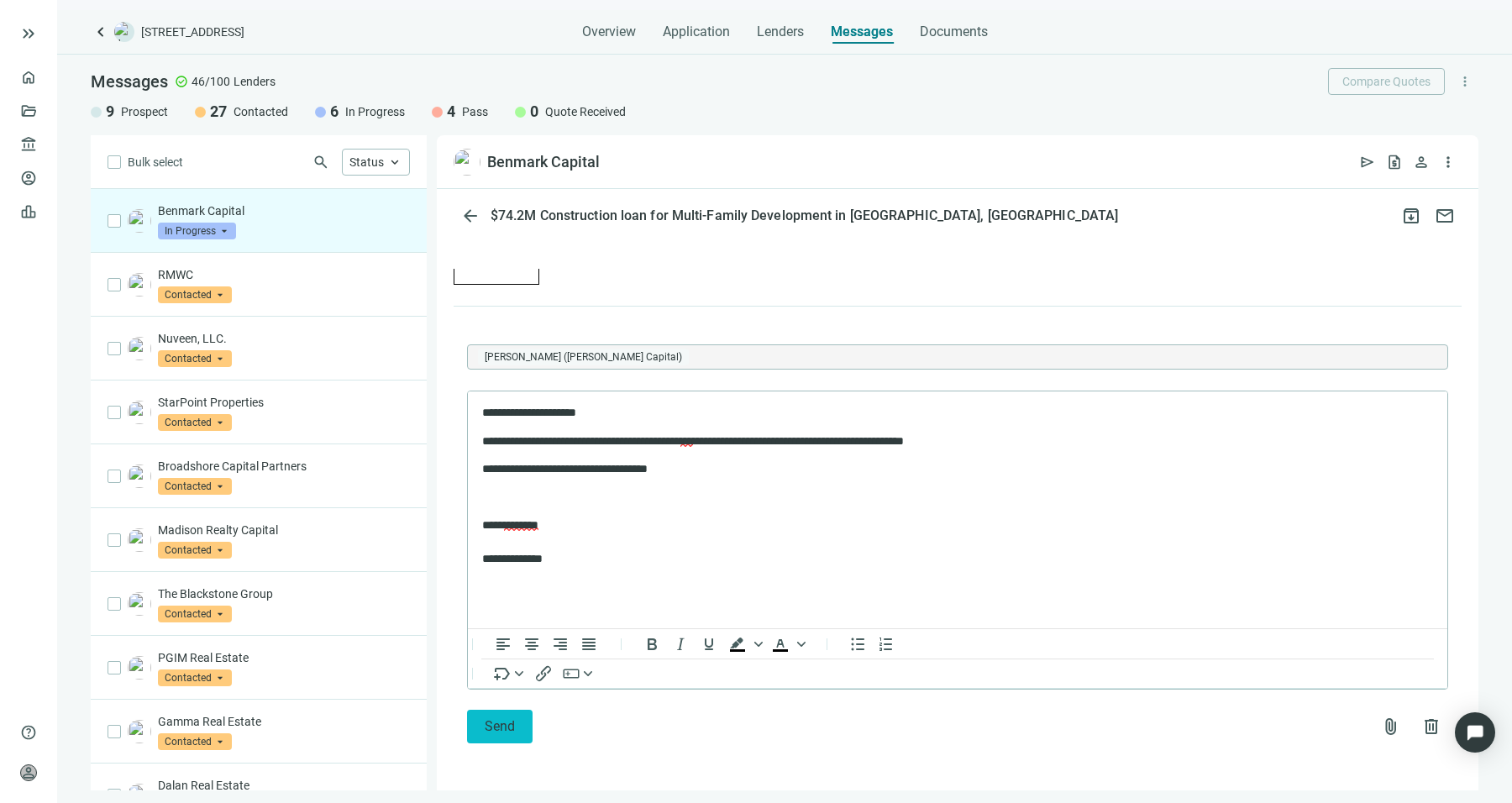
click at [517, 719] on button "Send" at bounding box center [500, 726] width 65 height 33
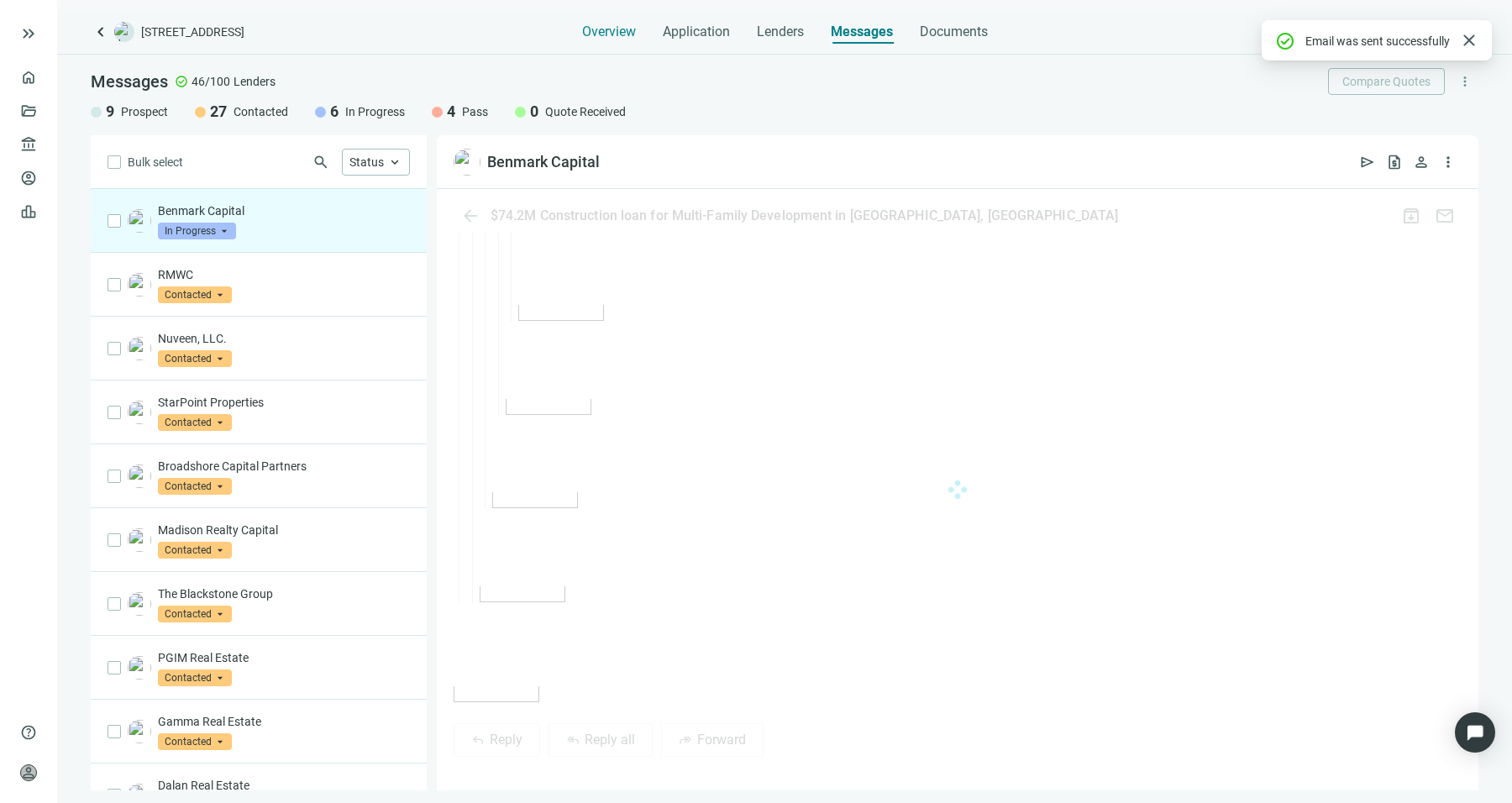
scroll to position [3727, 0]
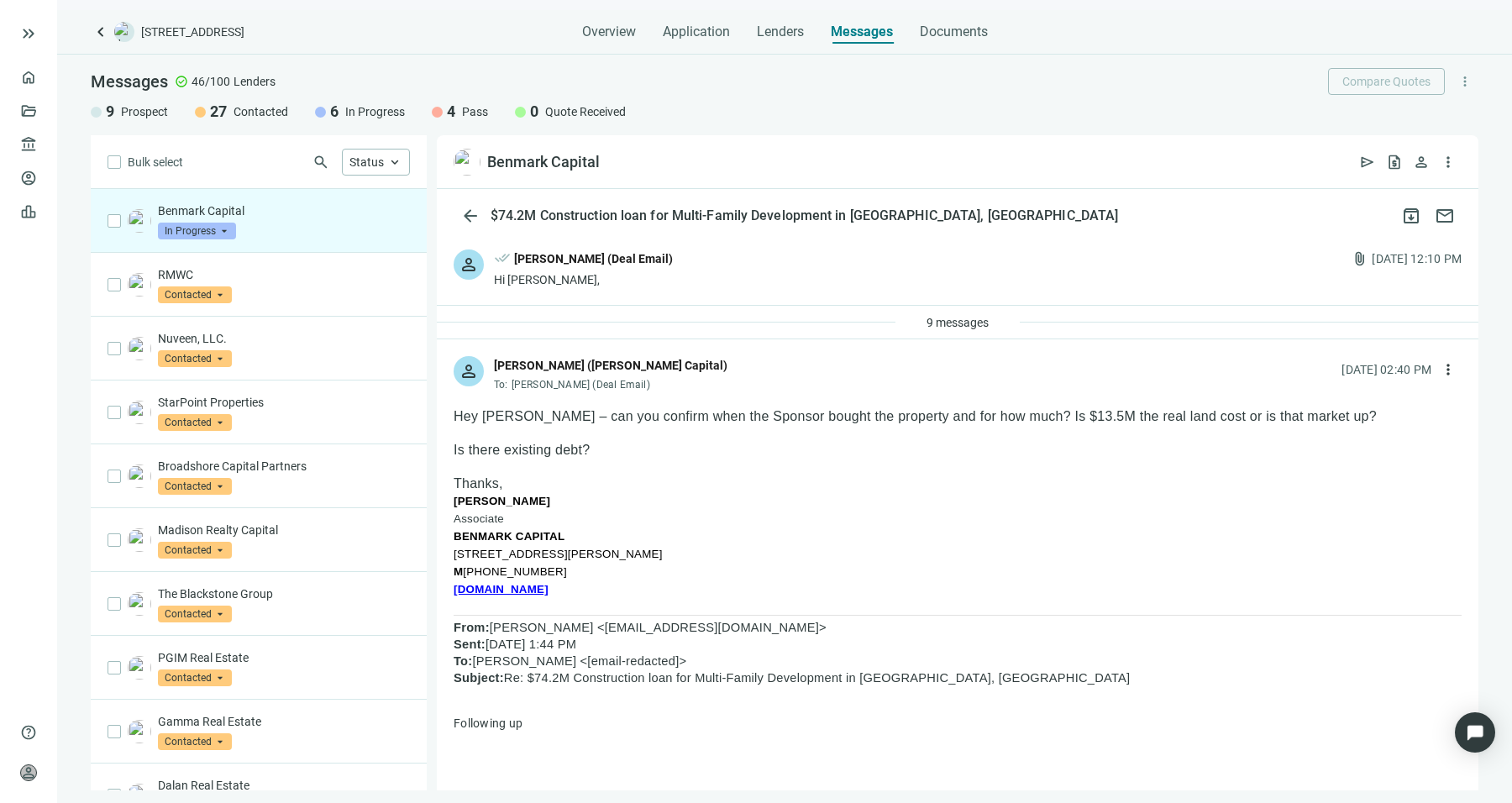
scroll to position [3727, 0]
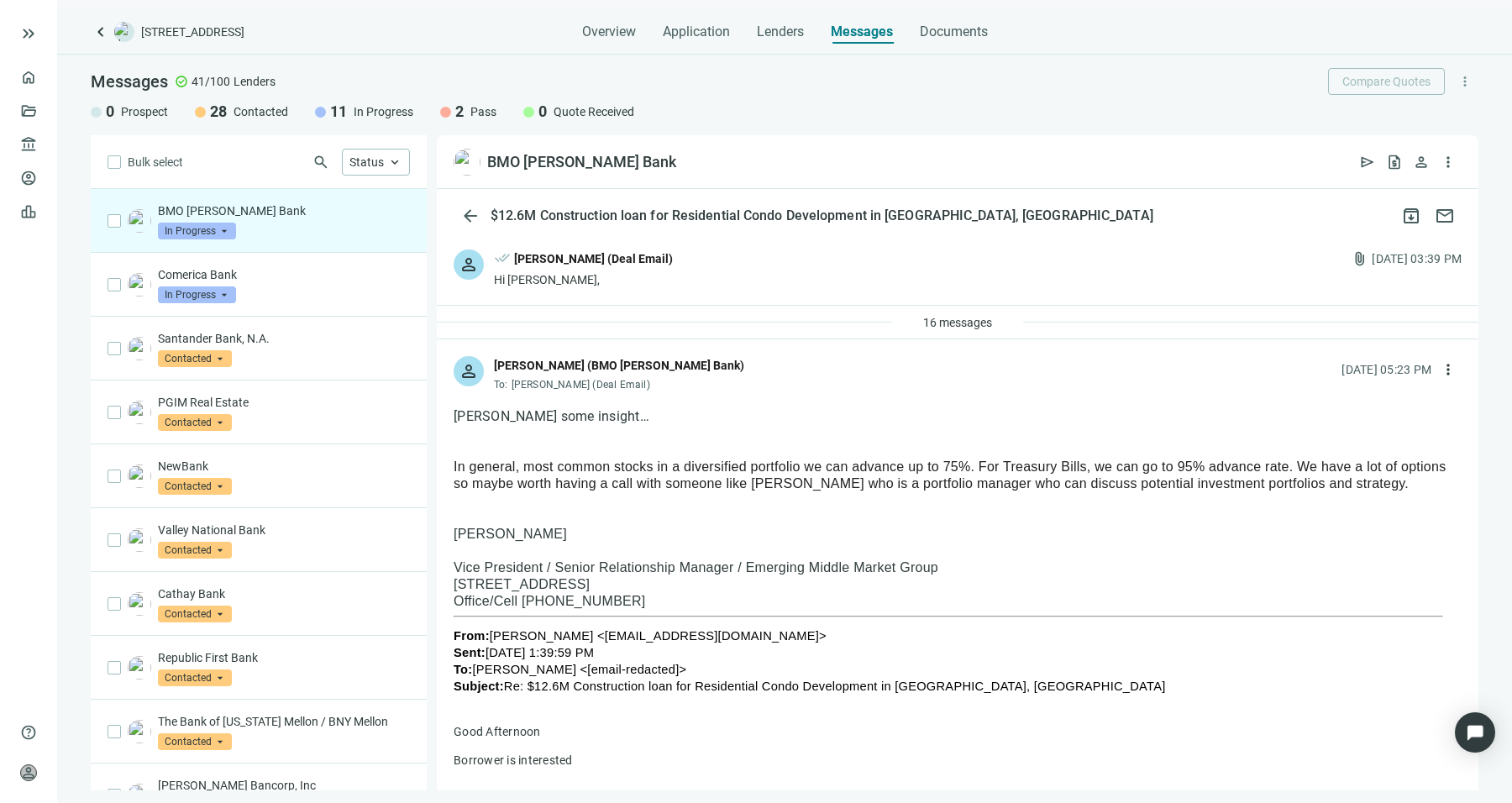
drag, startPoint x: 540, startPoint y: 505, endPoint x: 503, endPoint y: 453, distance: 63.8
click at [503, 453] on div "[PERSON_NAME] some insight… In general, most common stocks in a diversified por…" at bounding box center [957, 459] width 1008 height 101
click at [521, 462] on span "In general, most common stocks in a diversified portfolio we can advance up to …" at bounding box center [949, 475] width 992 height 31
click at [520, 509] on div at bounding box center [957, 500] width 1008 height 17
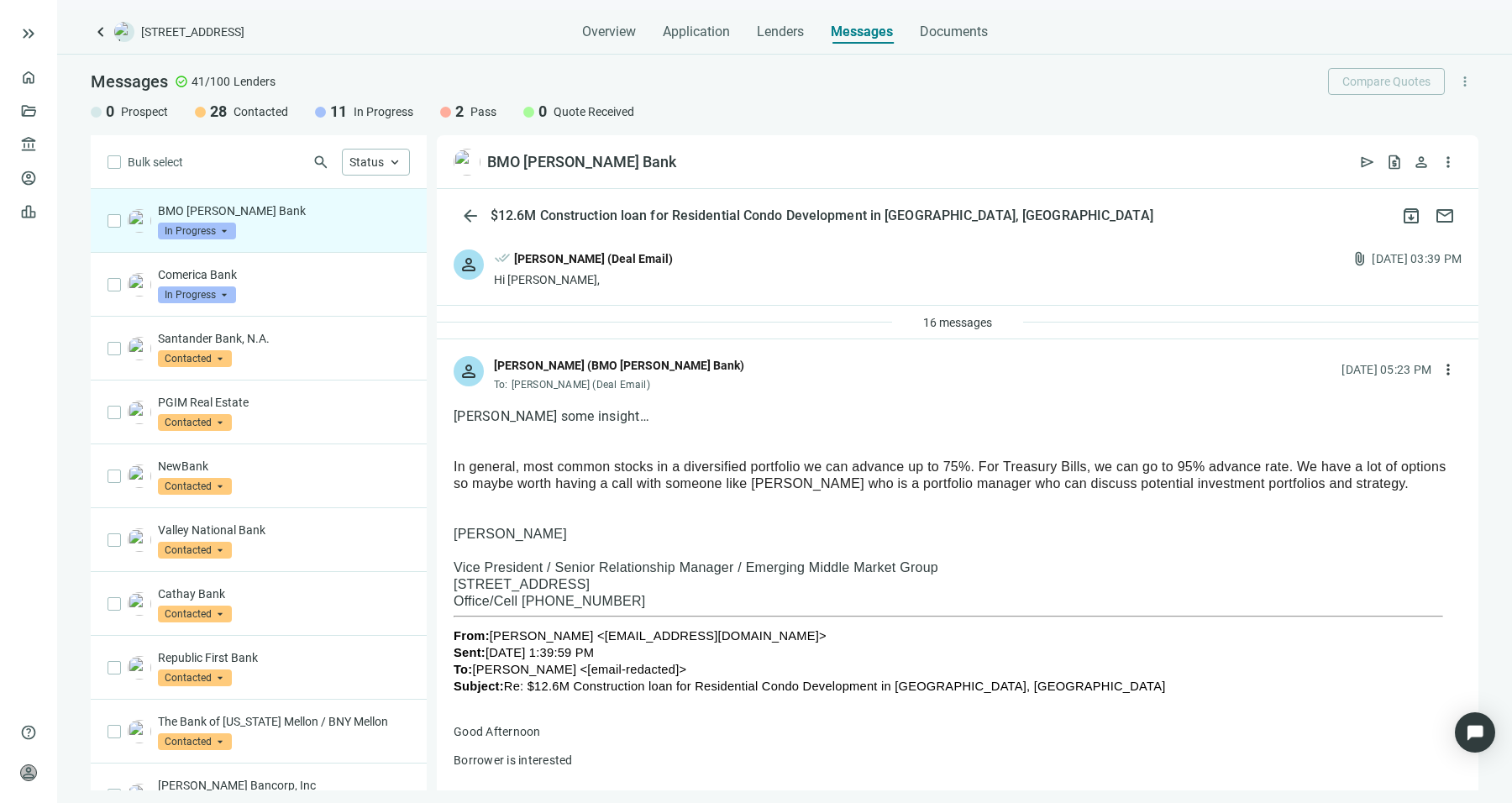
click at [520, 509] on div at bounding box center [957, 500] width 1008 height 17
click at [521, 491] on p "In general, most common stocks in a diversified portfolio we can advance up to …" at bounding box center [957, 475] width 1008 height 33
